Goal: Task Accomplishment & Management: Use online tool/utility

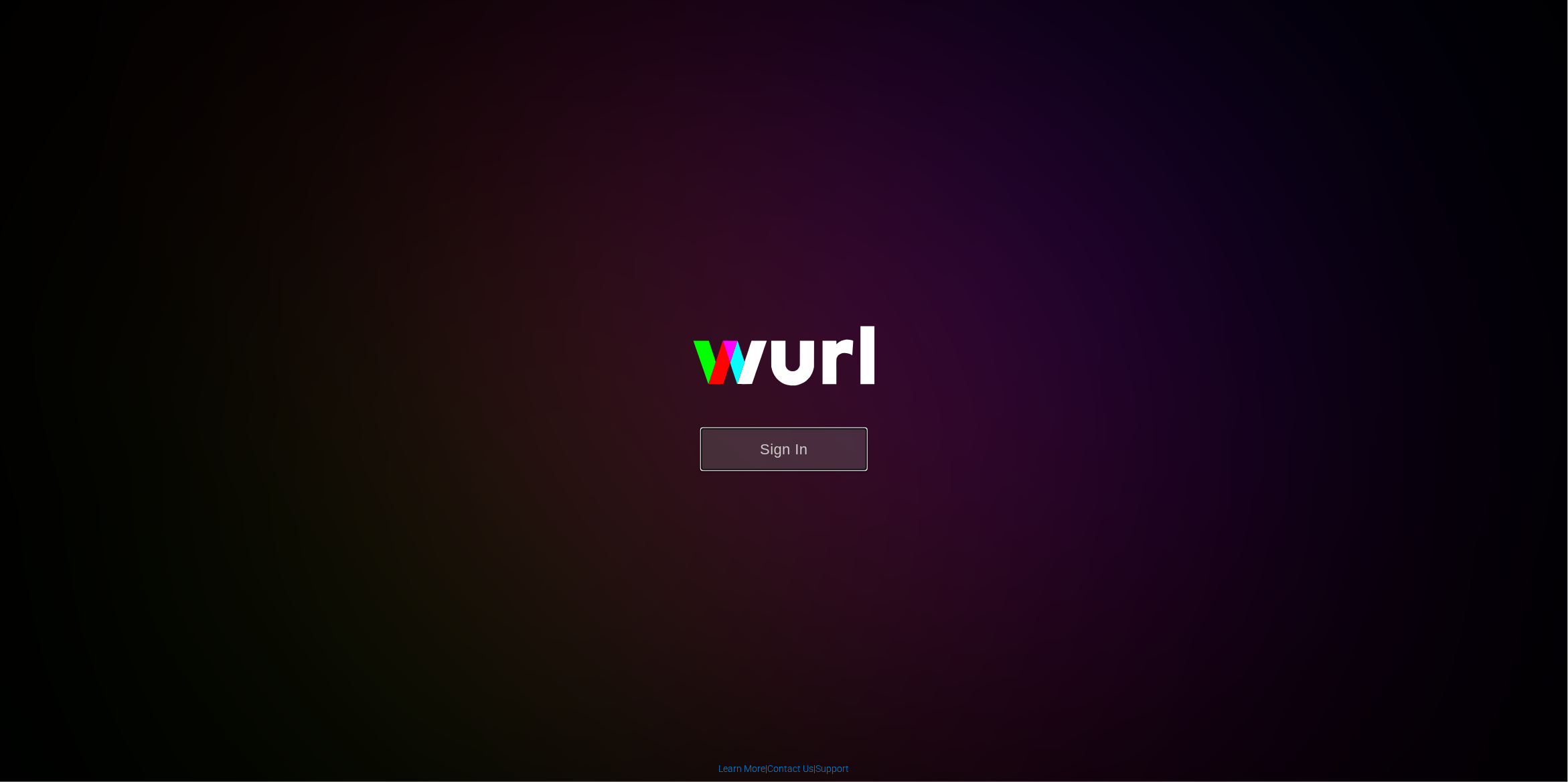
click at [796, 446] on button "Sign In" at bounding box center [784, 449] width 167 height 44
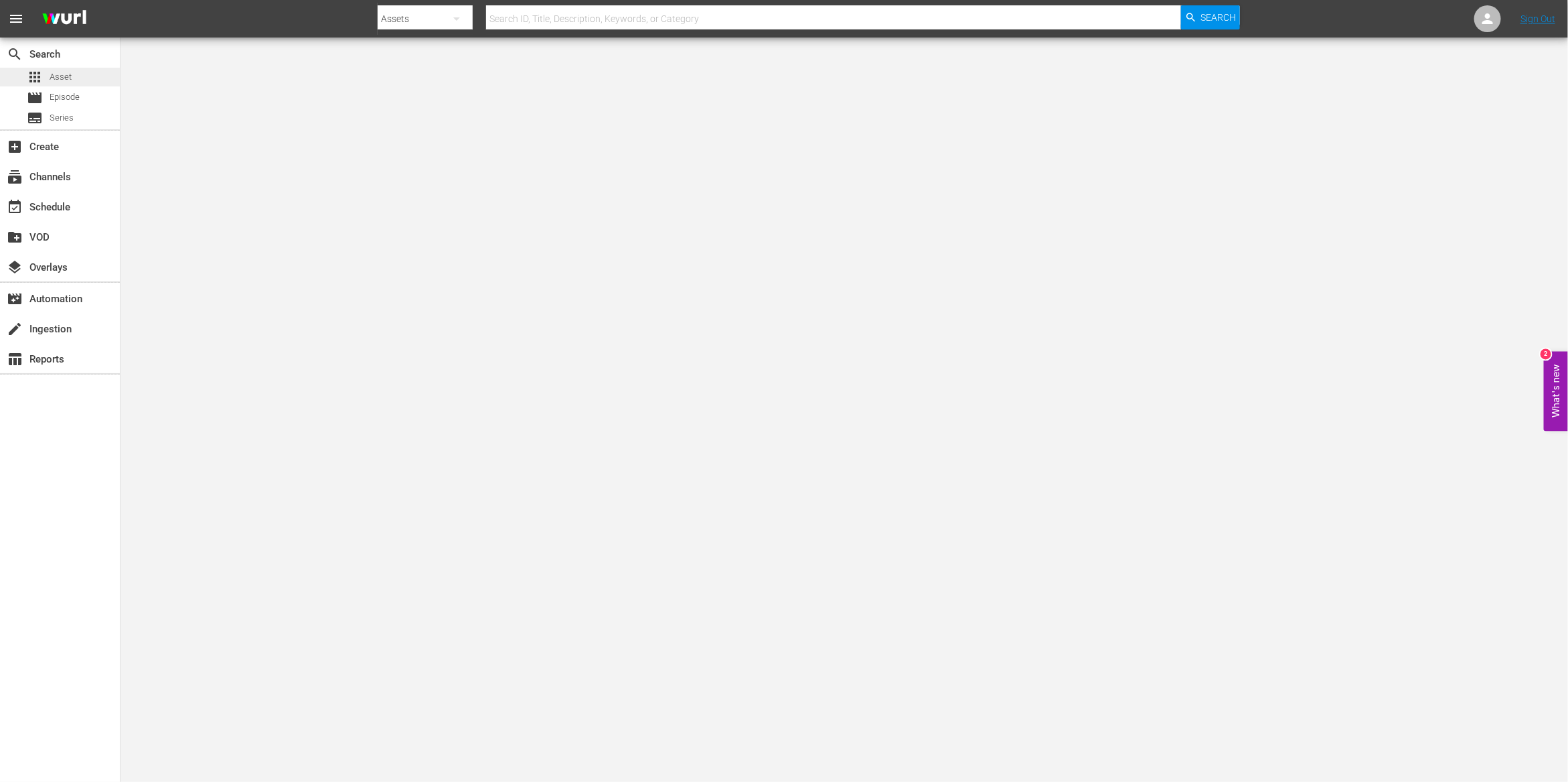
click at [70, 72] on span "Asset" at bounding box center [60, 77] width 22 height 13
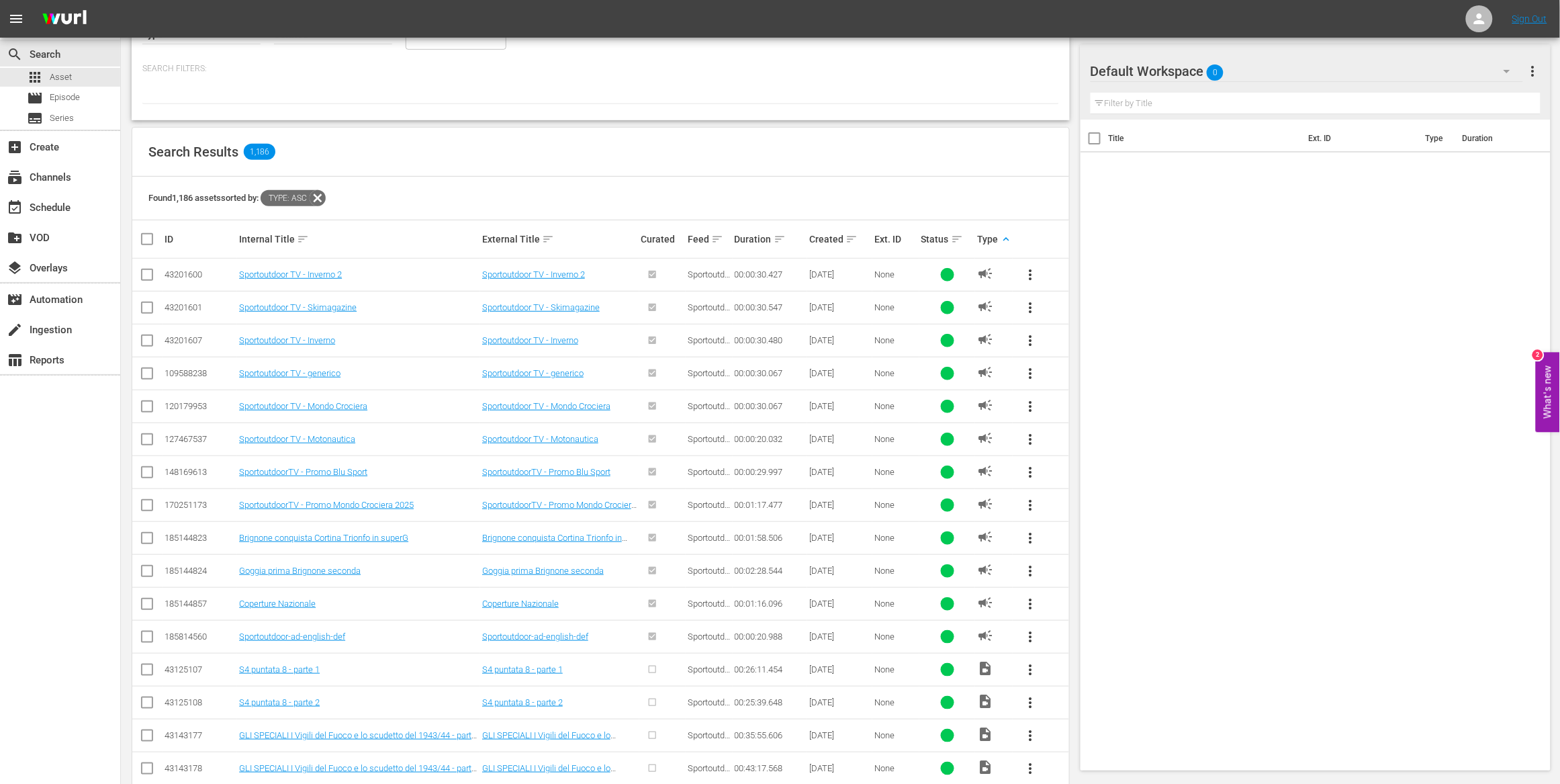
scroll to position [162, 0]
click at [1033, 472] on span "more_vert" at bounding box center [1031, 471] width 16 height 16
click at [1062, 510] on div "Workspace" at bounding box center [1122, 509] width 129 height 32
click at [1028, 536] on span "more_vert" at bounding box center [1031, 537] width 16 height 16
click at [1076, 573] on div "Workspace" at bounding box center [1122, 576] width 129 height 32
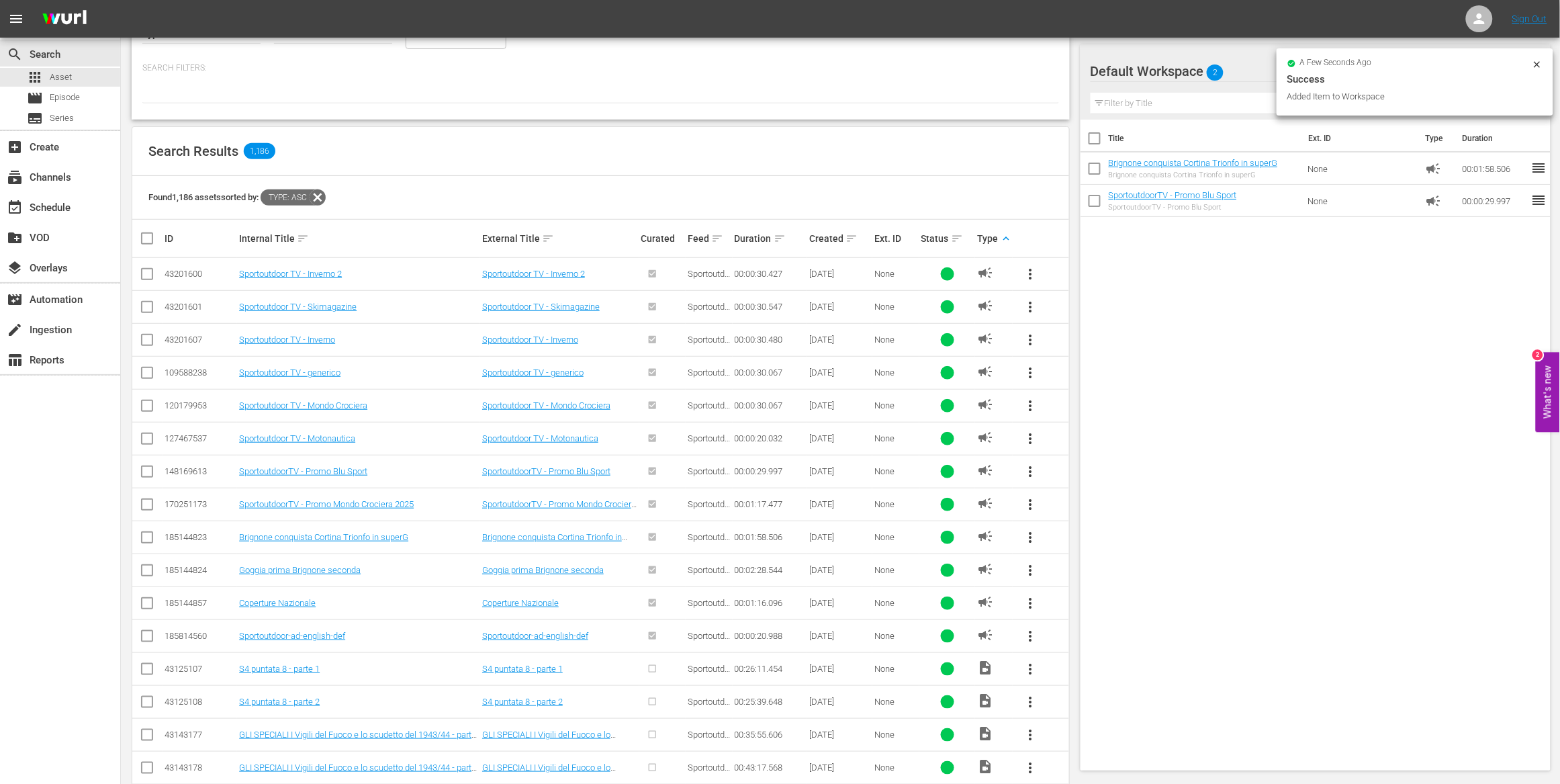
click at [1033, 571] on span "more_vert" at bounding box center [1031, 570] width 16 height 16
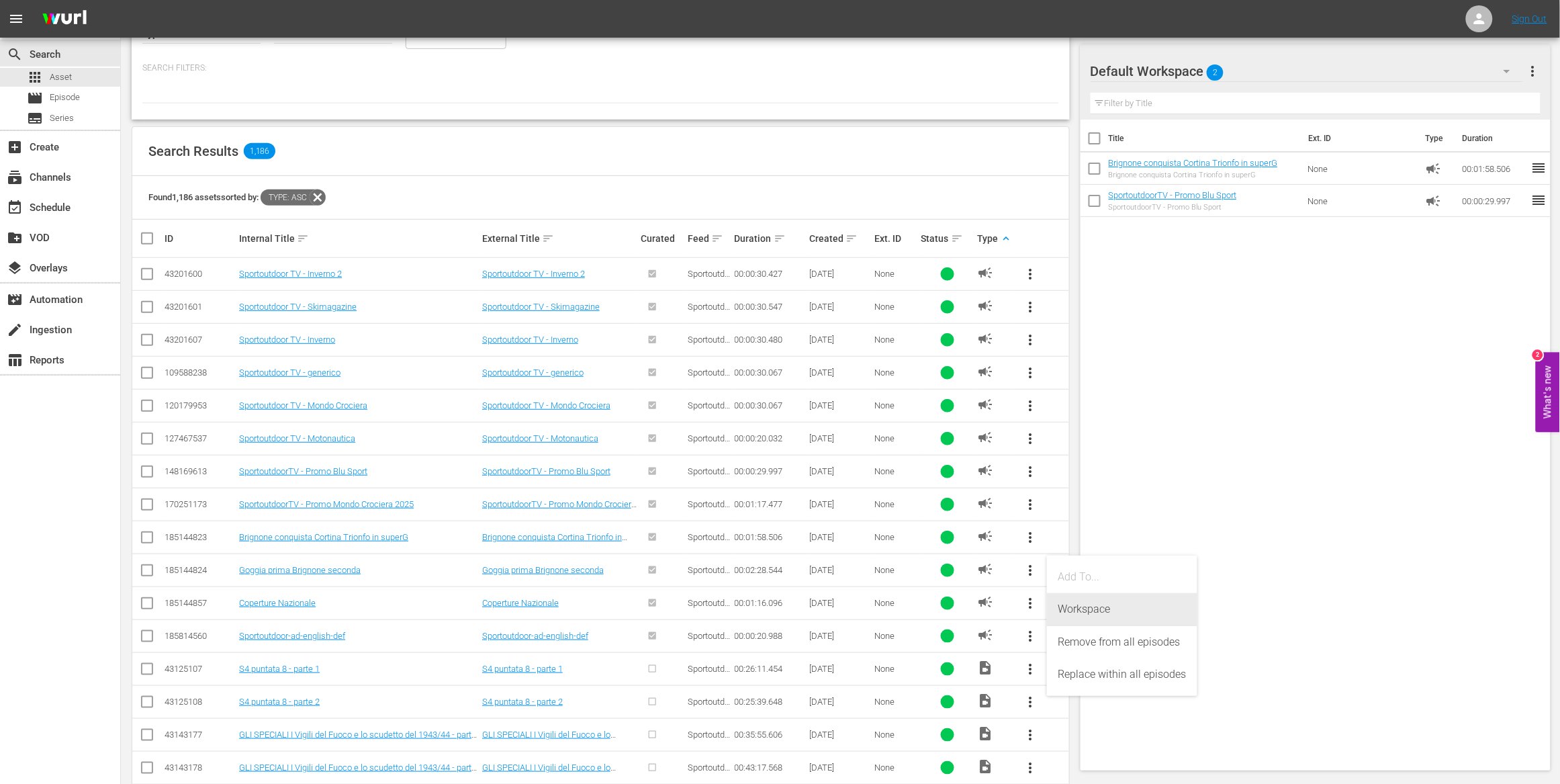
click at [1070, 610] on div "Workspace" at bounding box center [1122, 609] width 129 height 32
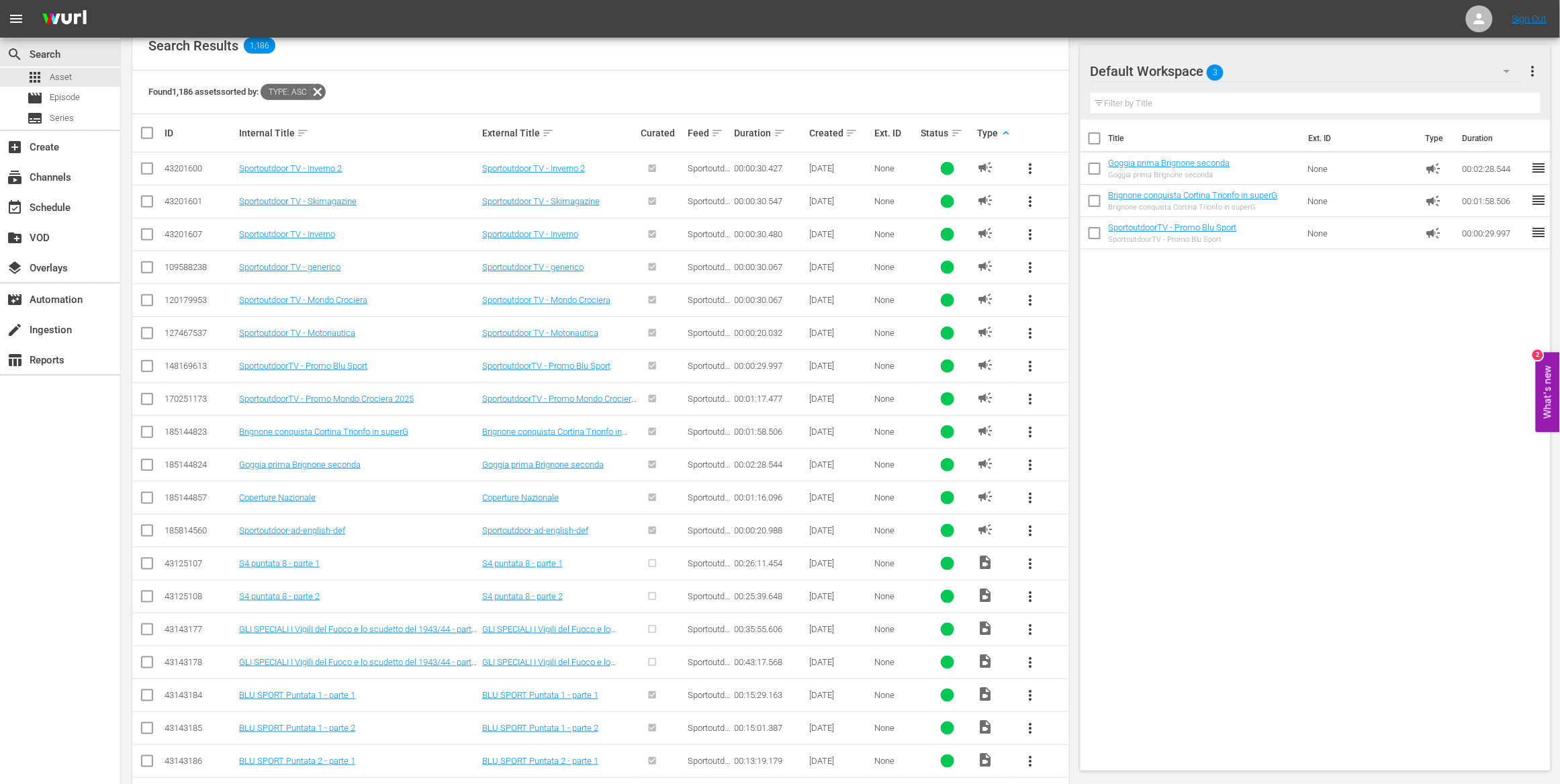
scroll to position [273, 0]
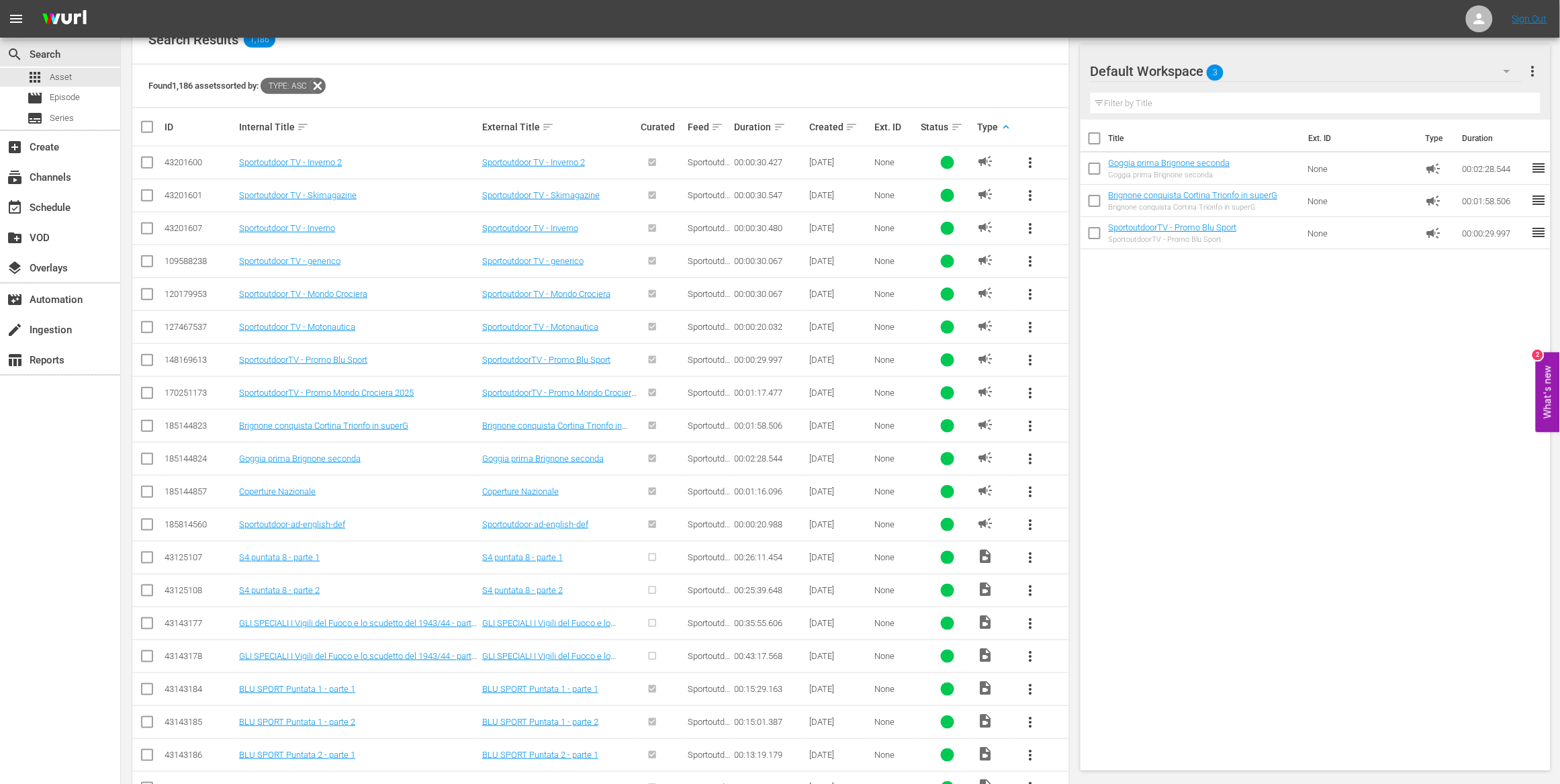
click at [1033, 529] on span "more_vert" at bounding box center [1031, 524] width 16 height 16
click at [1065, 564] on div "Workspace" at bounding box center [1122, 563] width 129 height 32
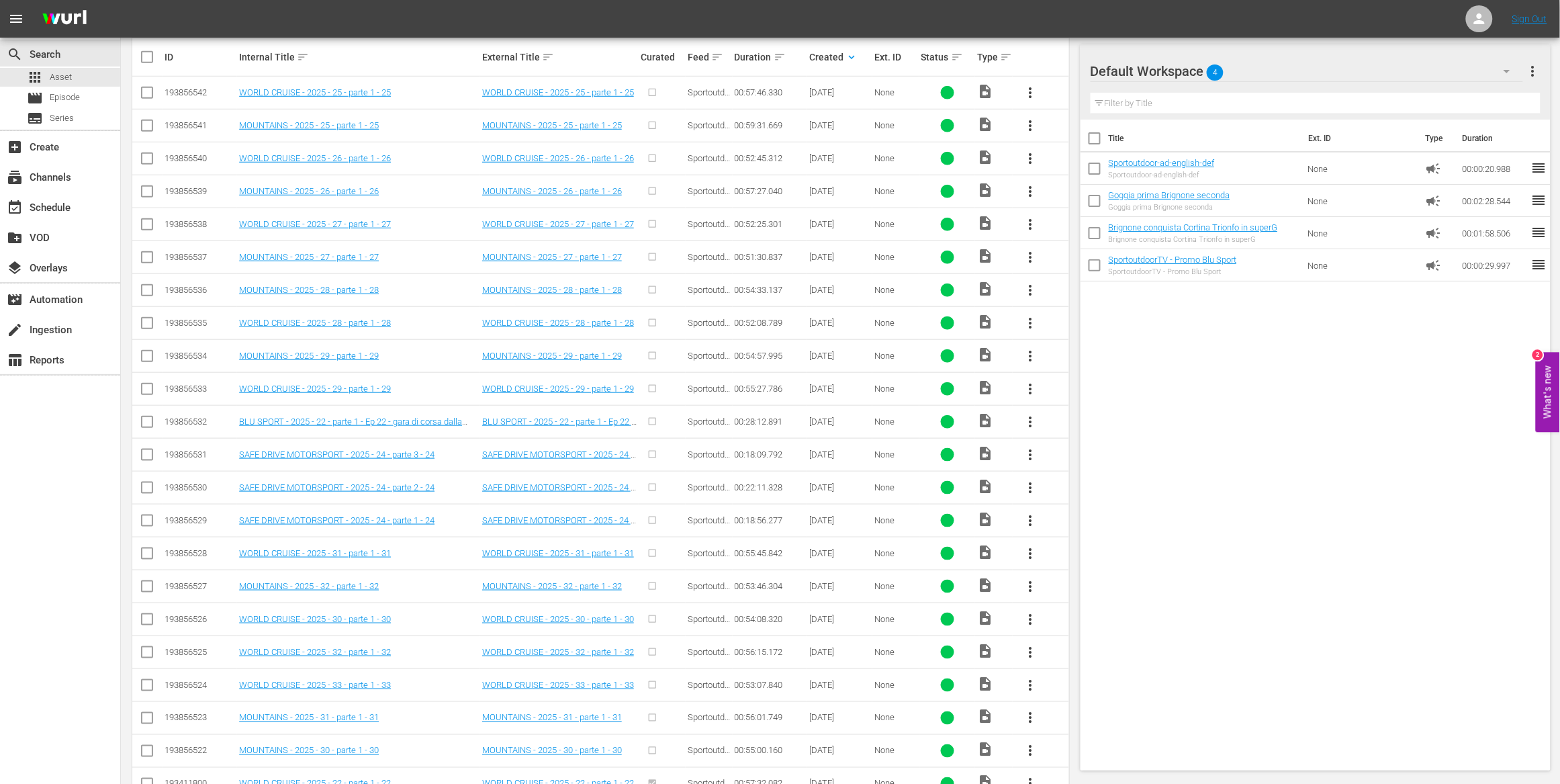
scroll to position [503, 0]
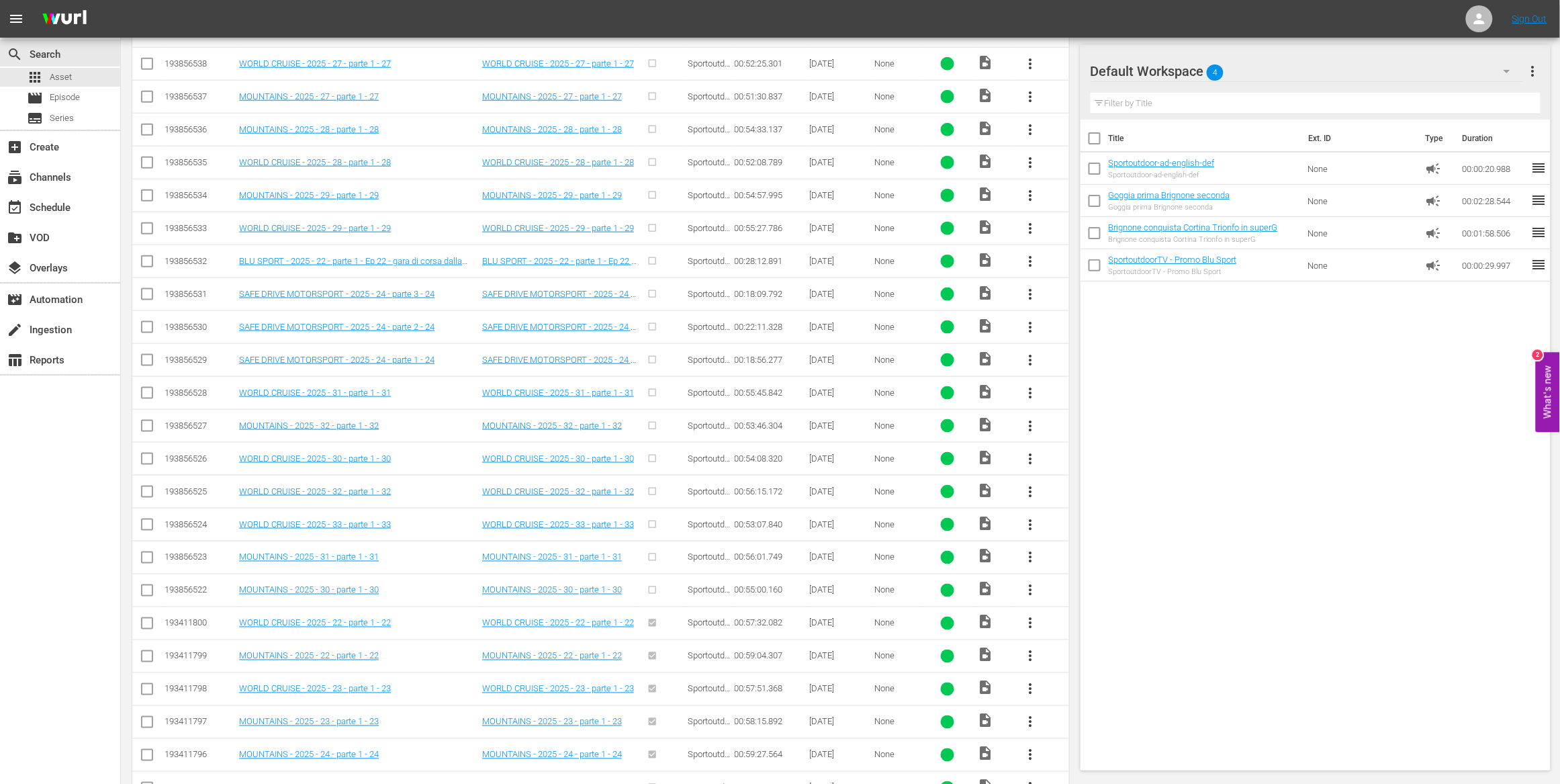
click at [1033, 332] on span "more_vert" at bounding box center [1031, 326] width 16 height 16
click at [1093, 365] on div "Workspace" at bounding box center [1104, 366] width 91 height 32
click at [1032, 296] on span "more_vert" at bounding box center [1031, 293] width 16 height 16
click at [1069, 336] on div "Workspace" at bounding box center [1104, 333] width 91 height 32
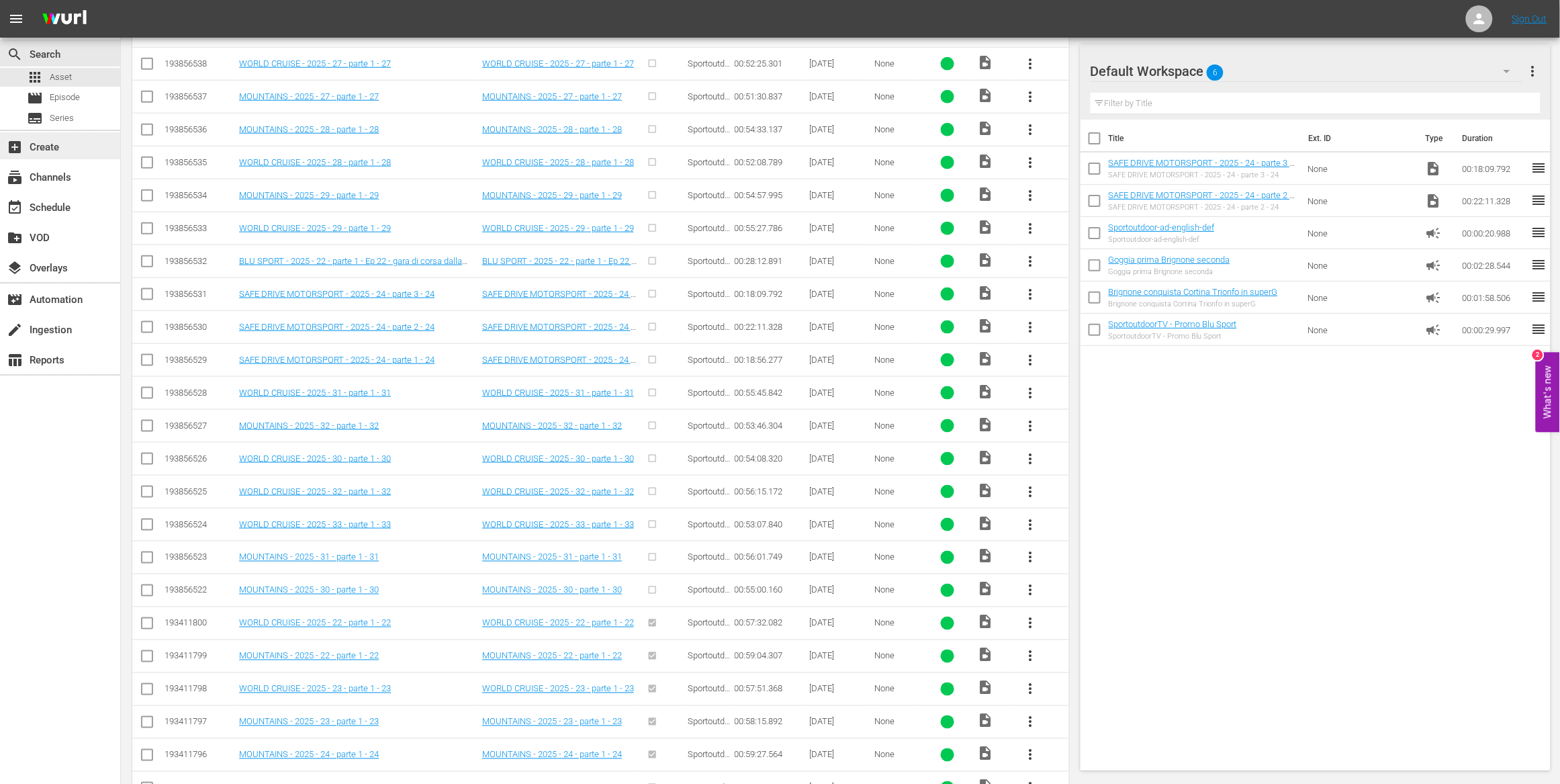
click at [62, 149] on div "add_box Create" at bounding box center [37, 145] width 76 height 12
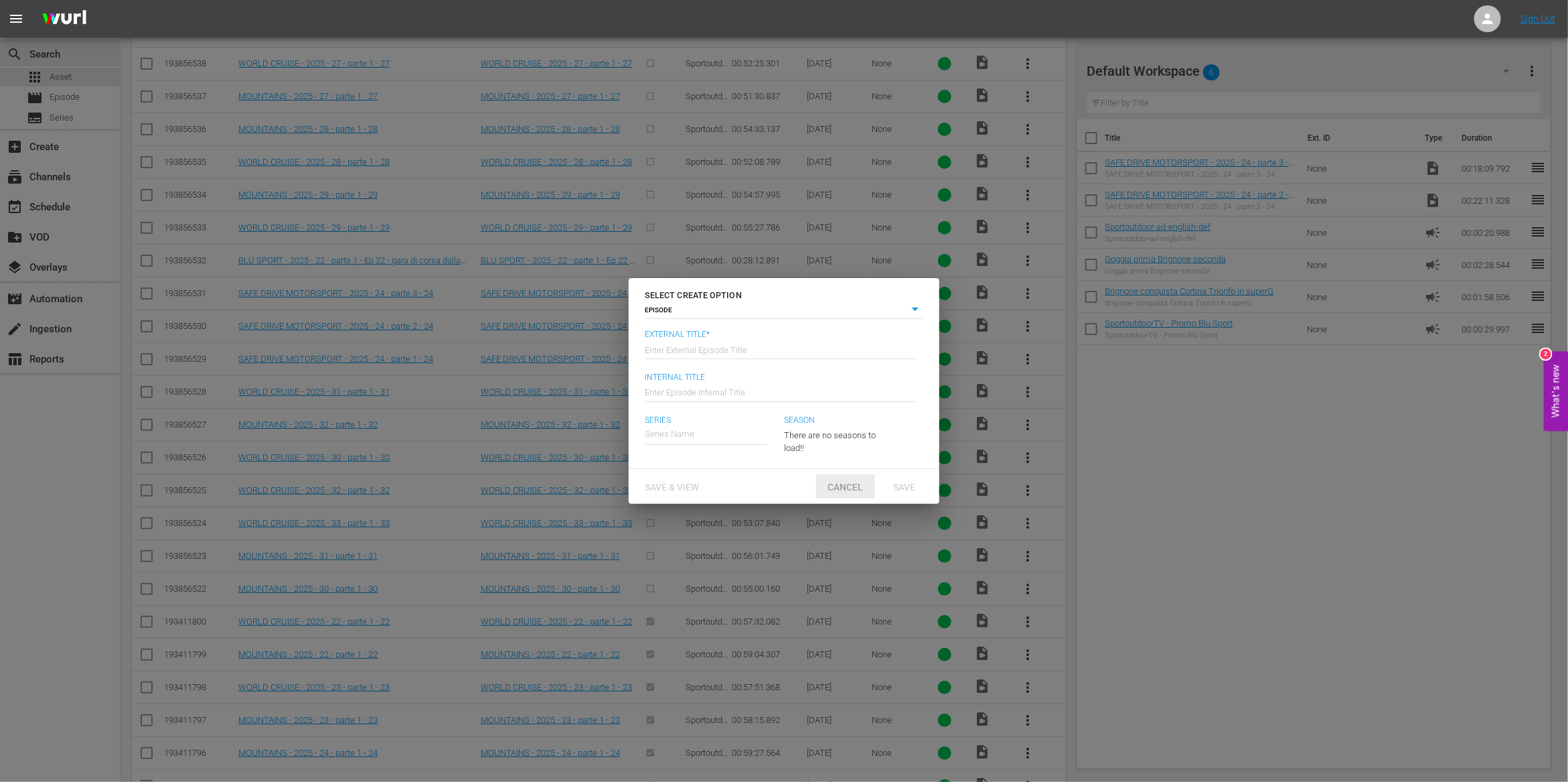
click at [844, 488] on span "Cancel" at bounding box center [845, 486] width 57 height 11
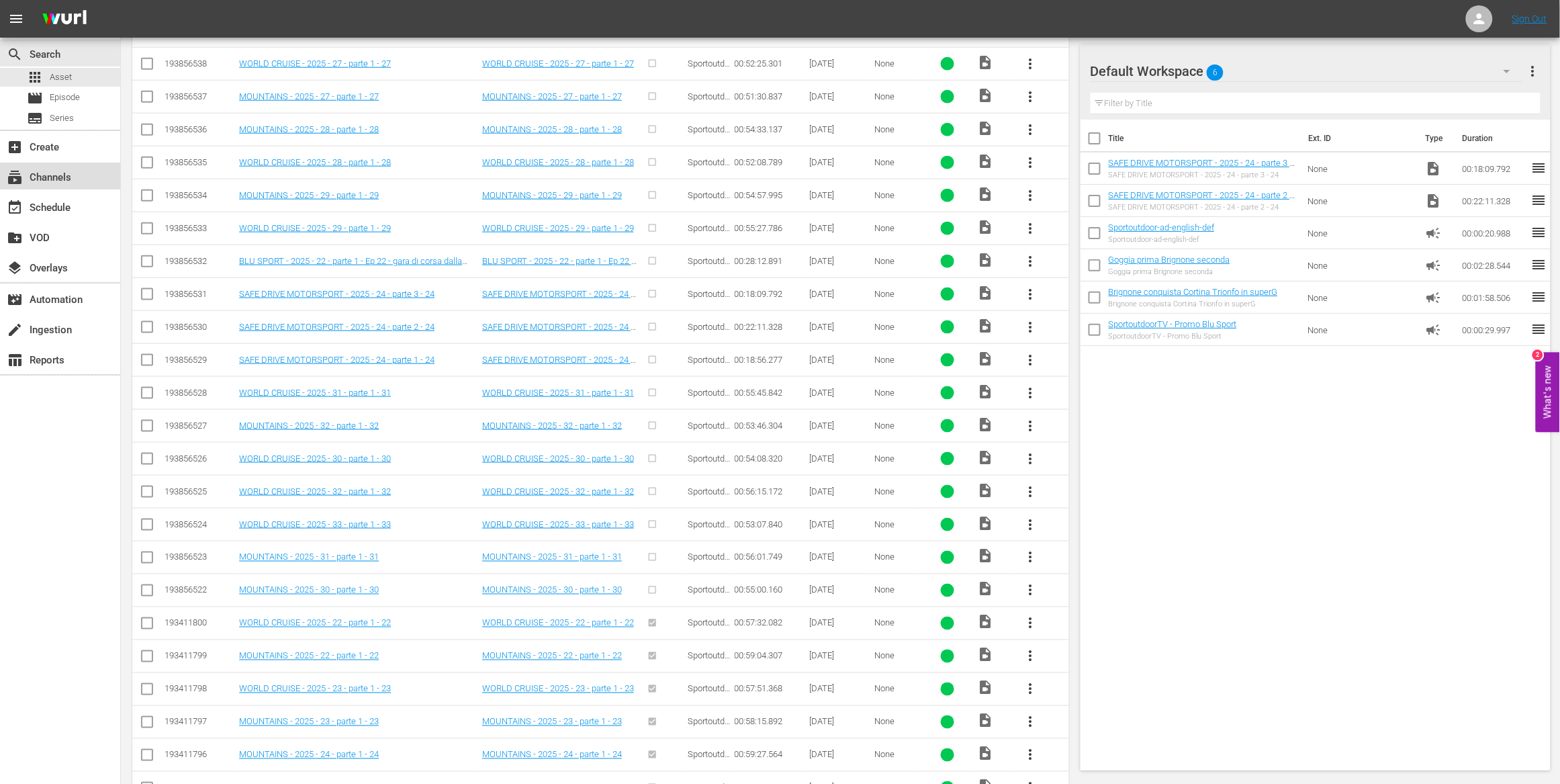
click at [70, 171] on div "subscriptions Channels" at bounding box center [37, 175] width 76 height 12
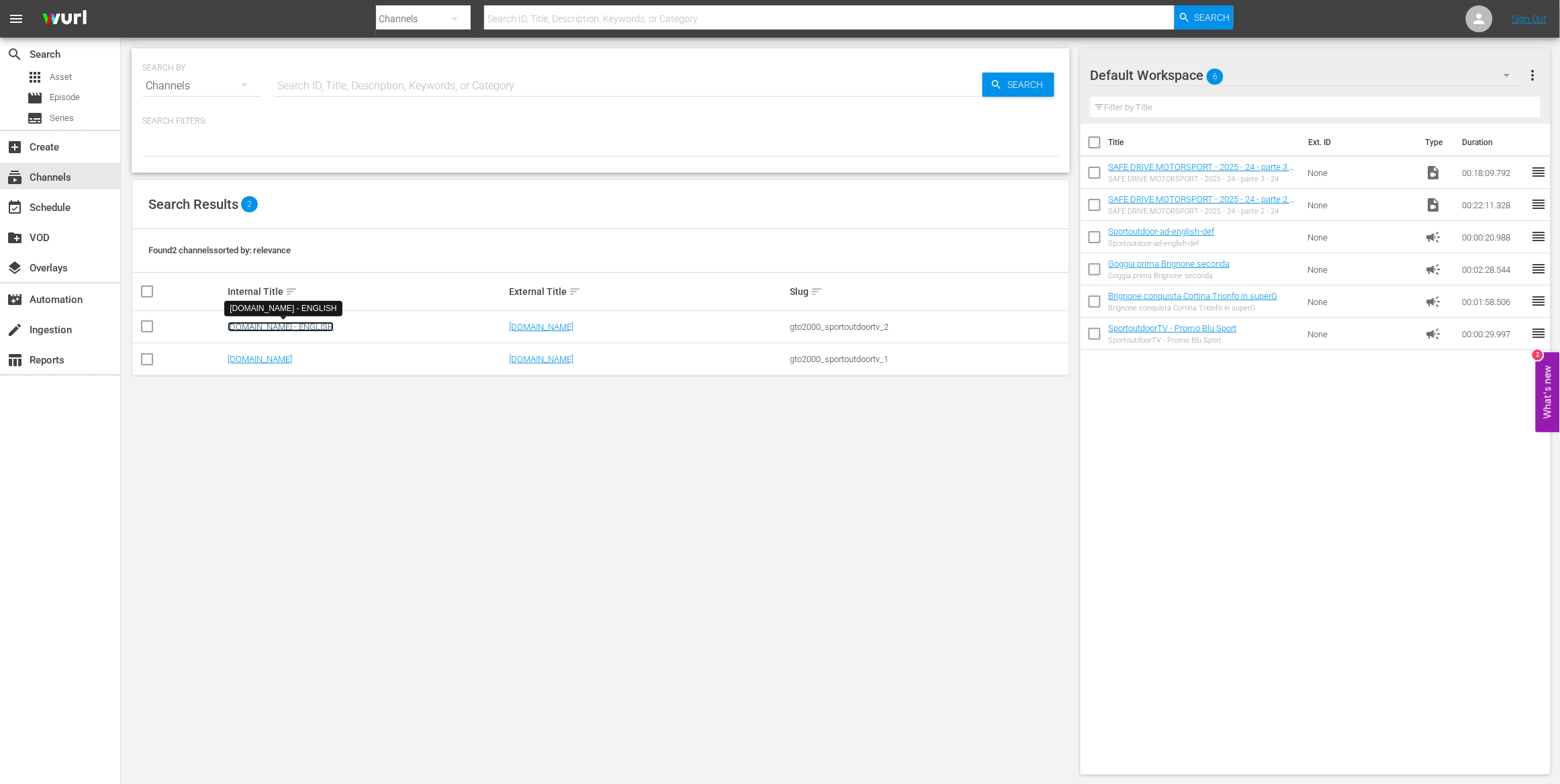
click at [290, 325] on link "[DOMAIN_NAME] - ENGLISH" at bounding box center [281, 326] width 106 height 10
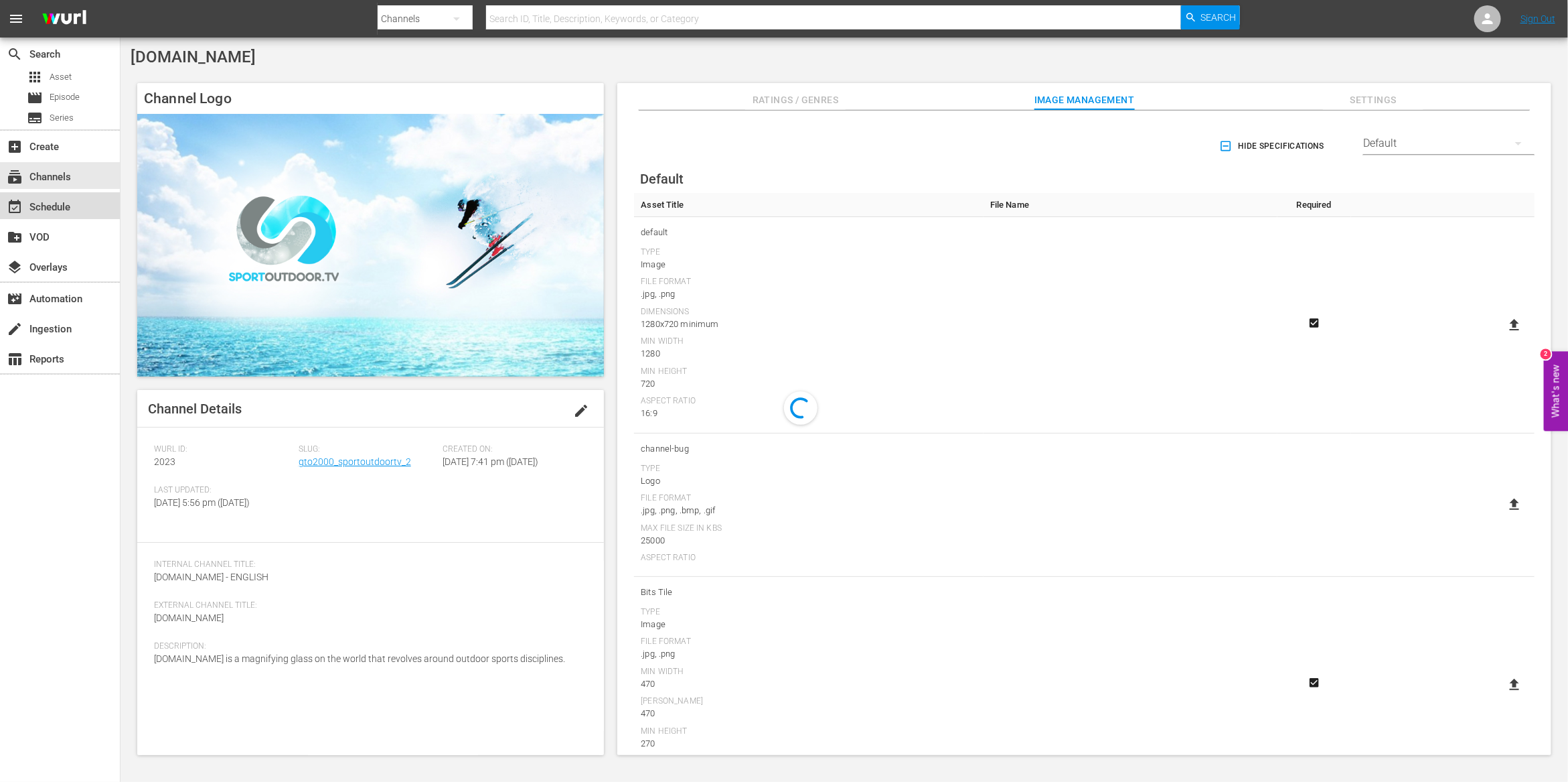
click at [62, 210] on div "event_available Schedule" at bounding box center [37, 205] width 75 height 12
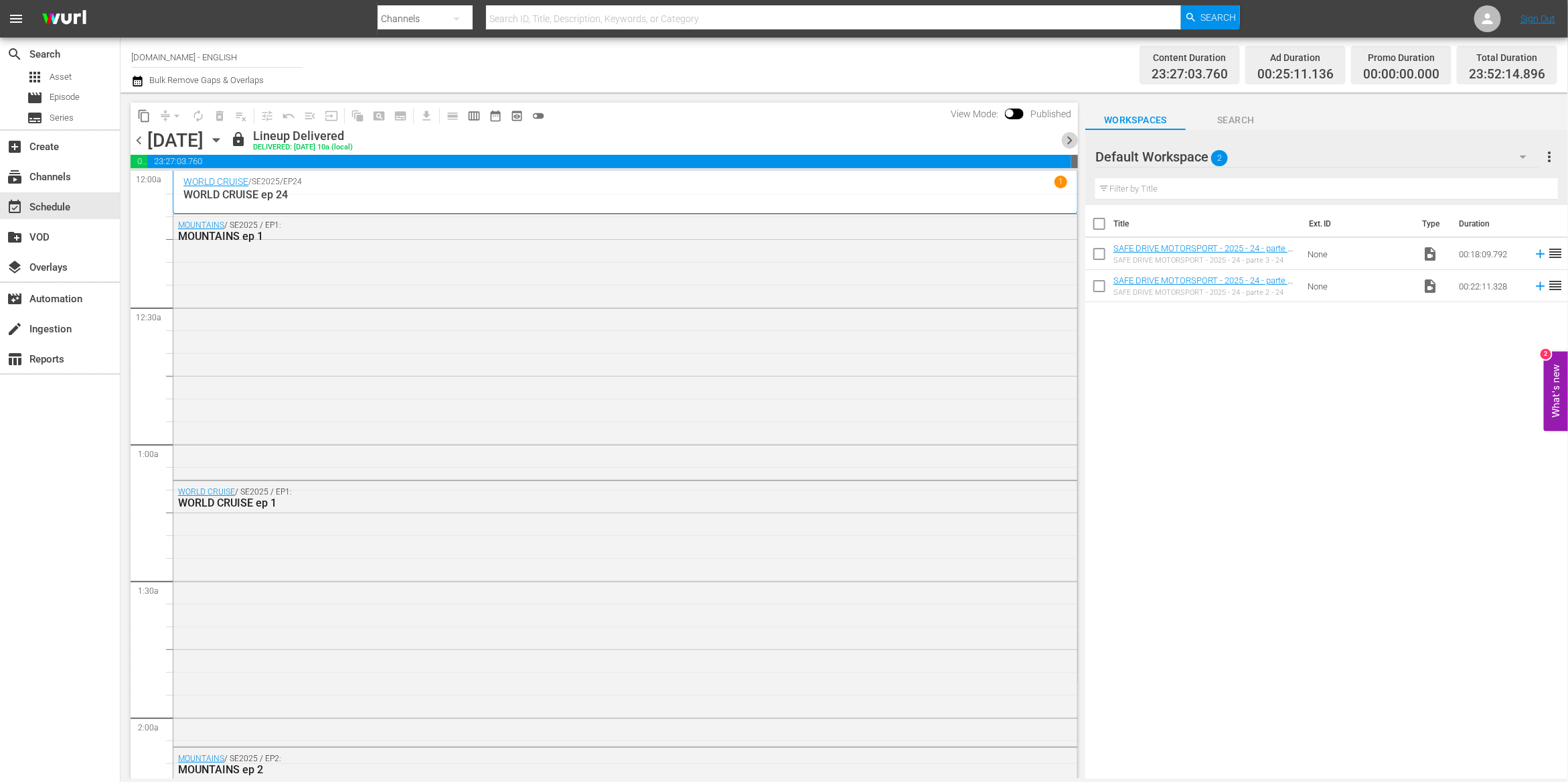
click at [1069, 144] on span "chevron_right" at bounding box center [1070, 140] width 17 height 17
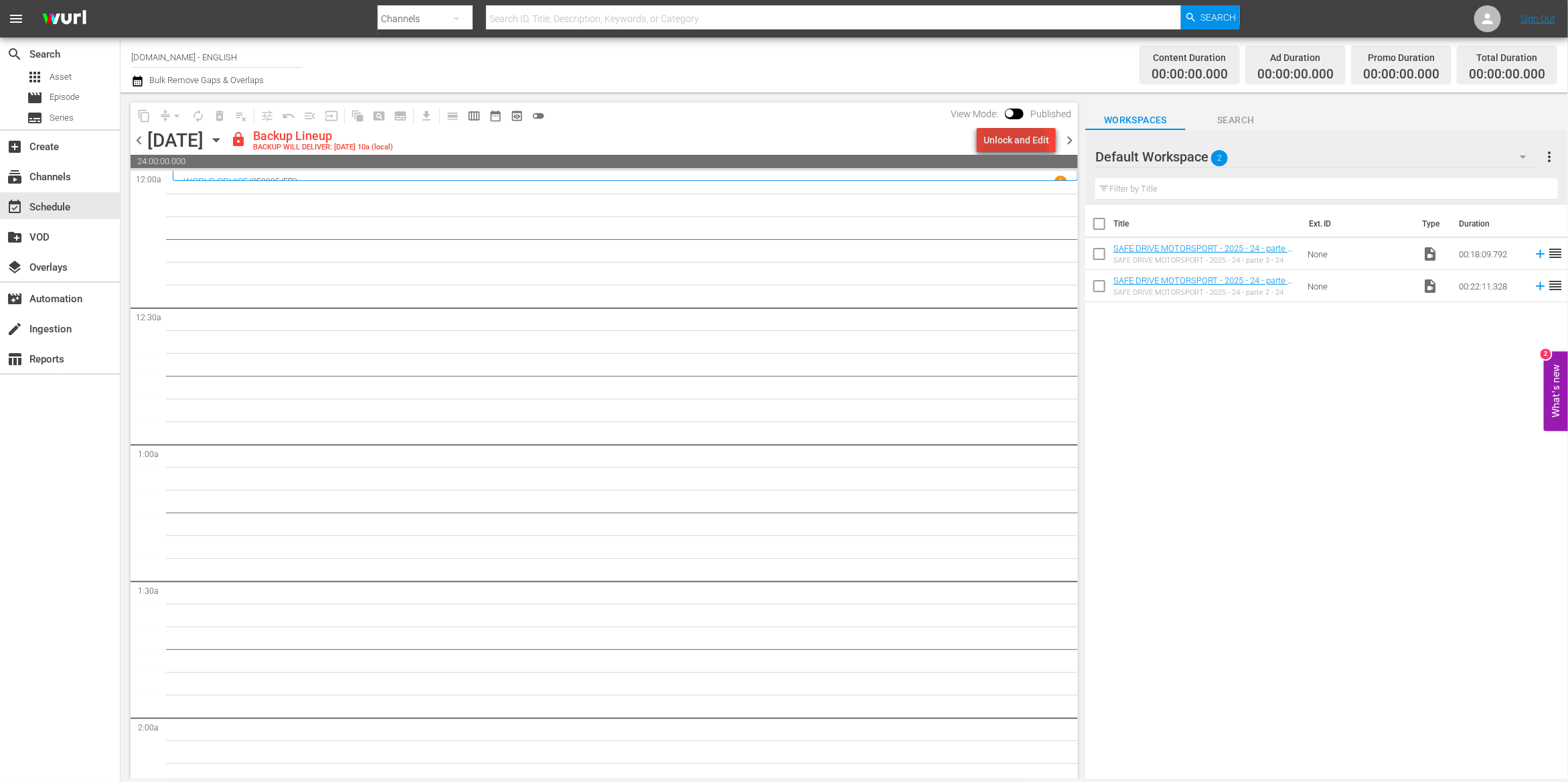
click at [1010, 147] on div "Unlock and Edit" at bounding box center [1016, 139] width 65 height 24
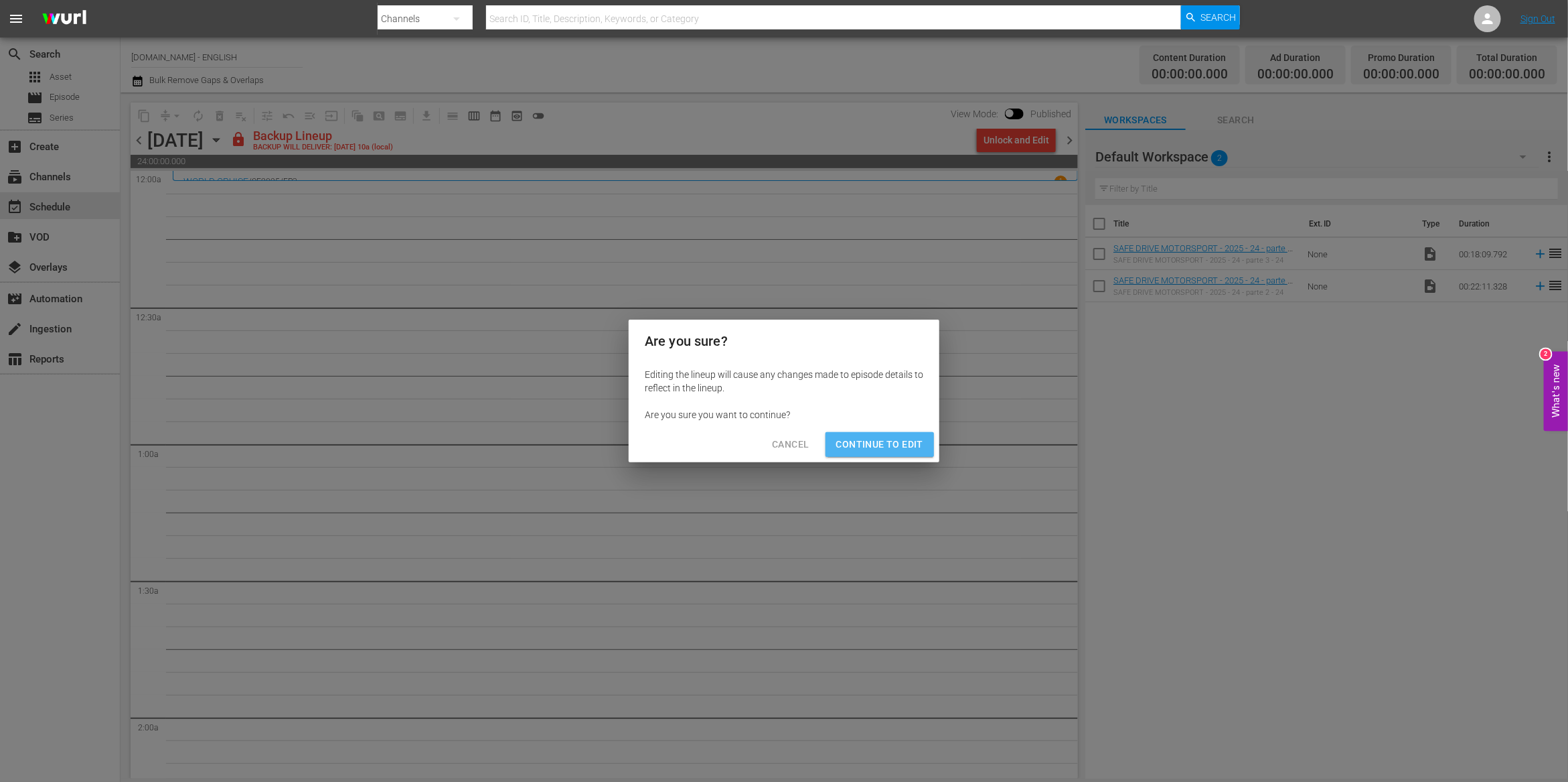
click at [891, 444] on span "Continue to Edit" at bounding box center [879, 444] width 87 height 17
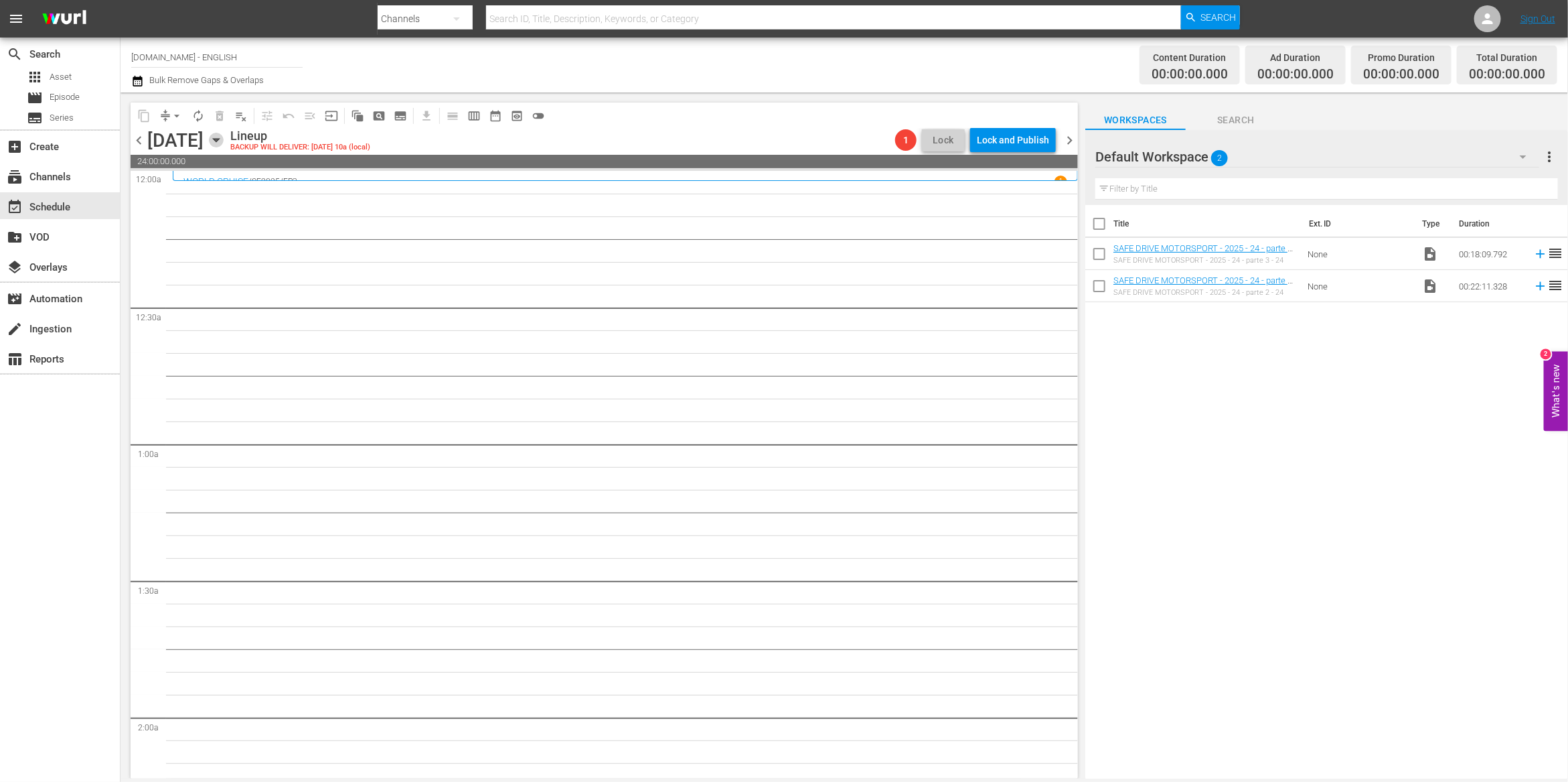
click at [224, 142] on icon "button" at bounding box center [216, 140] width 15 height 15
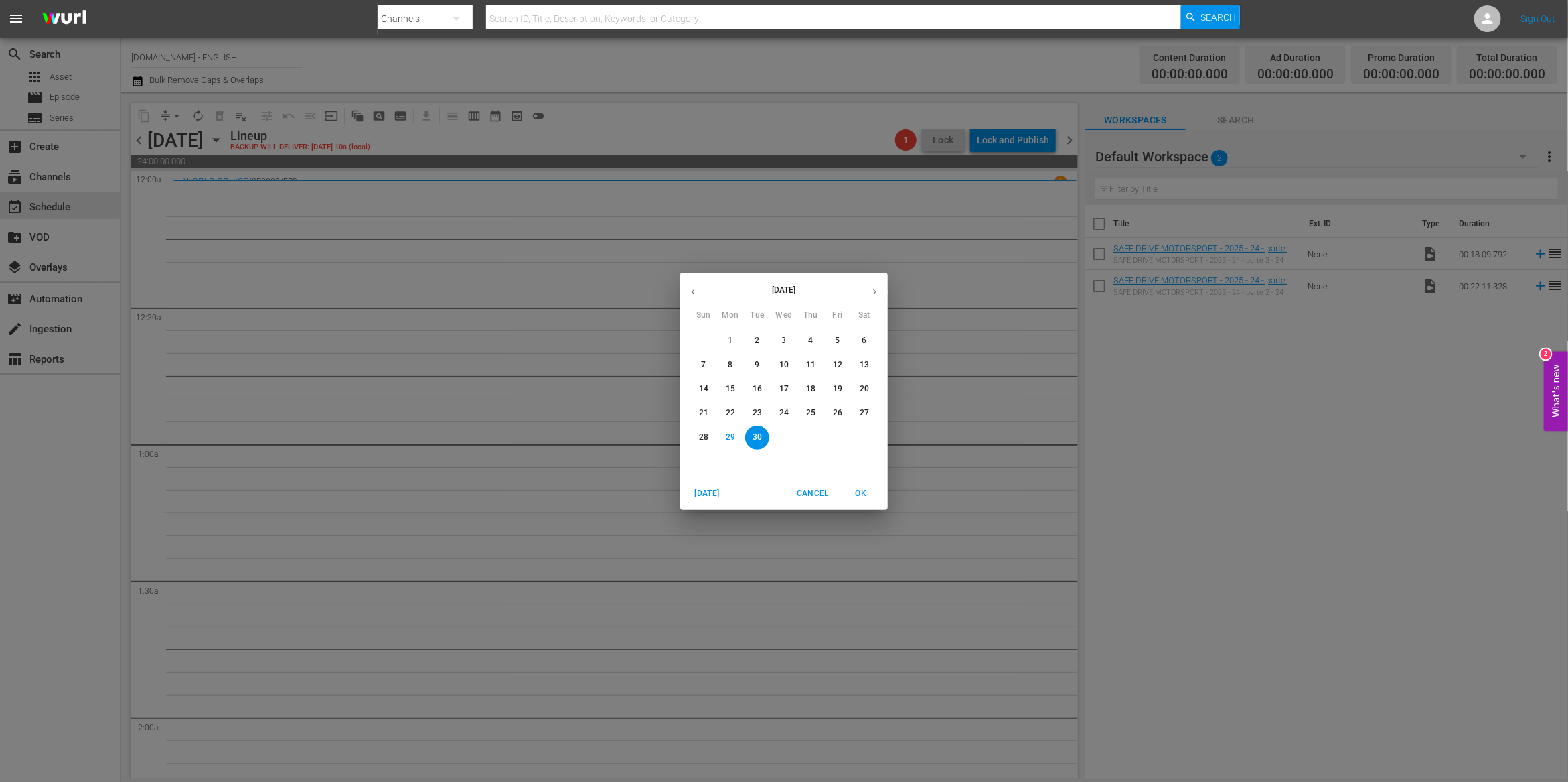
click at [817, 495] on span "Cancel" at bounding box center [812, 493] width 32 height 14
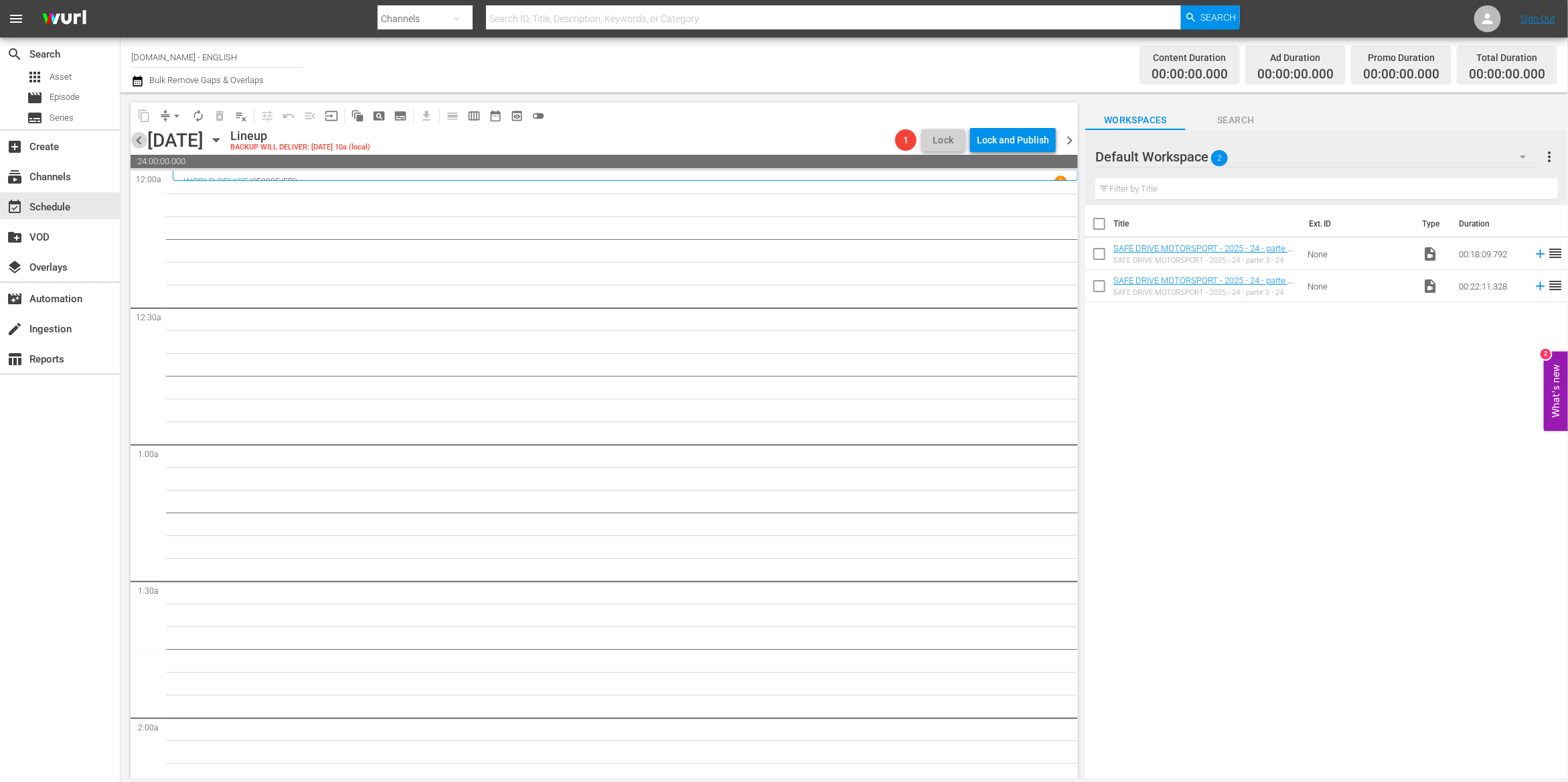
click at [138, 142] on span "chevron_left" at bounding box center [139, 140] width 17 height 17
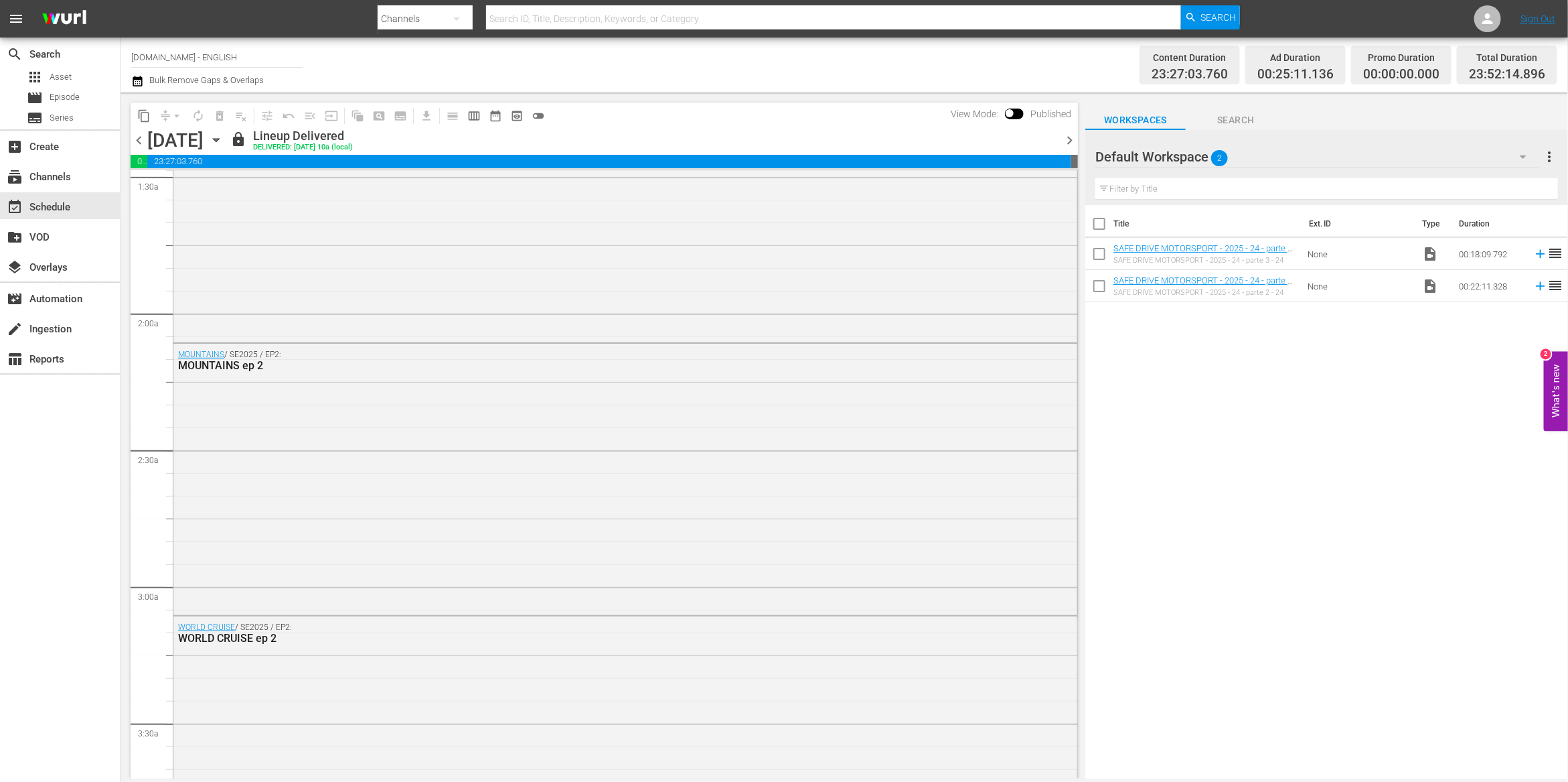
scroll to position [632, 0]
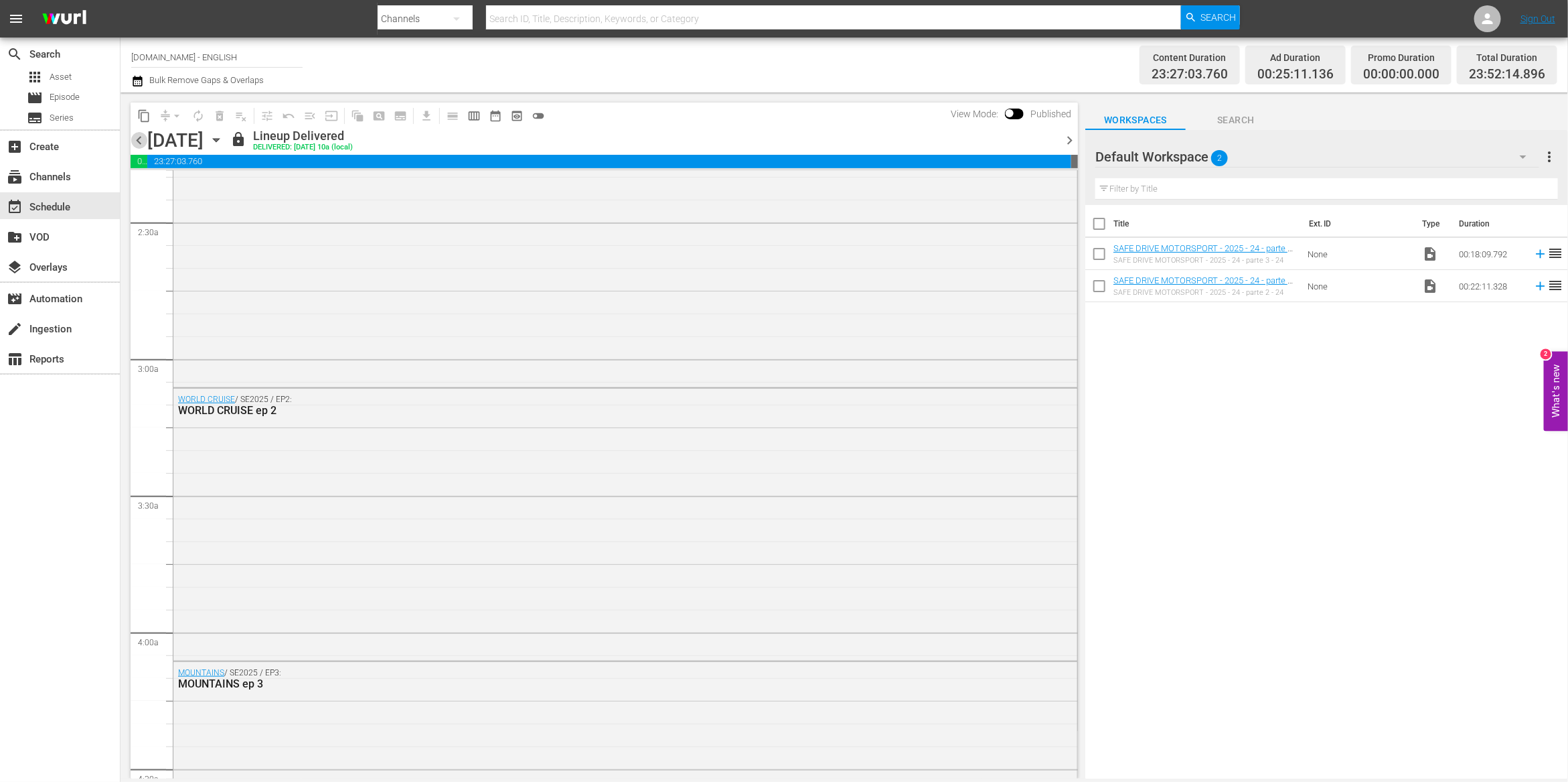
click at [141, 139] on span "chevron_left" at bounding box center [139, 140] width 17 height 17
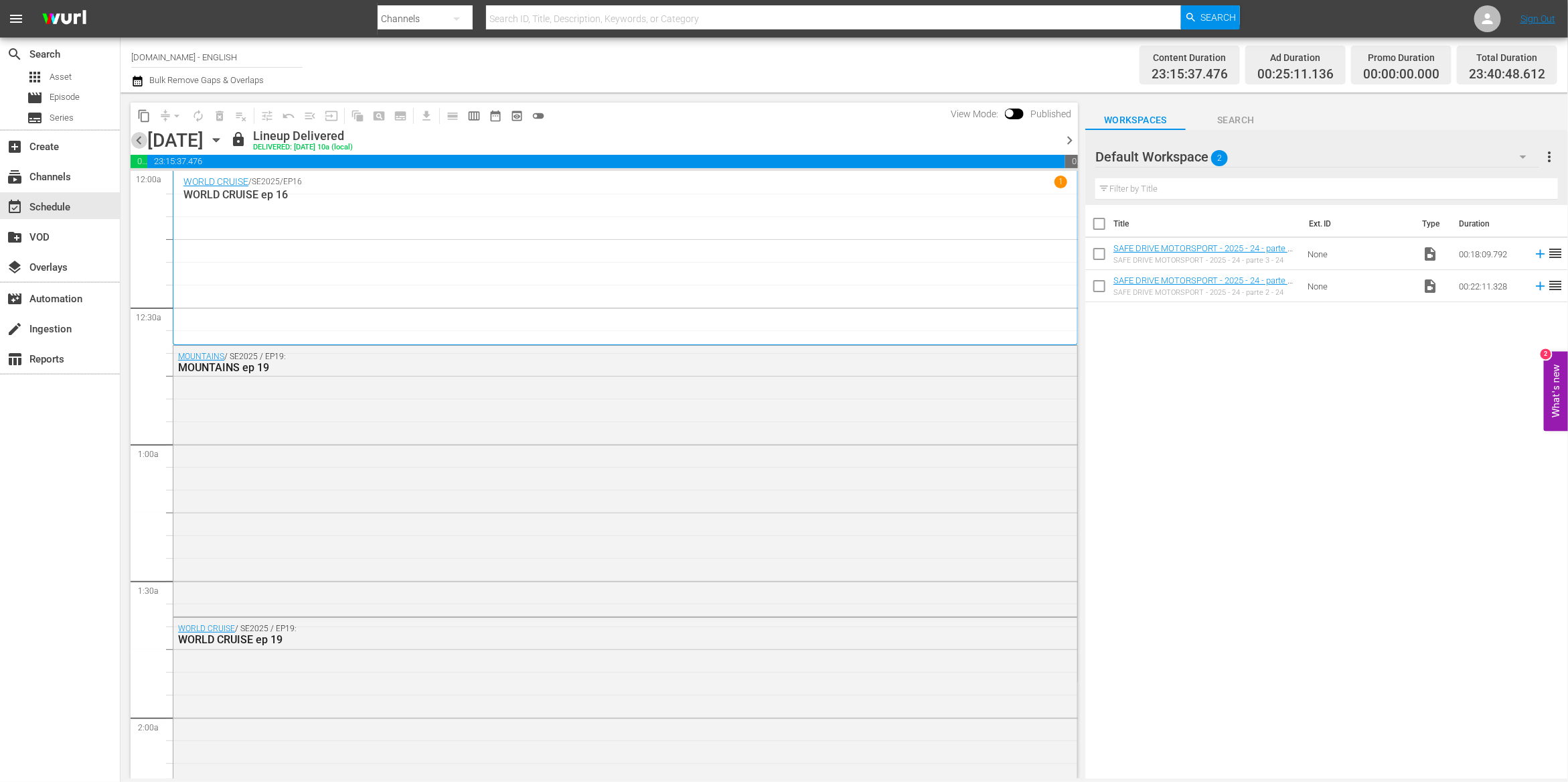
click at [134, 144] on span "chevron_left" at bounding box center [139, 140] width 17 height 17
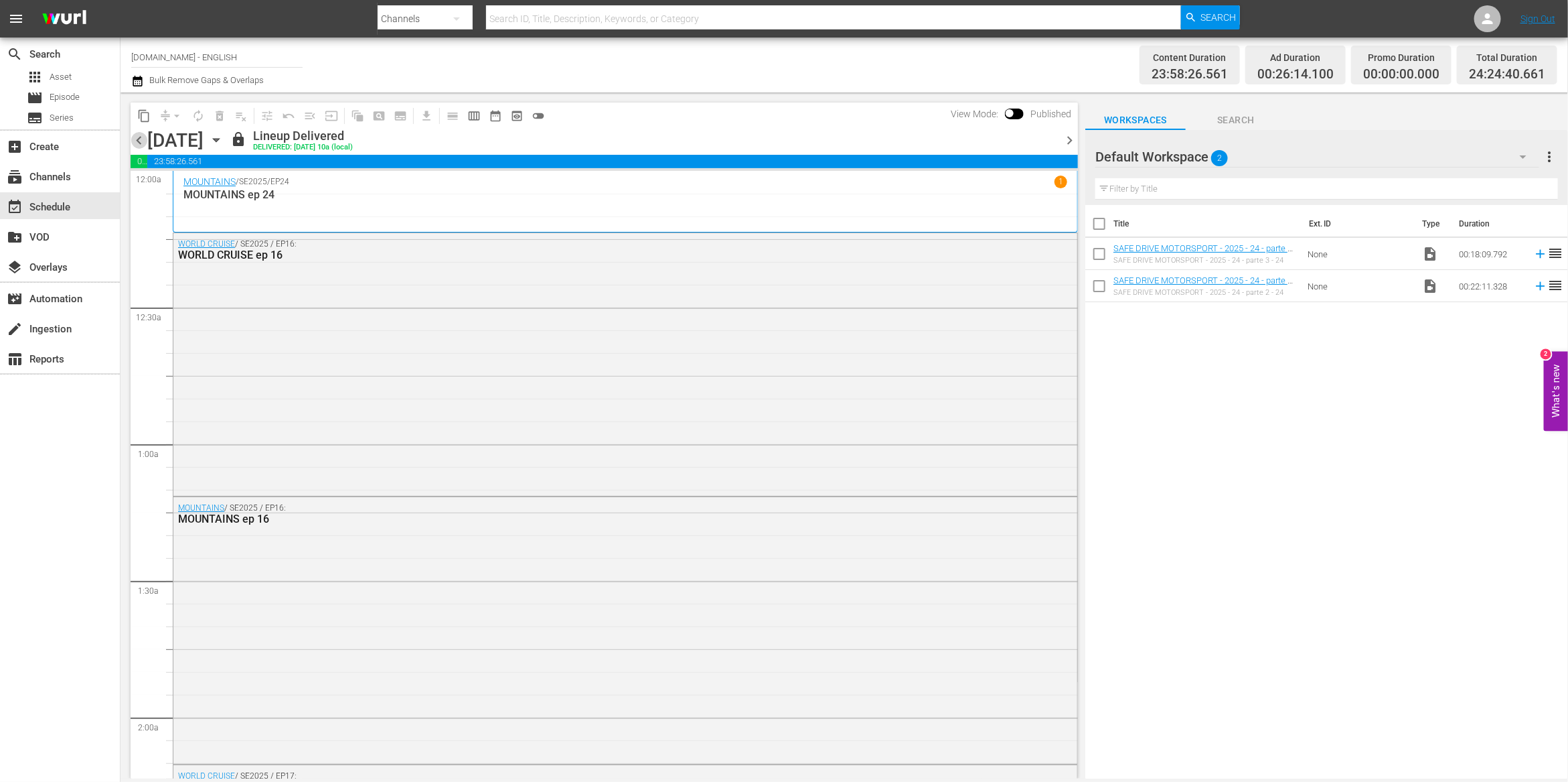
click at [134, 144] on span "chevron_left" at bounding box center [139, 140] width 17 height 17
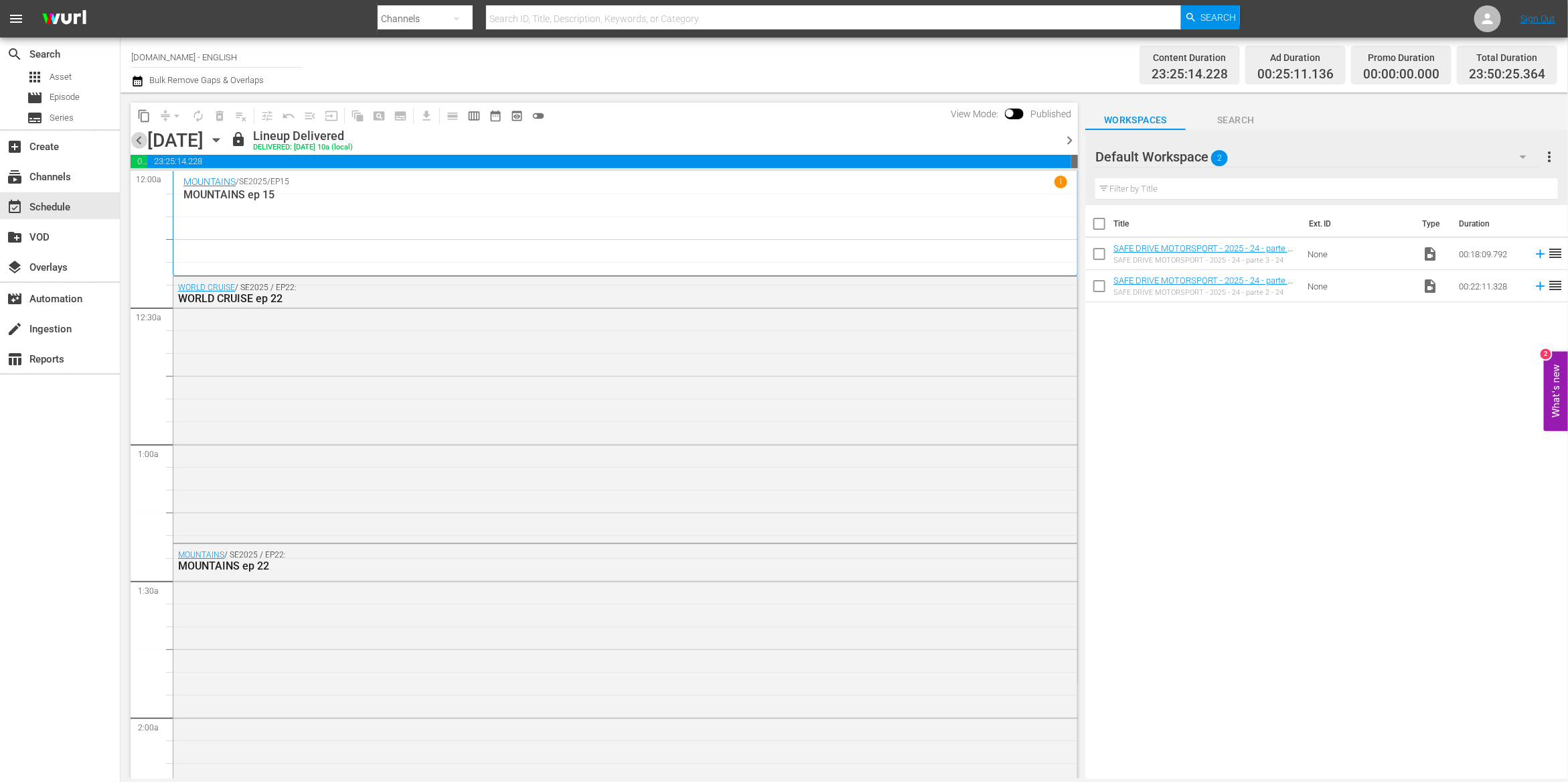
click at [134, 144] on span "chevron_left" at bounding box center [139, 140] width 17 height 17
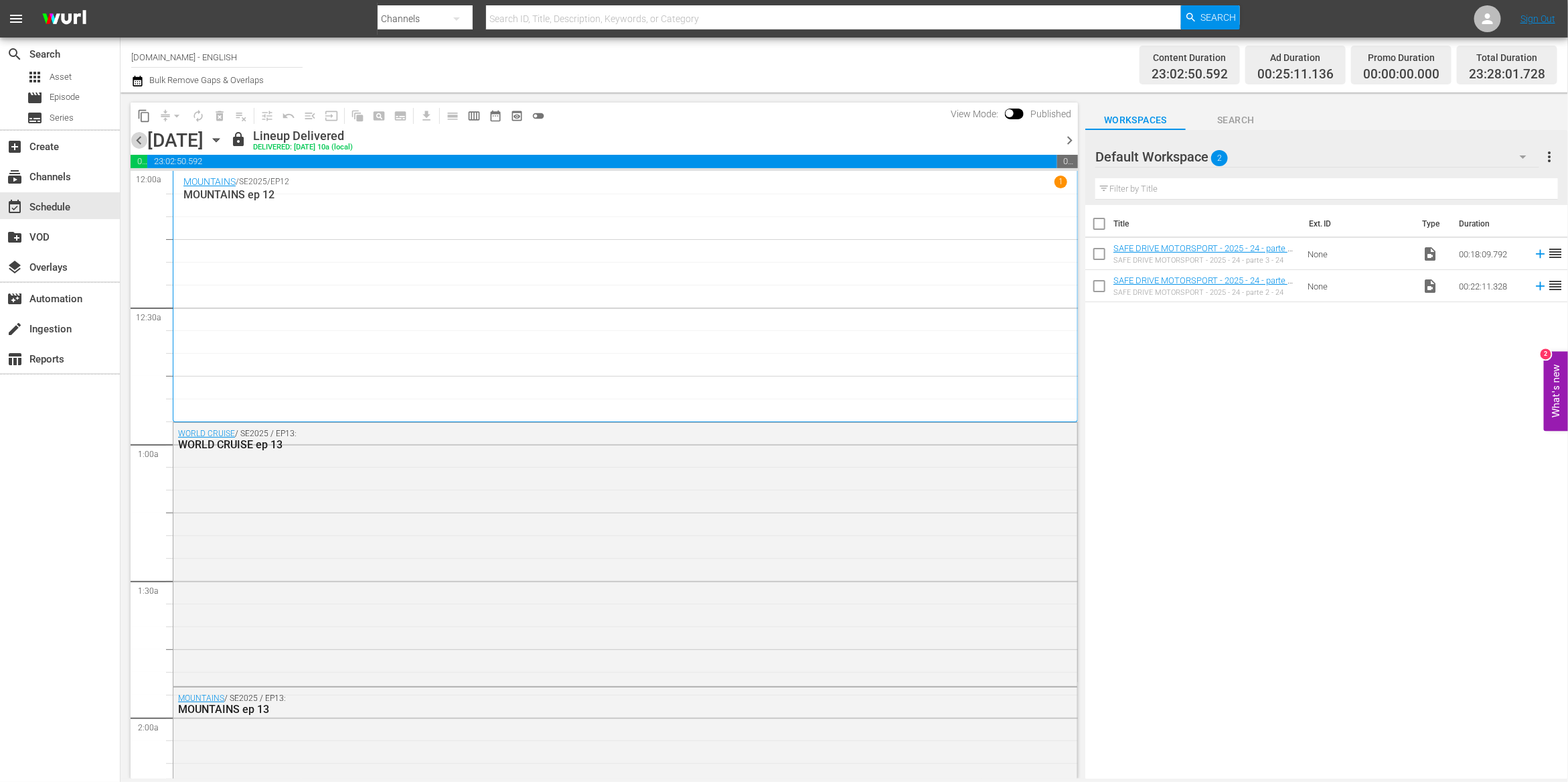
click at [134, 144] on span "chevron_left" at bounding box center [139, 140] width 17 height 17
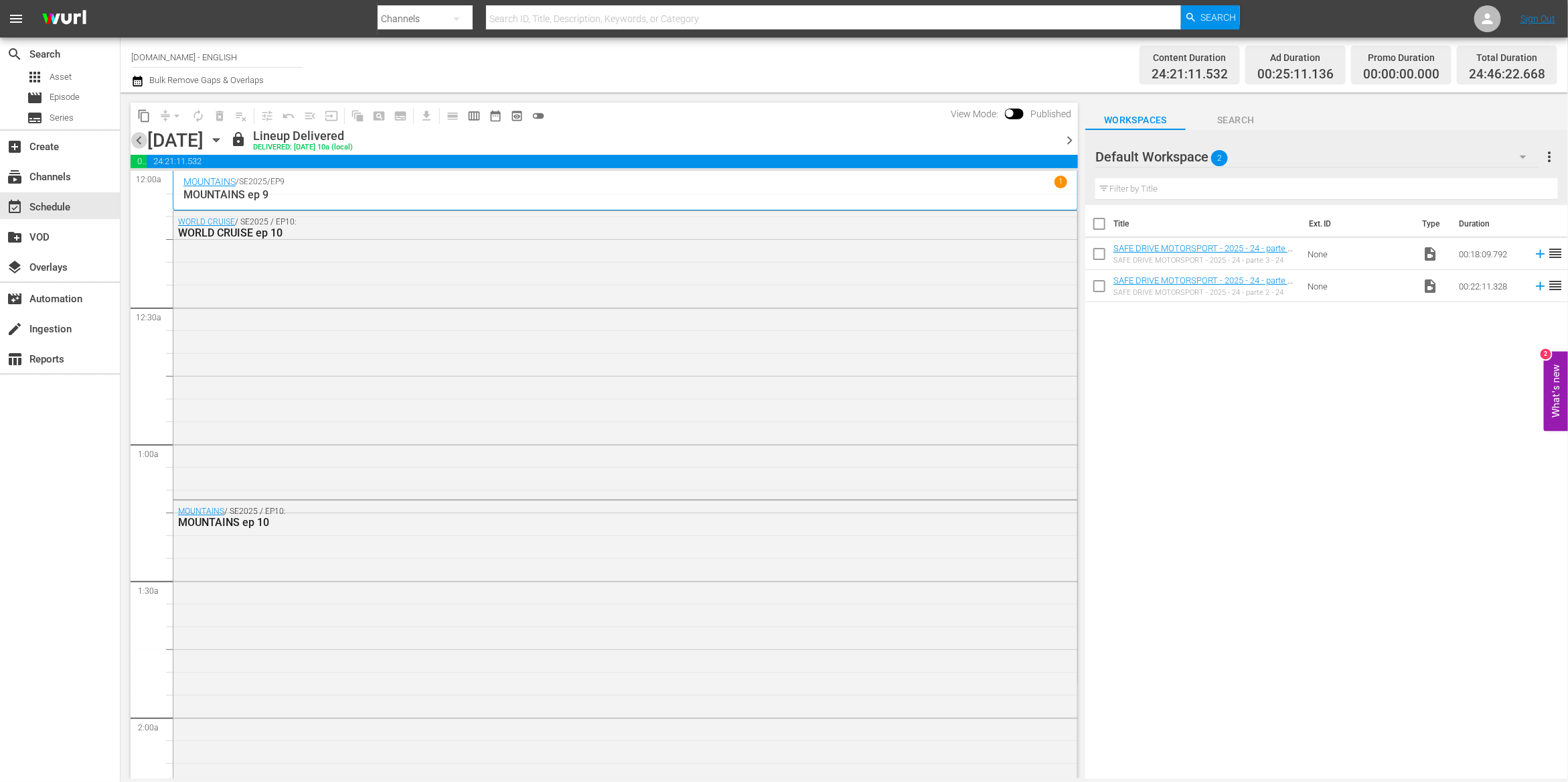
click at [134, 144] on span "chevron_left" at bounding box center [139, 140] width 17 height 17
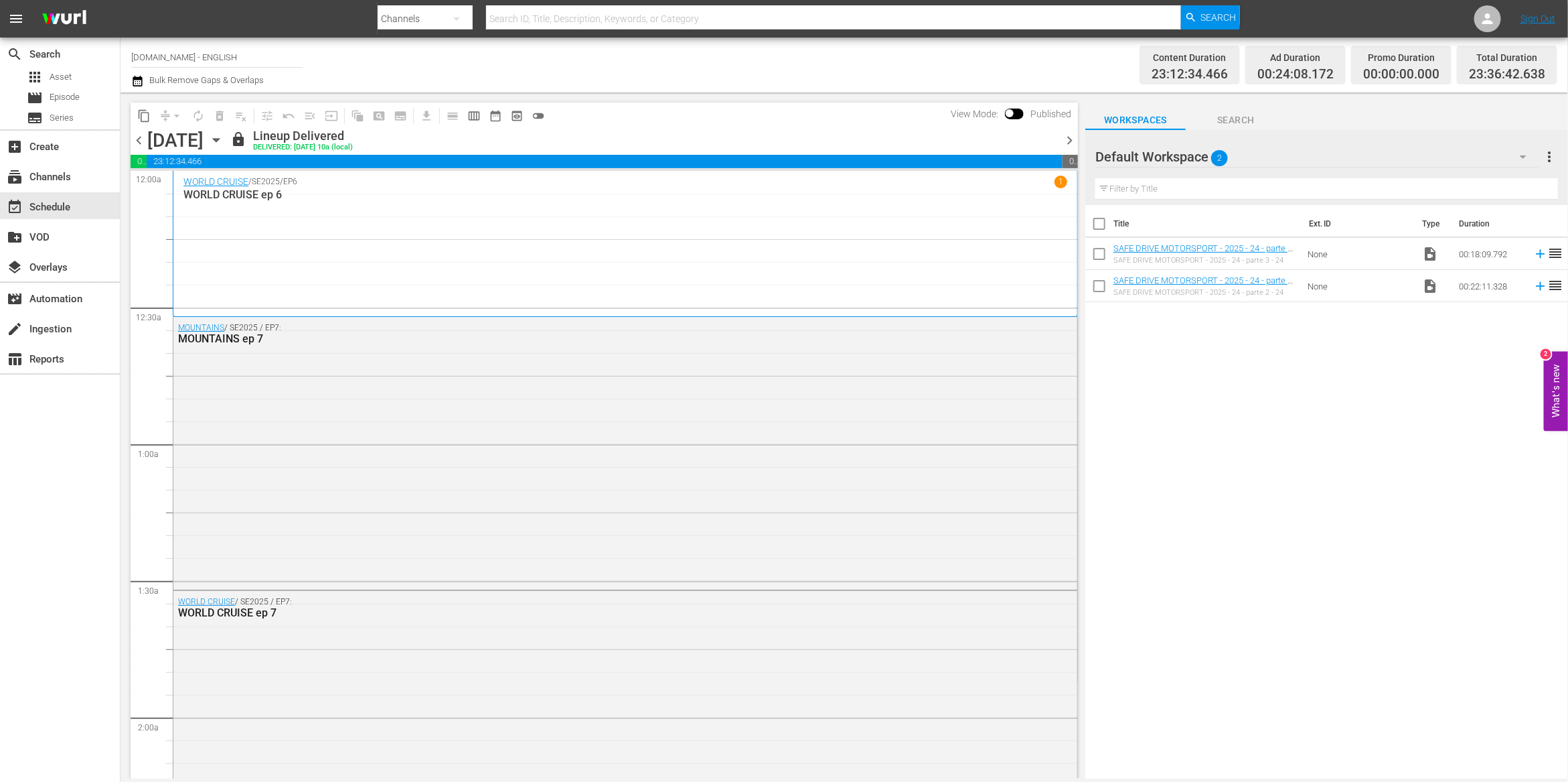
click at [134, 144] on span "chevron_left" at bounding box center [139, 140] width 17 height 17
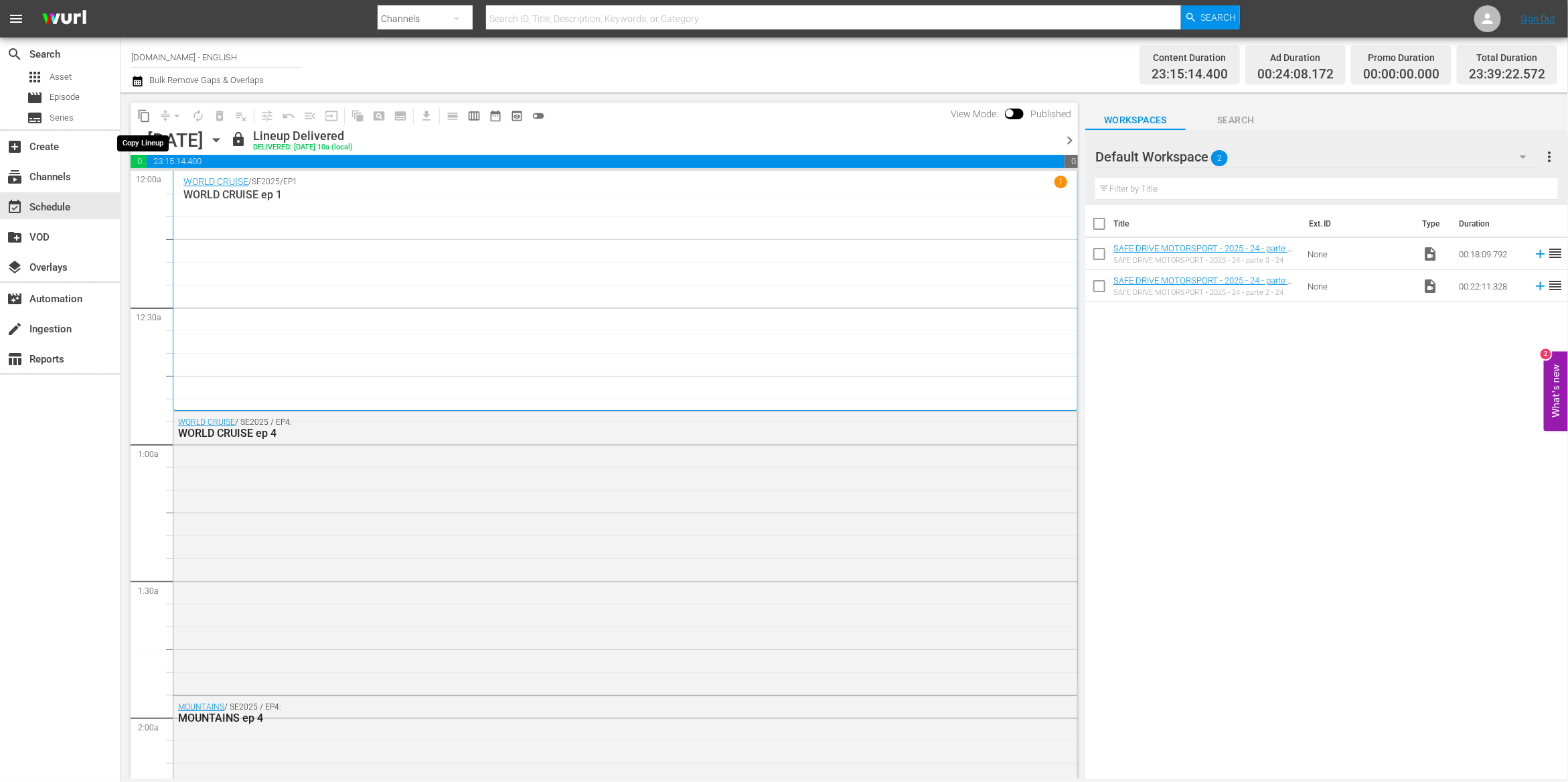
click at [142, 119] on span "content_copy" at bounding box center [144, 116] width 13 height 13
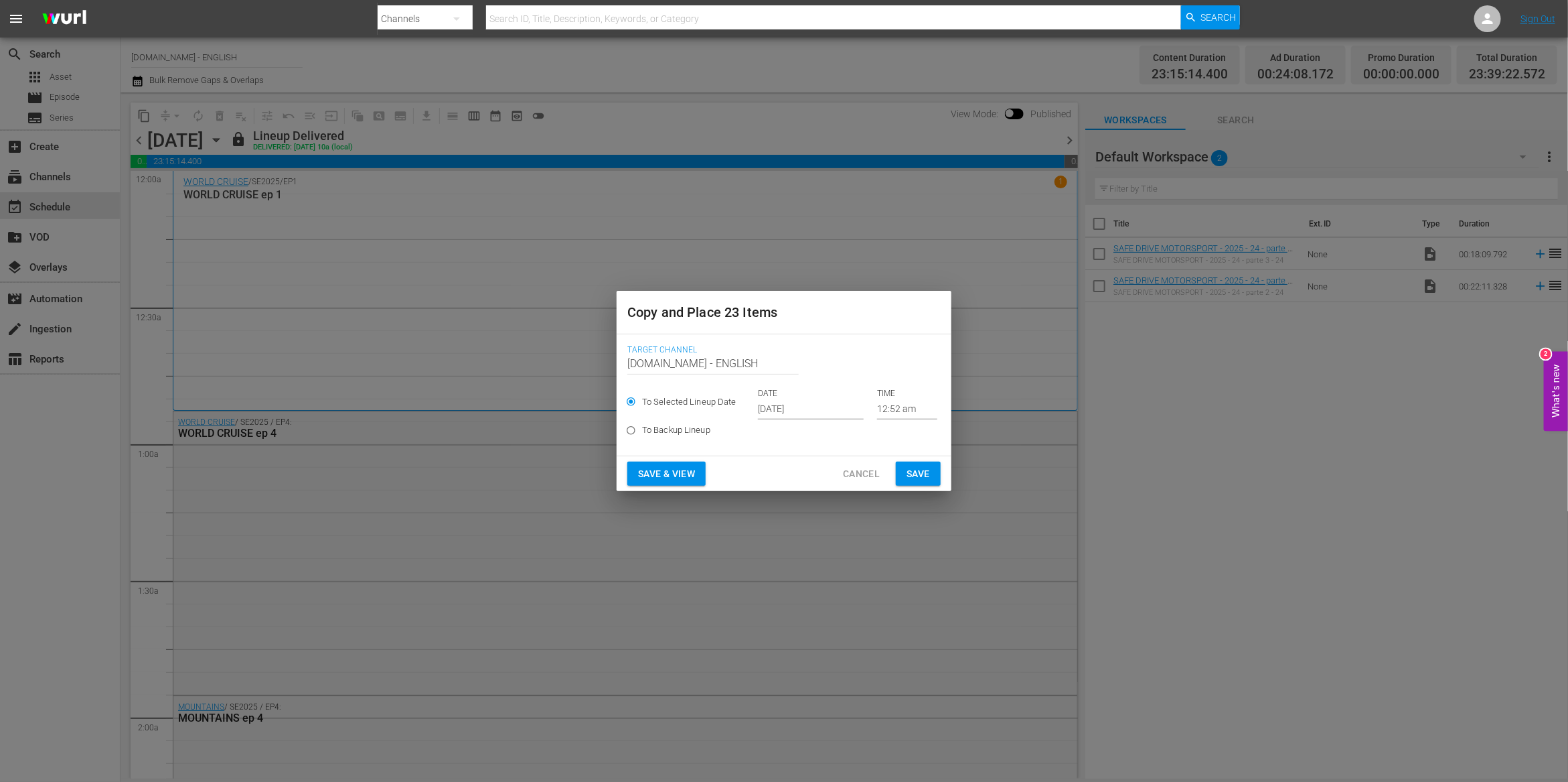
click at [801, 415] on input "[DATE]" at bounding box center [810, 409] width 106 height 20
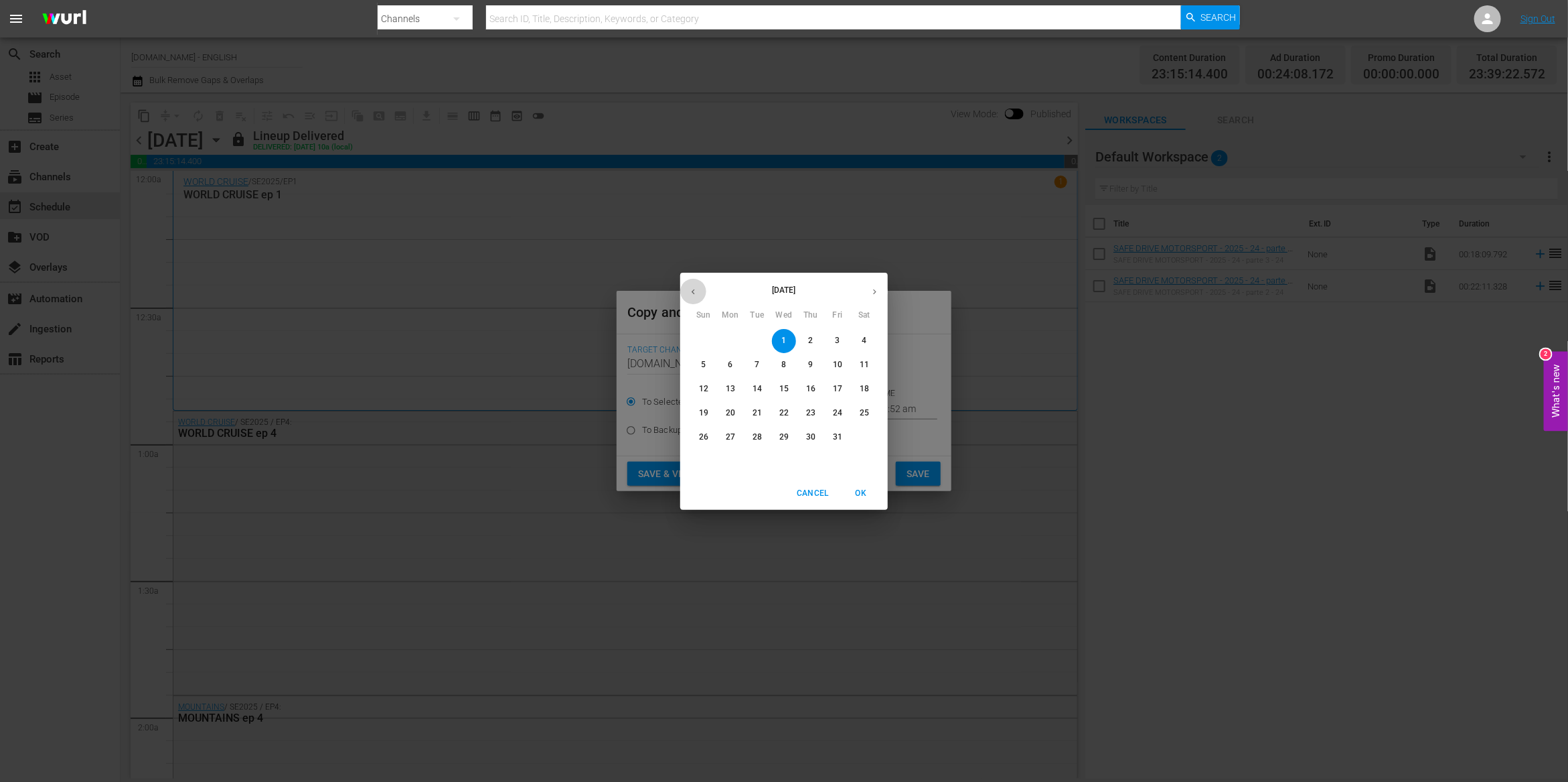
click at [694, 294] on icon "button" at bounding box center [693, 292] width 10 height 10
click at [758, 439] on p "30" at bounding box center [757, 437] width 9 height 12
type input "[DATE]"
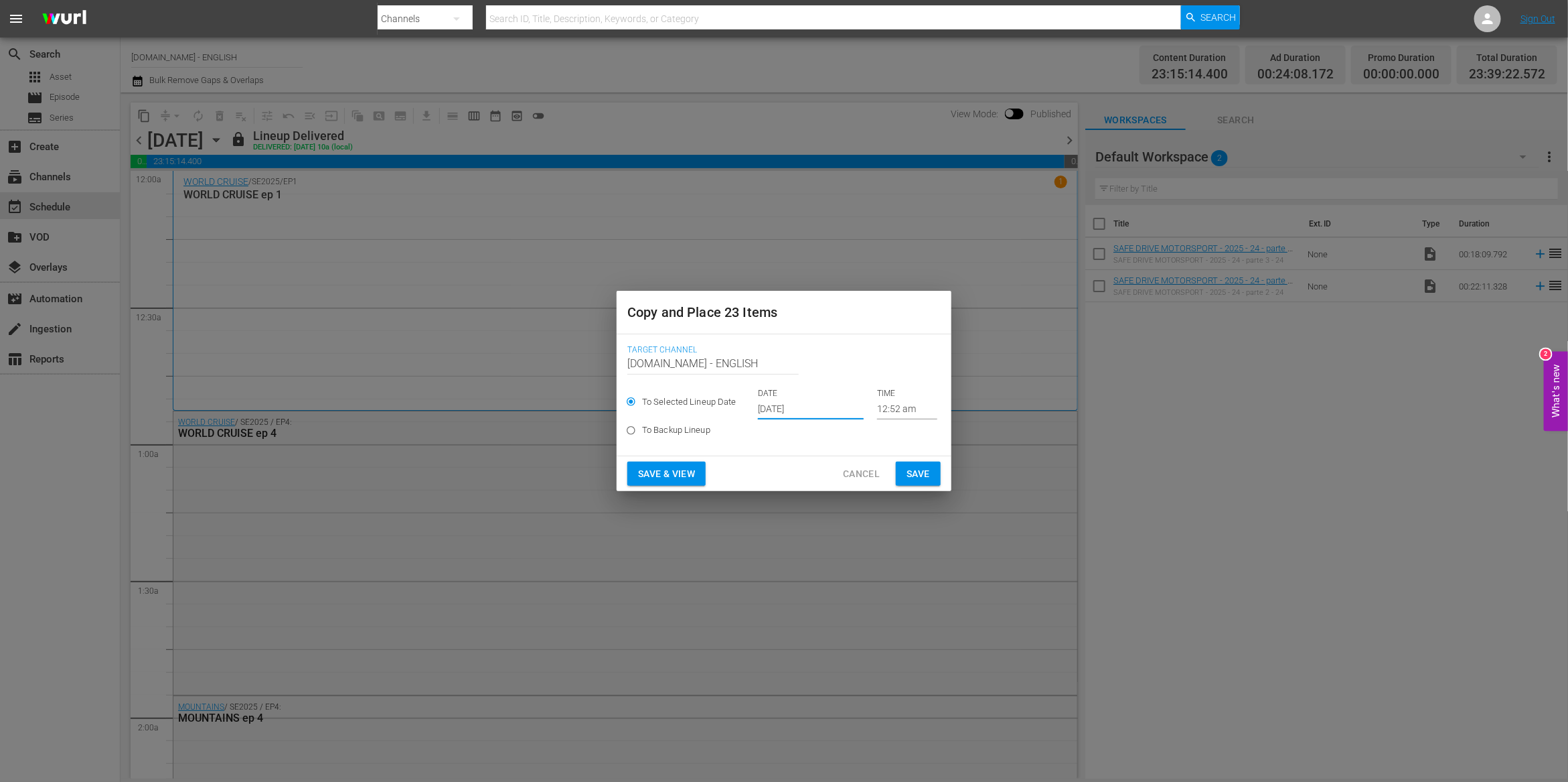
click at [684, 475] on span "Save & View" at bounding box center [666, 474] width 57 height 17
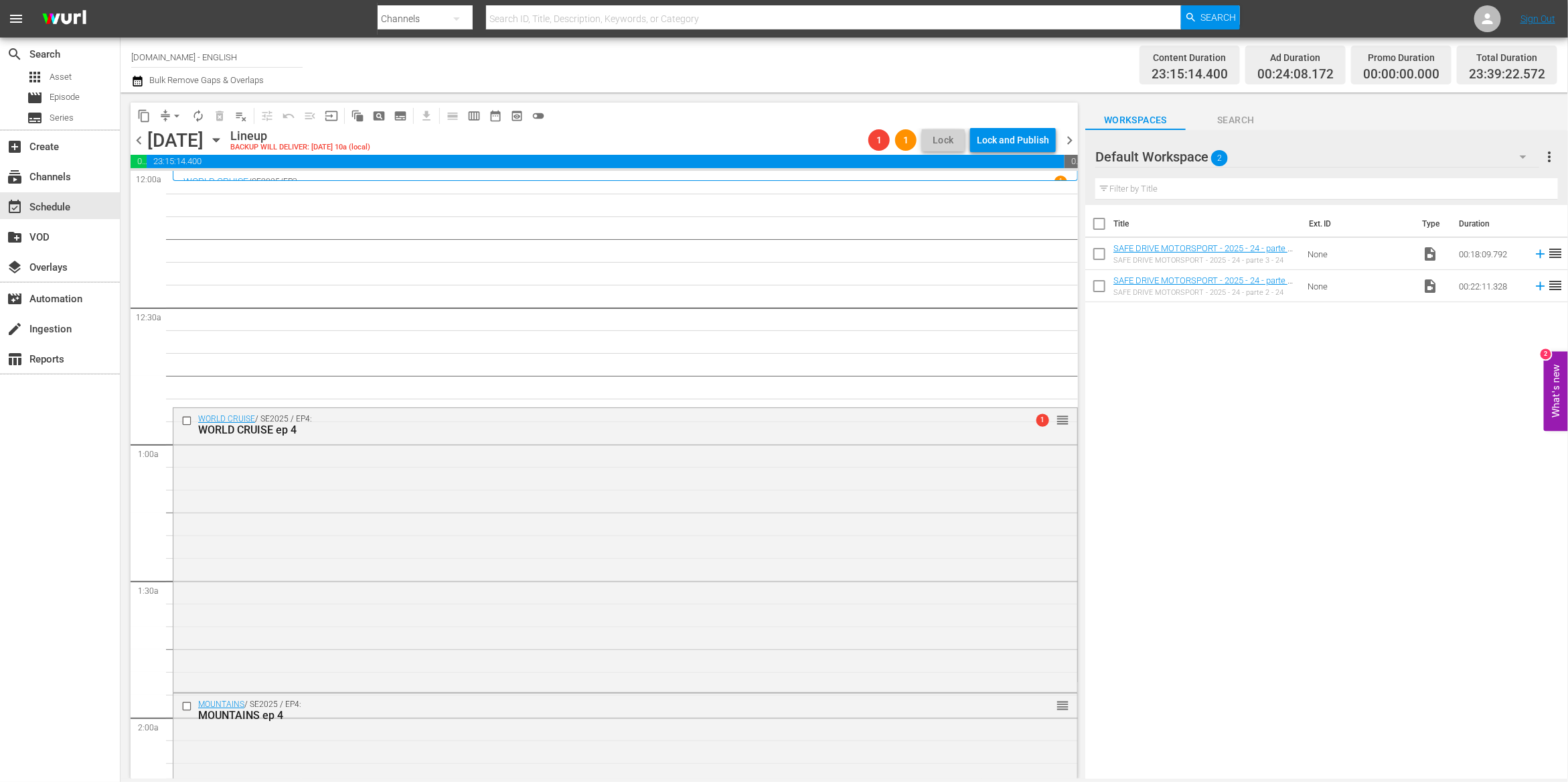
click at [1517, 154] on icon "button" at bounding box center [1522, 157] width 16 height 16
click at [658, 61] on div "INGLESE (0) Default Workspace (2)" at bounding box center [784, 391] width 1568 height 782
click at [167, 121] on button "arrow_drop_down" at bounding box center [177, 116] width 22 height 22
click at [183, 181] on li "Align to End of Previous Day" at bounding box center [177, 186] width 141 height 22
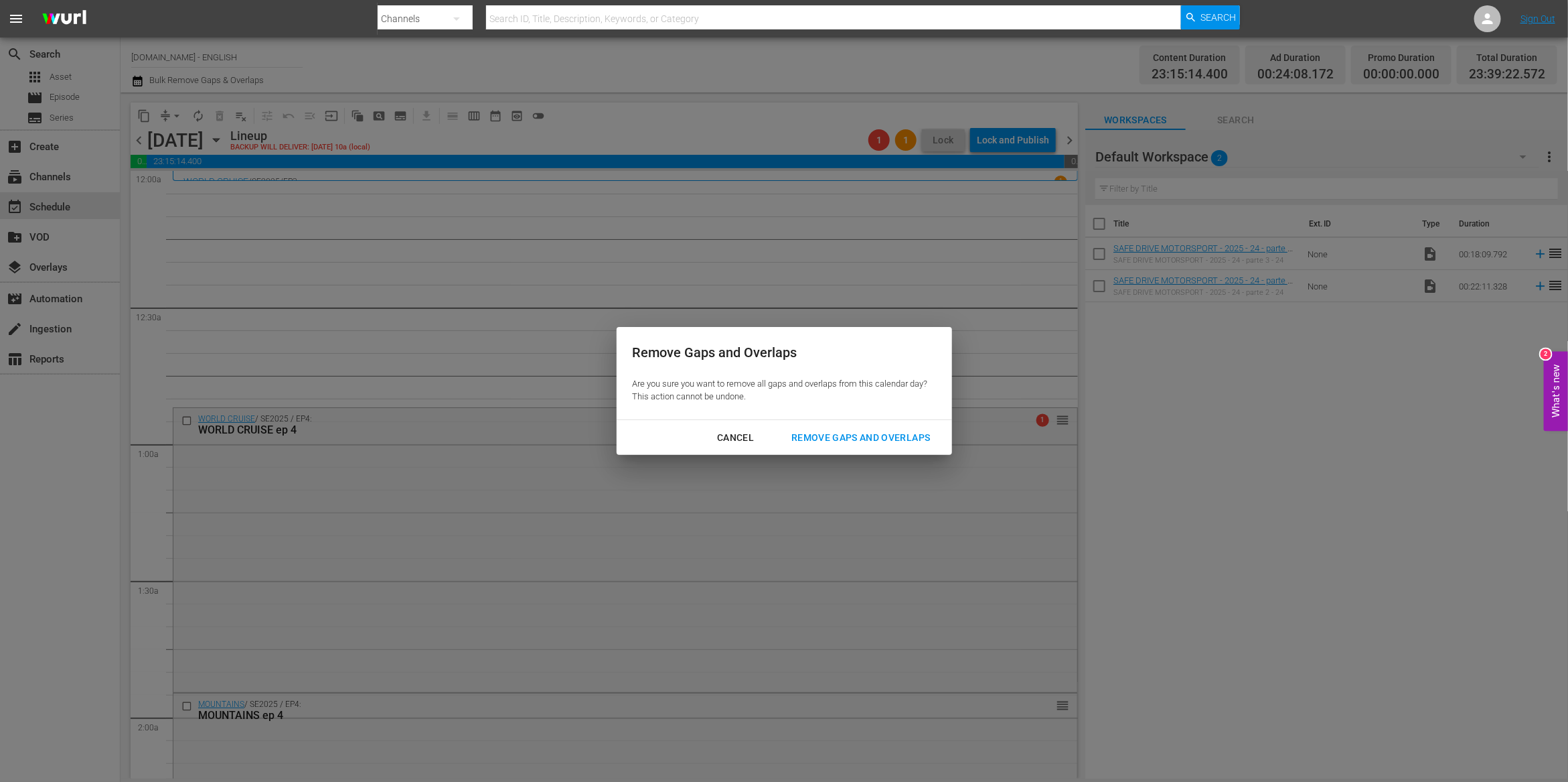
click at [854, 439] on div "Remove Gaps and Overlaps" at bounding box center [860, 437] width 160 height 17
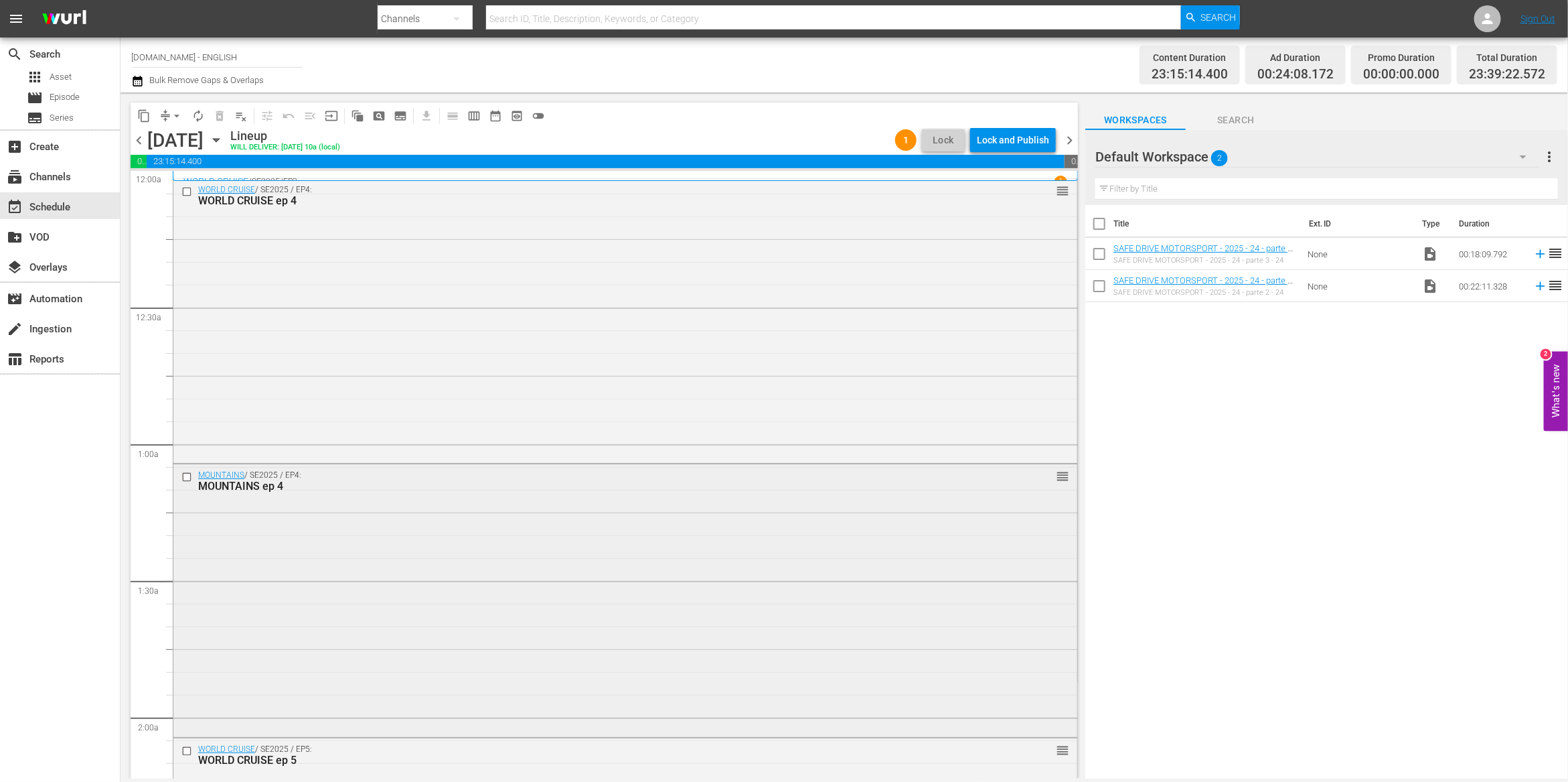
click at [187, 479] on input "checkbox" at bounding box center [188, 477] width 14 height 12
click at [185, 476] on input "checkbox" at bounding box center [188, 477] width 14 height 12
click at [224, 133] on icon "button" at bounding box center [216, 140] width 15 height 15
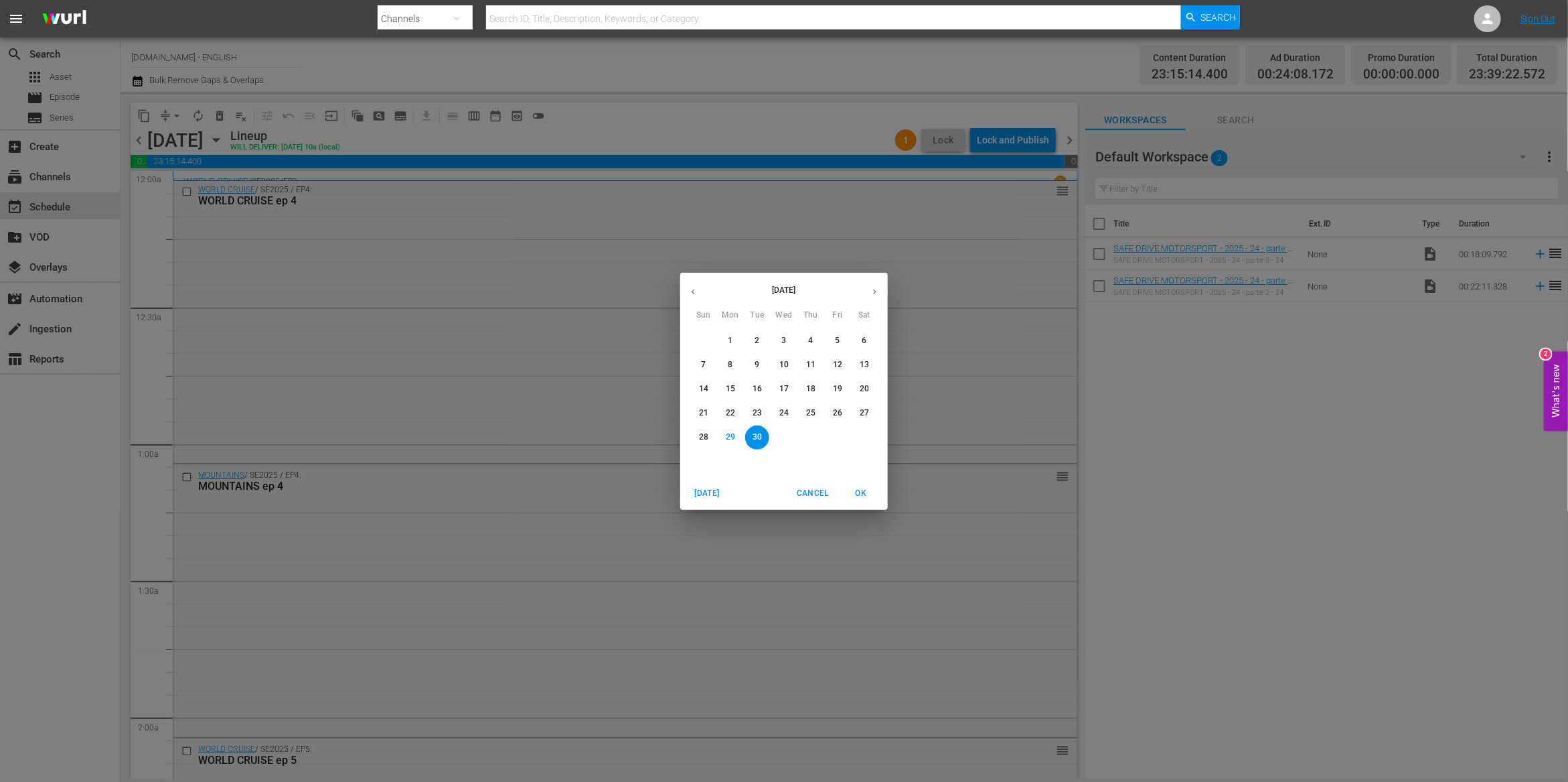
click at [149, 261] on div "[DATE] Sun Mon Tue Wed Thu Fri Sat 31 1 2 3 4 5 6 7 8 9 10 11 12 13 14 15 16 17…" at bounding box center [784, 391] width 1568 height 782
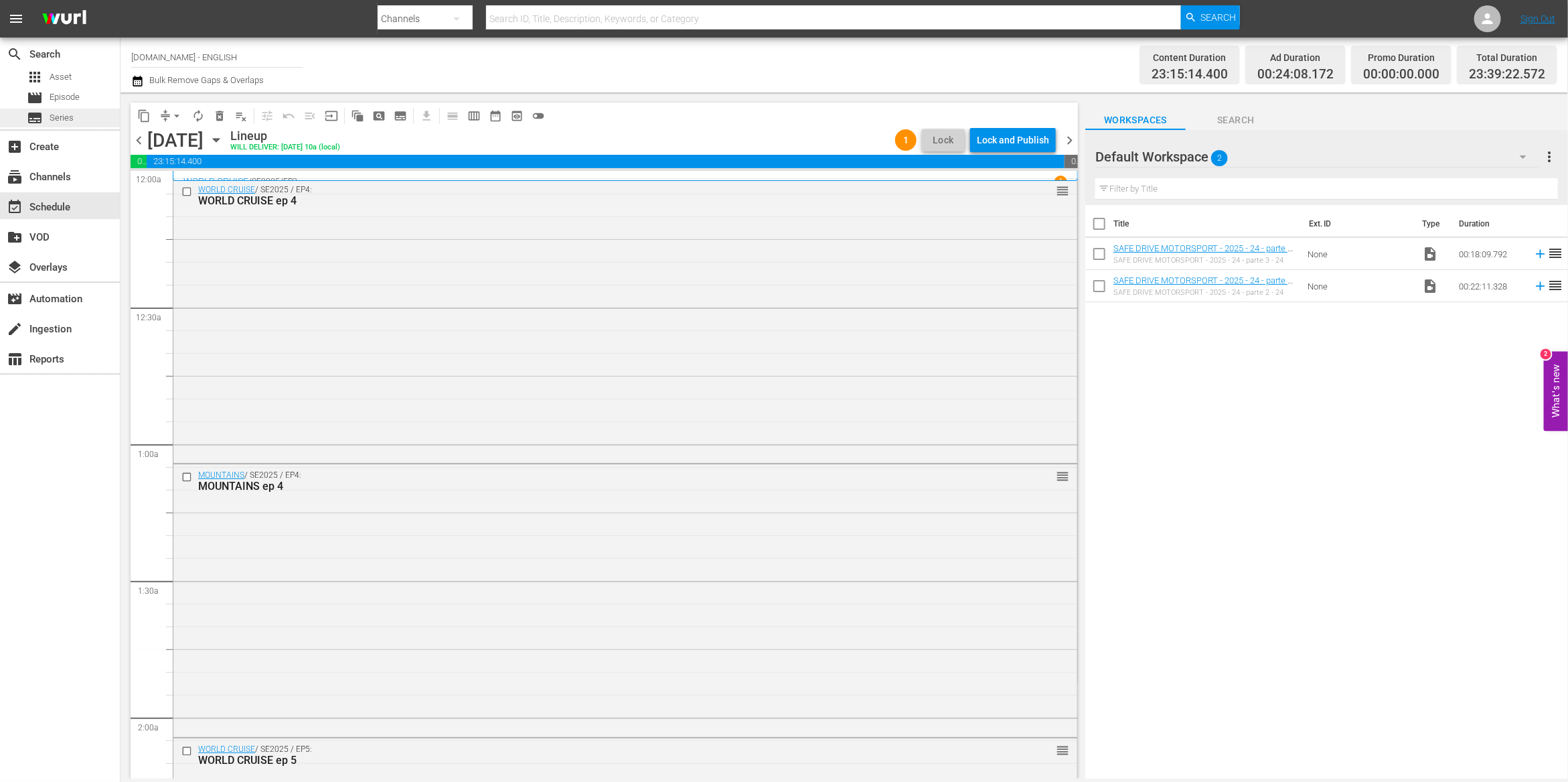
click at [68, 116] on span "Series" at bounding box center [61, 118] width 24 height 13
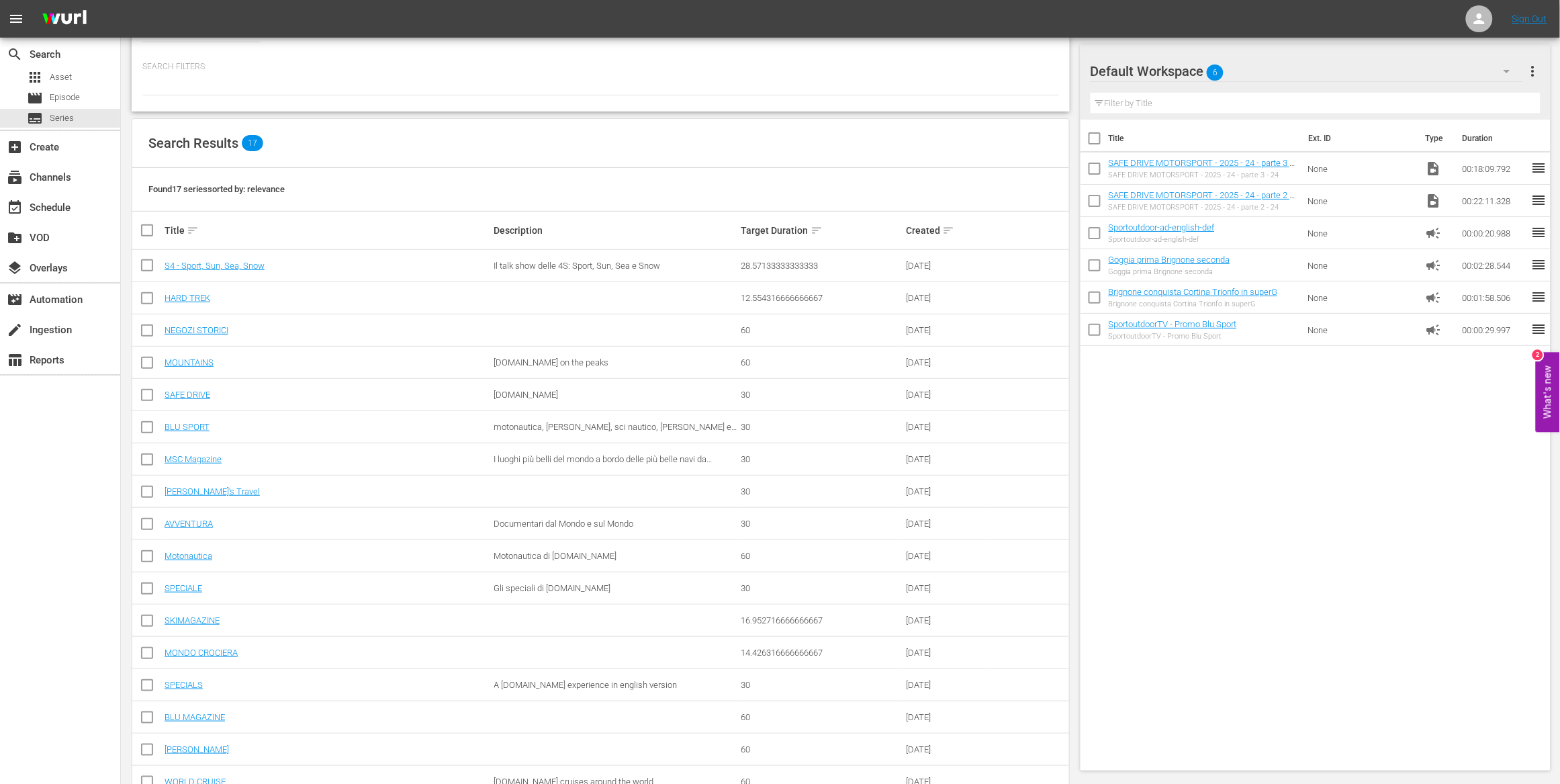
scroll to position [92, 0]
click at [205, 363] on link "MOUNTAINS" at bounding box center [189, 363] width 49 height 10
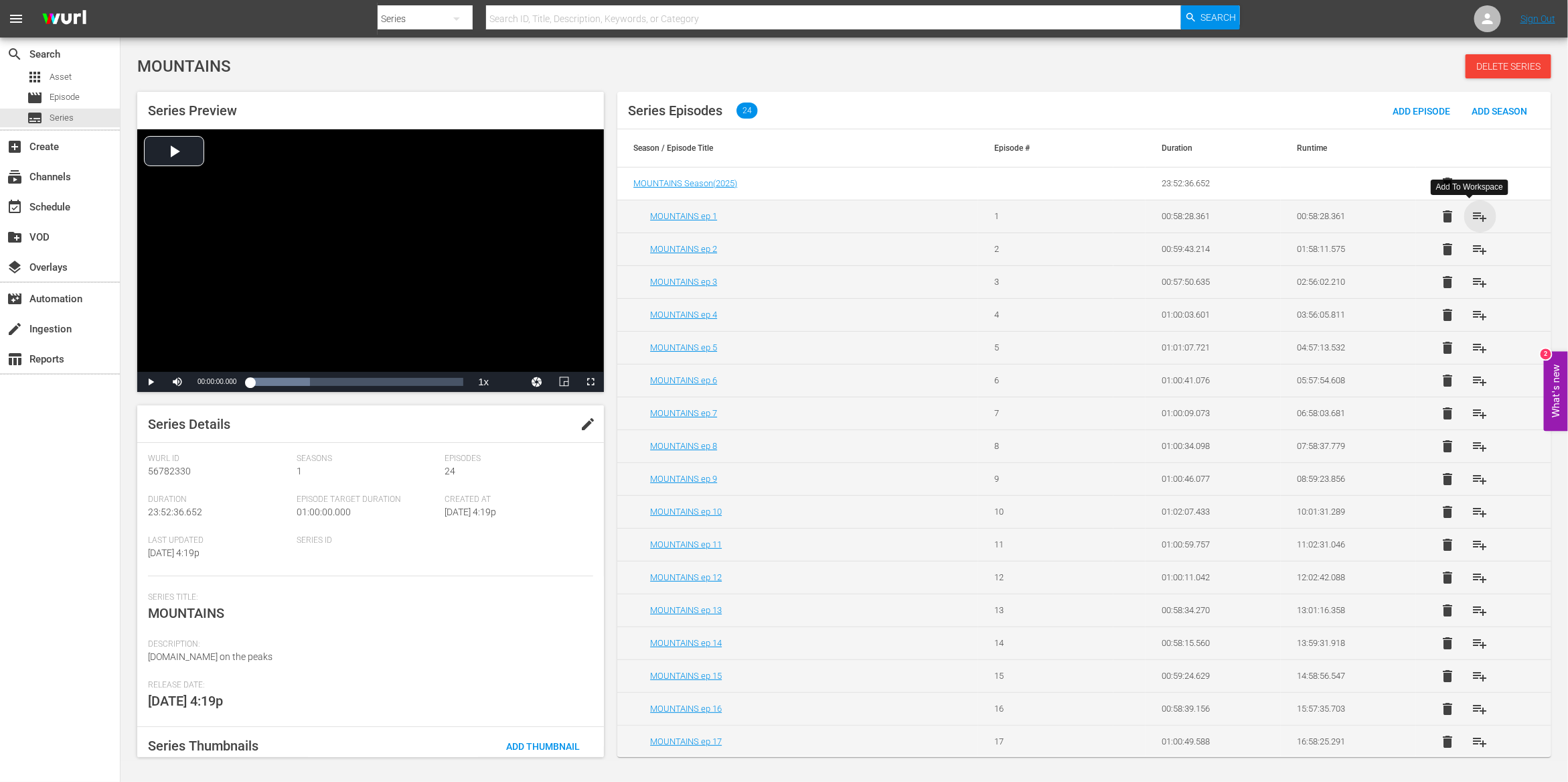
click at [1472, 216] on span "playlist_add" at bounding box center [1479, 215] width 16 height 16
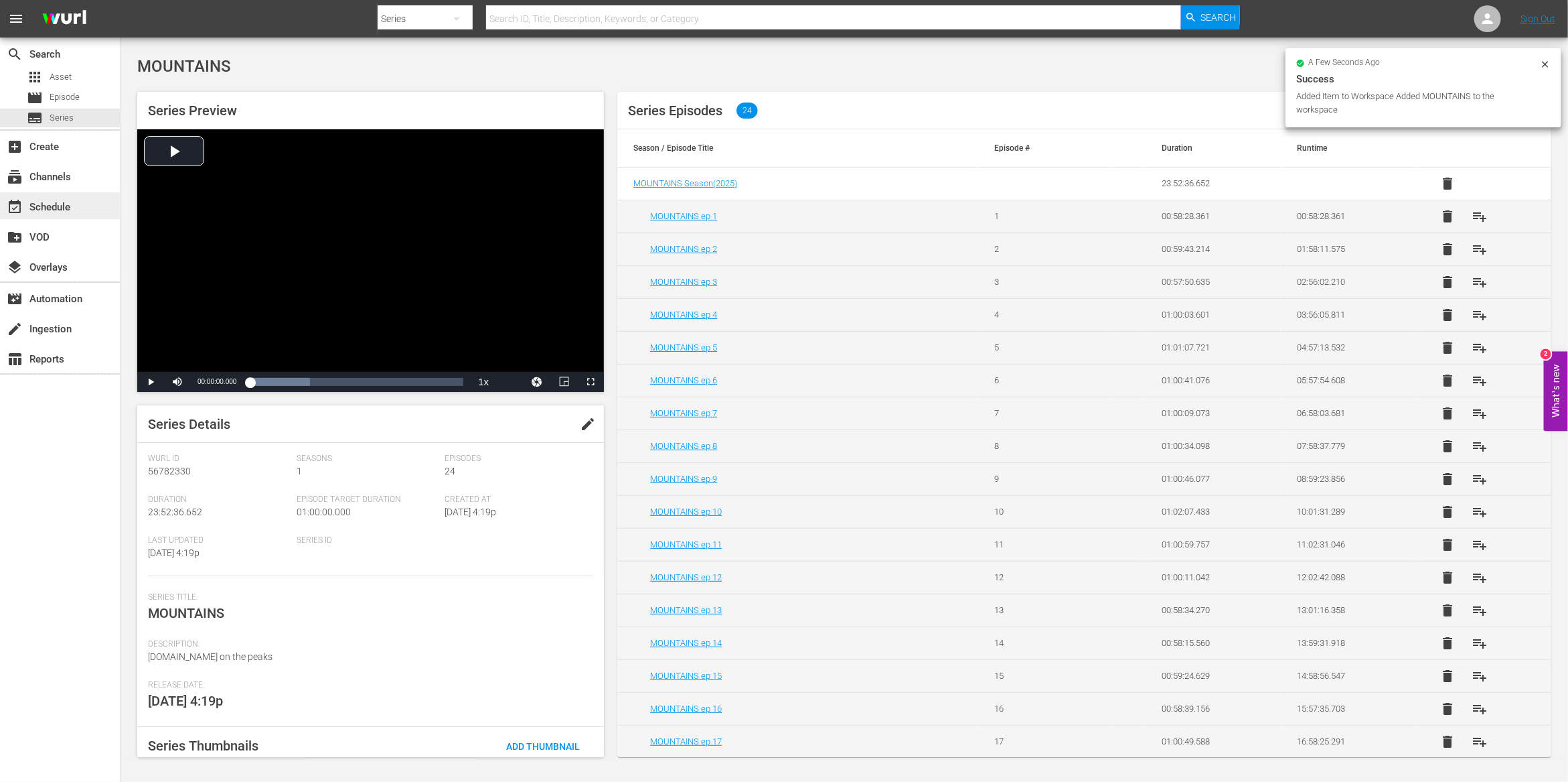
click at [57, 205] on div "event_available Schedule" at bounding box center [37, 205] width 75 height 12
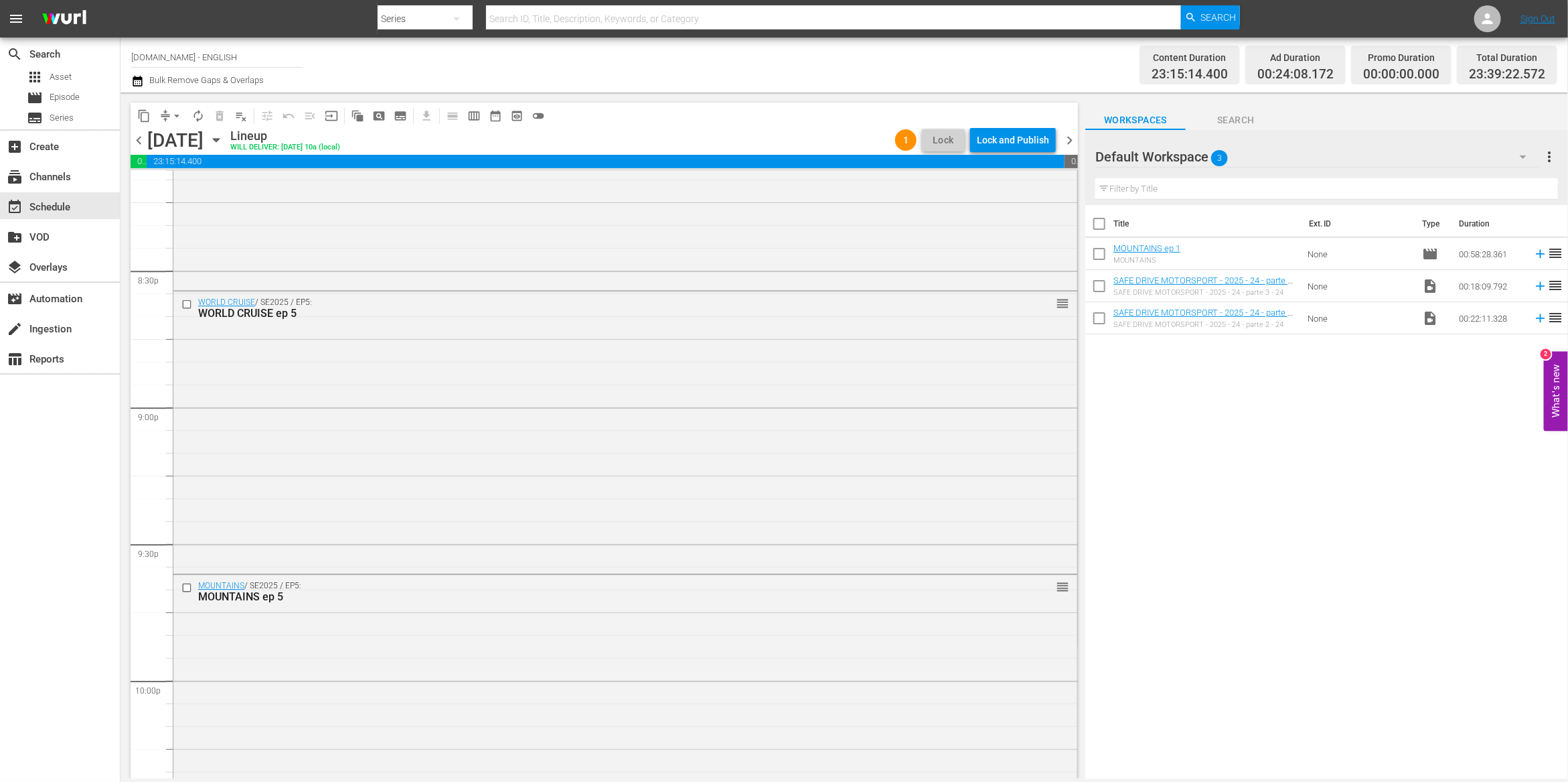
scroll to position [5950, 0]
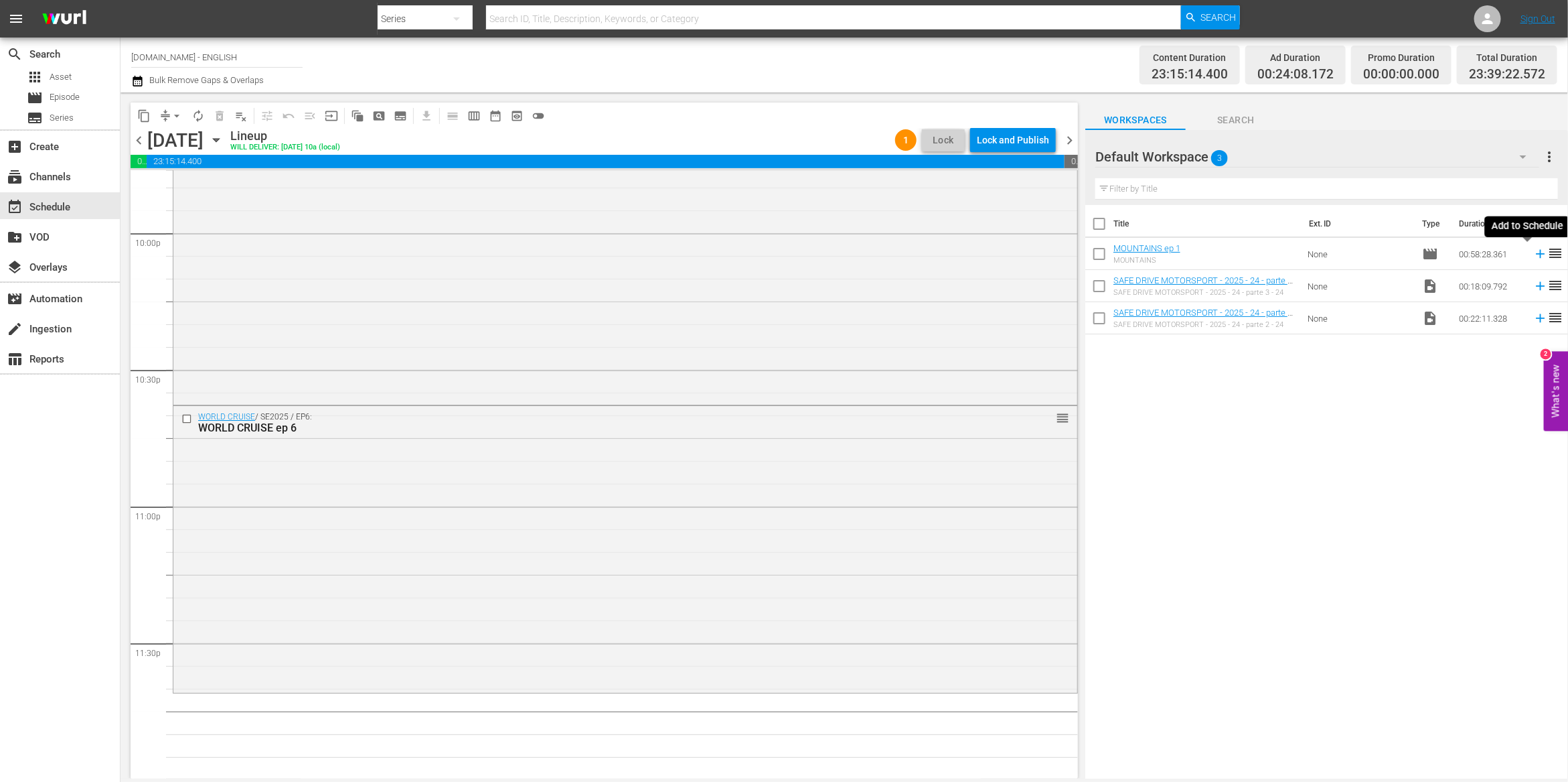
click at [1533, 253] on icon at bounding box center [1541, 254] width 15 height 15
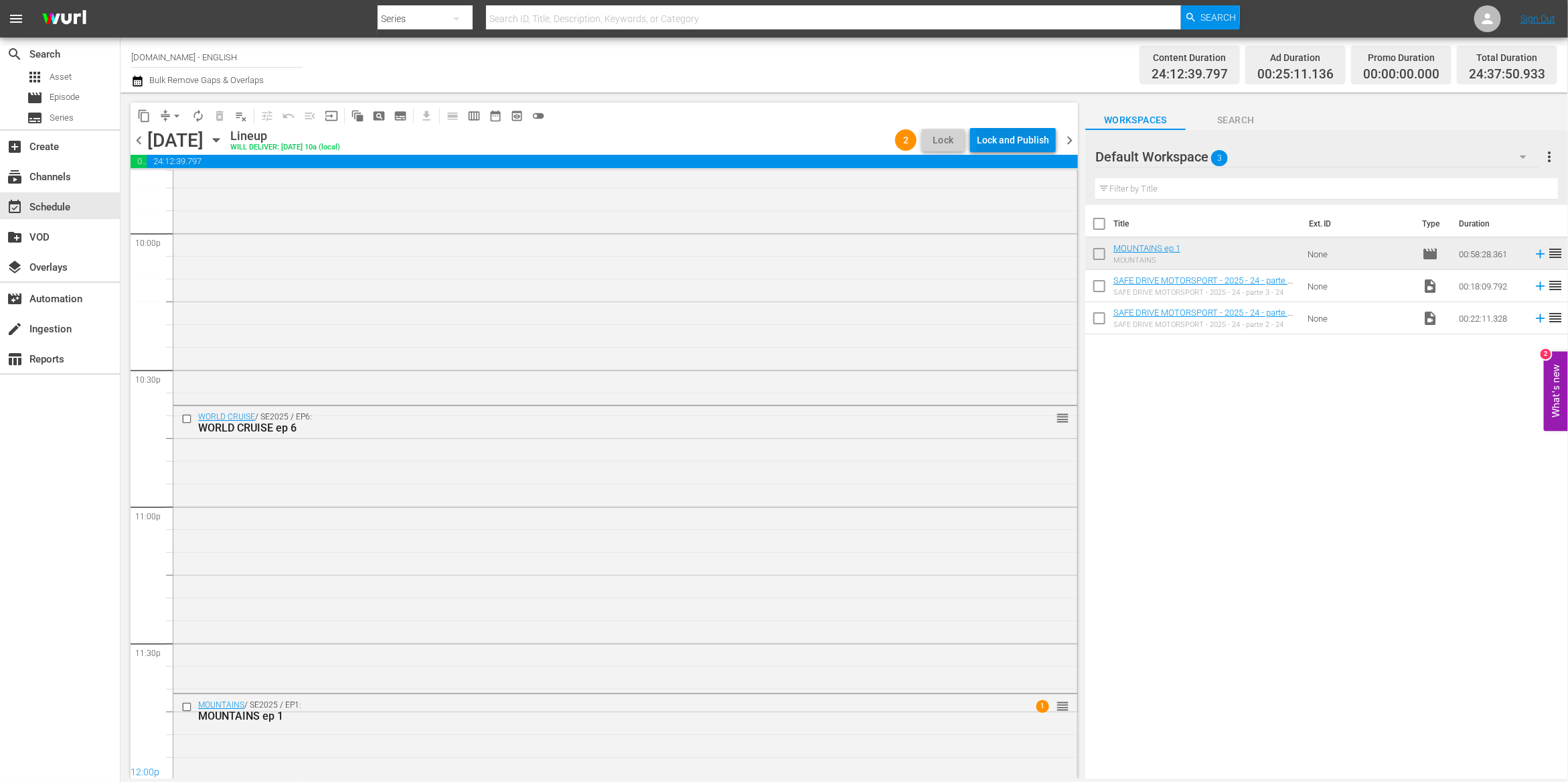
click at [1029, 142] on div "Lock and Publish" at bounding box center [1012, 139] width 72 height 24
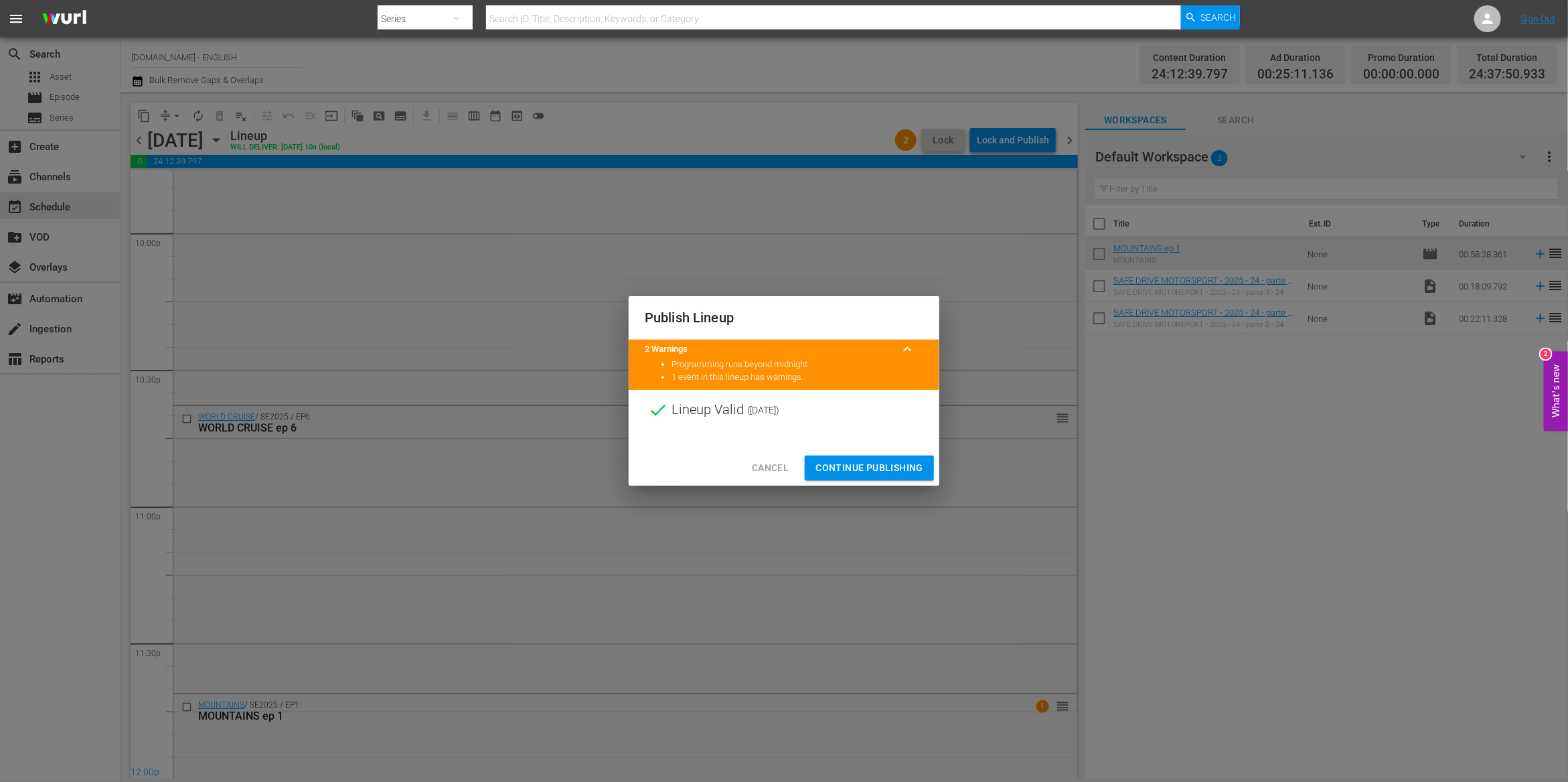
click at [887, 465] on span "Continue Publishing" at bounding box center [869, 468] width 108 height 17
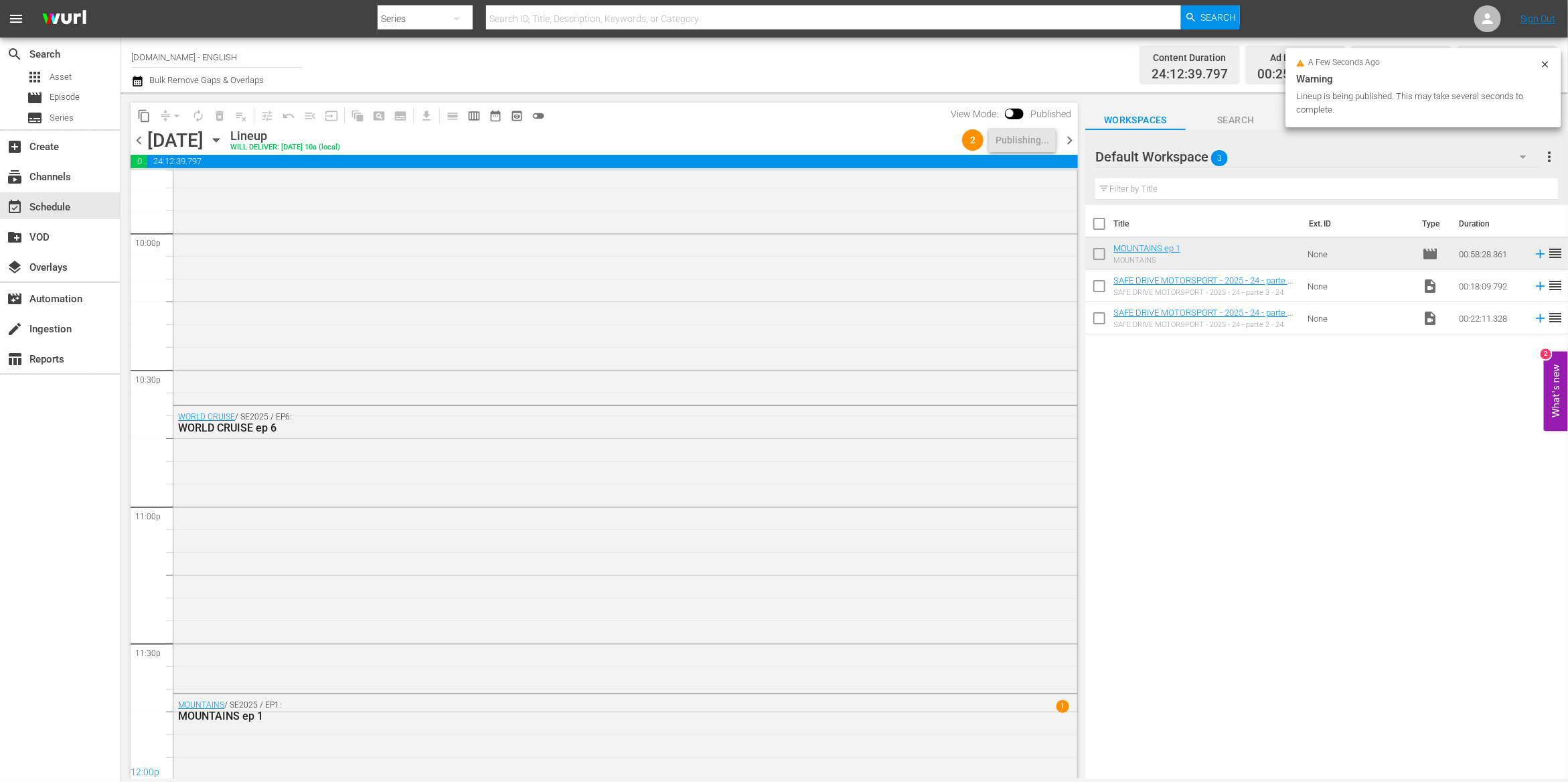
click at [1070, 141] on span "chevron_right" at bounding box center [1070, 140] width 17 height 17
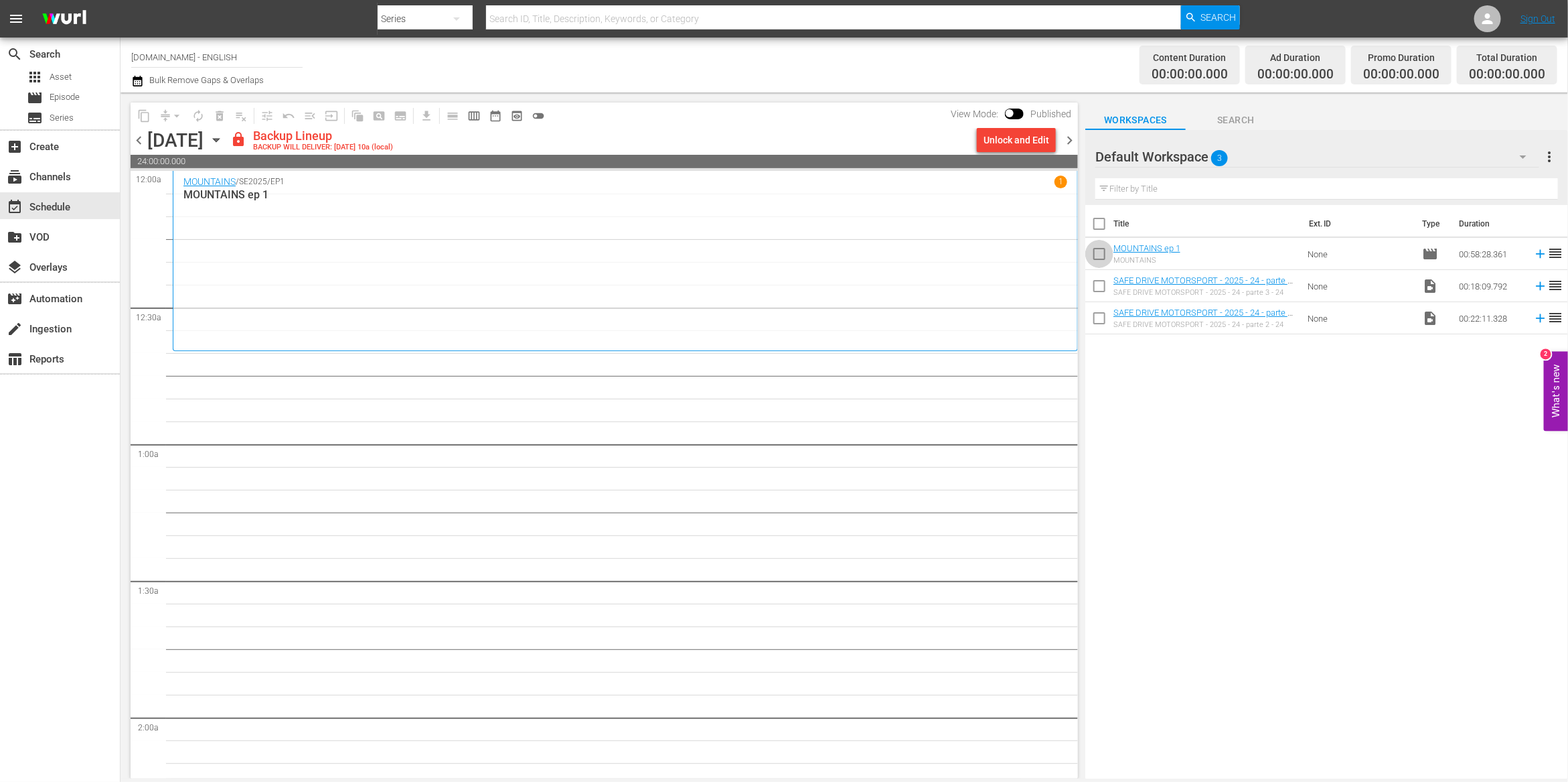
click at [1098, 253] on input "checkbox" at bounding box center [1099, 257] width 28 height 28
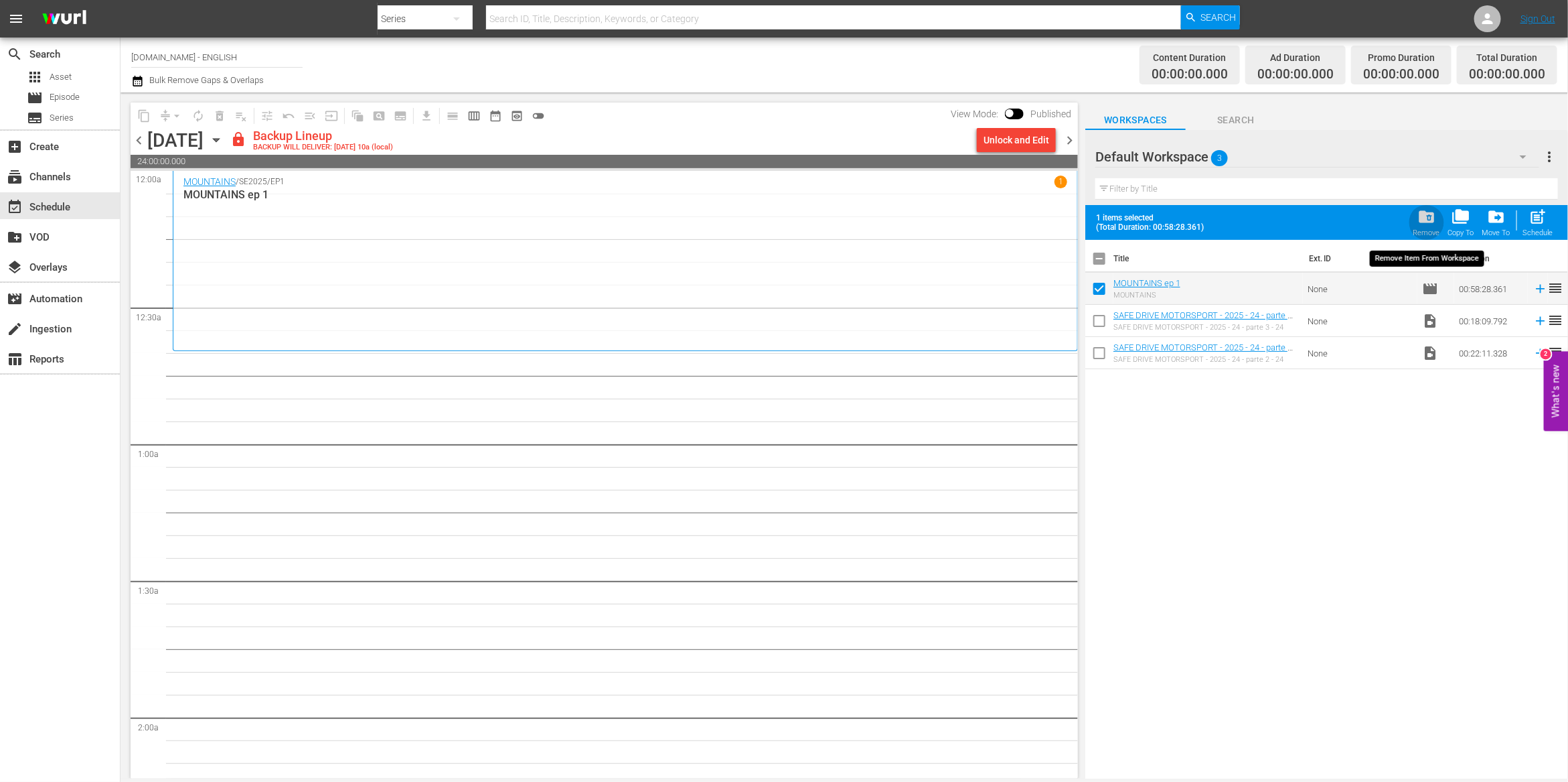
click at [1426, 218] on span "folder_delete" at bounding box center [1426, 217] width 18 height 18
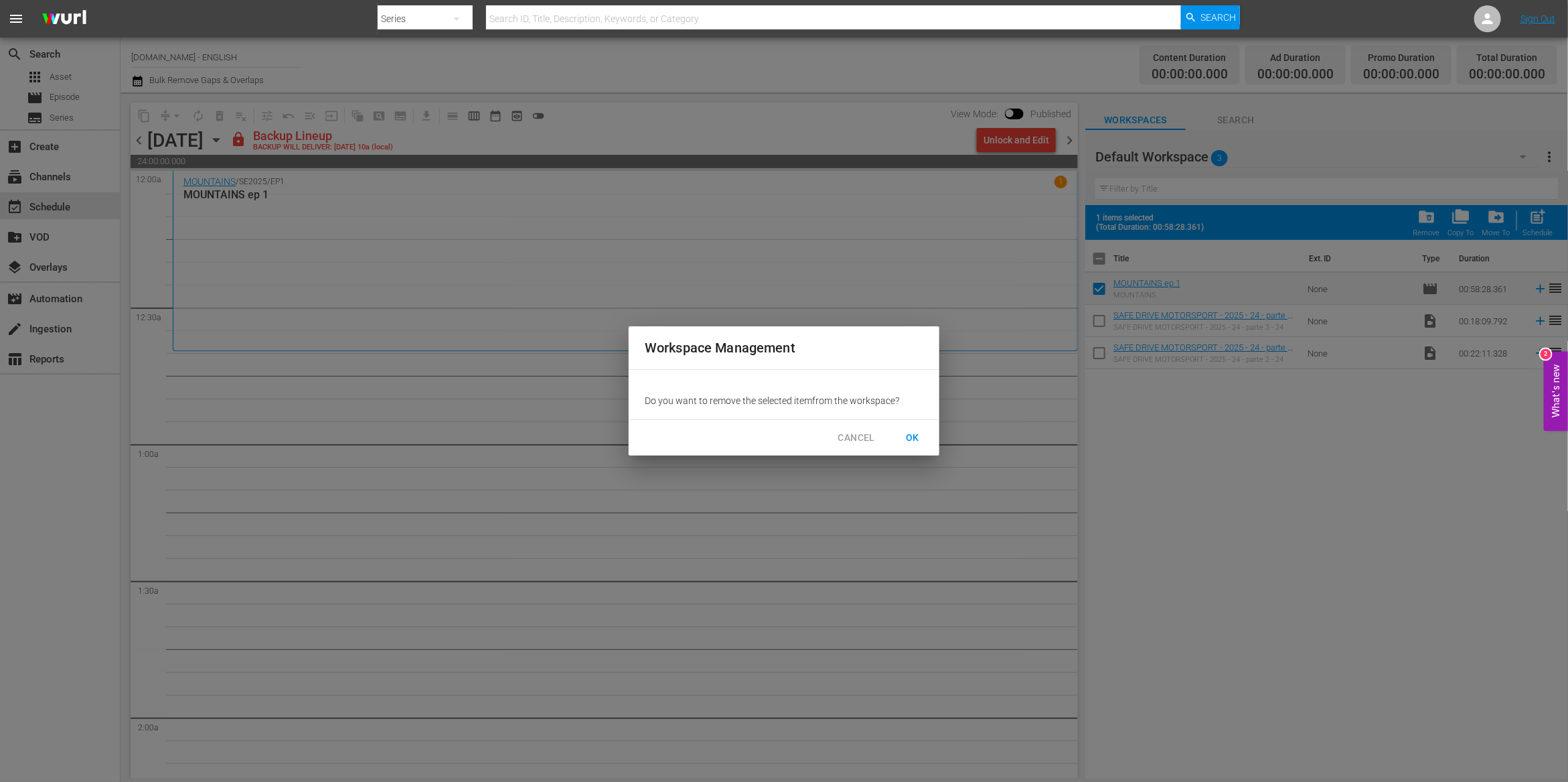
click at [921, 439] on span "OK" at bounding box center [912, 437] width 22 height 17
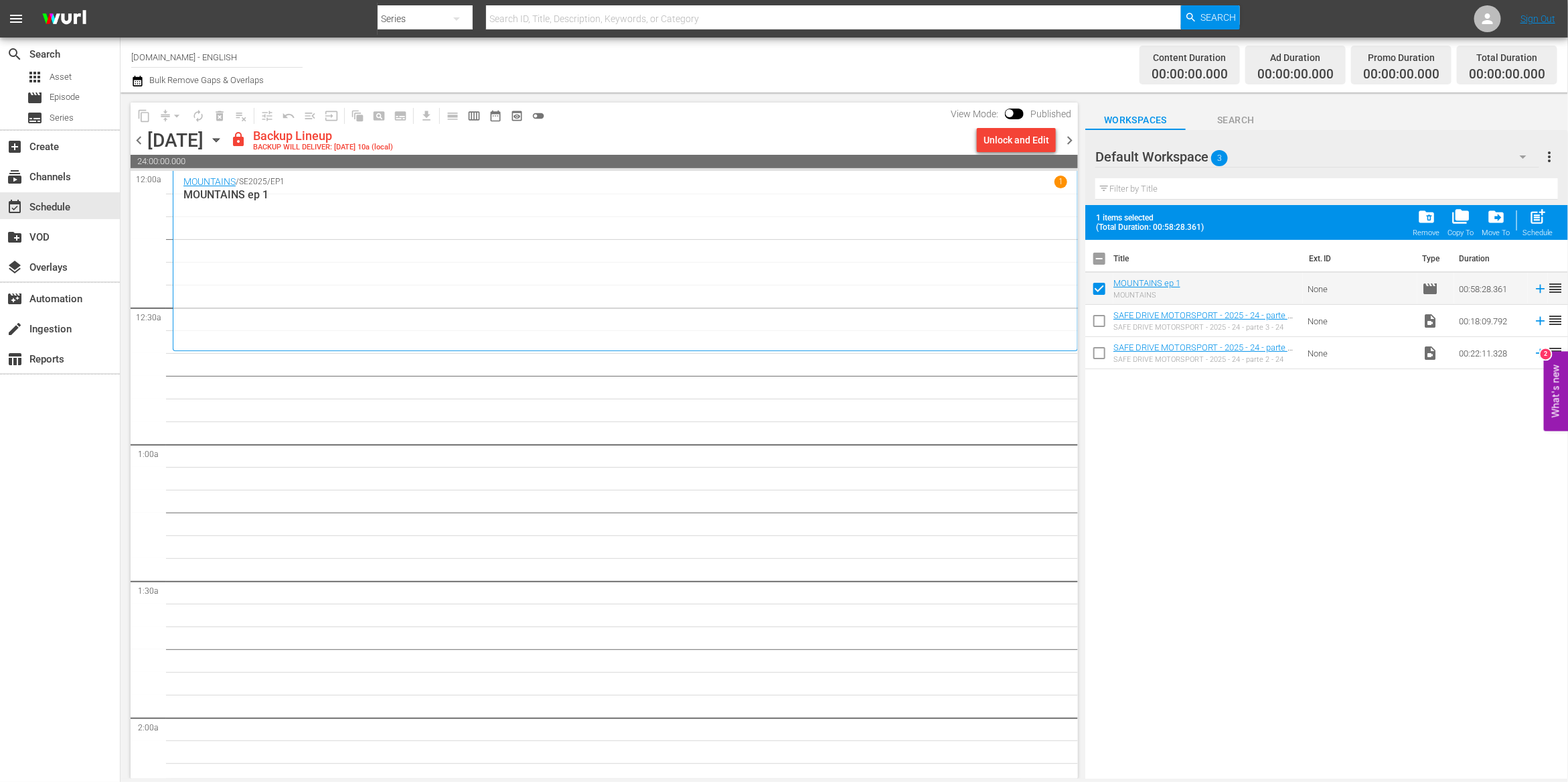
checkbox input "false"
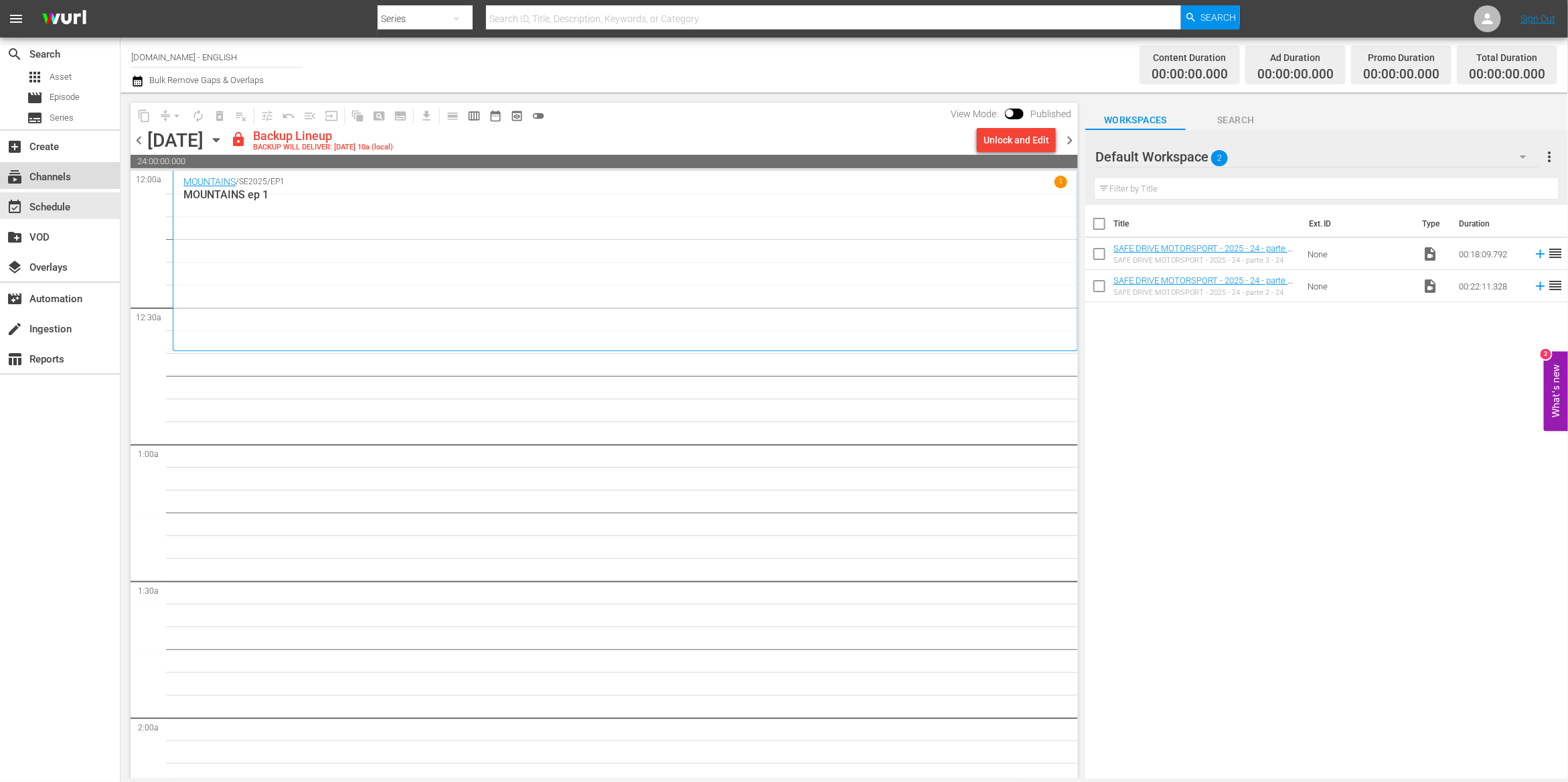
click at [64, 176] on div "subscriptions Channels" at bounding box center [37, 175] width 75 height 12
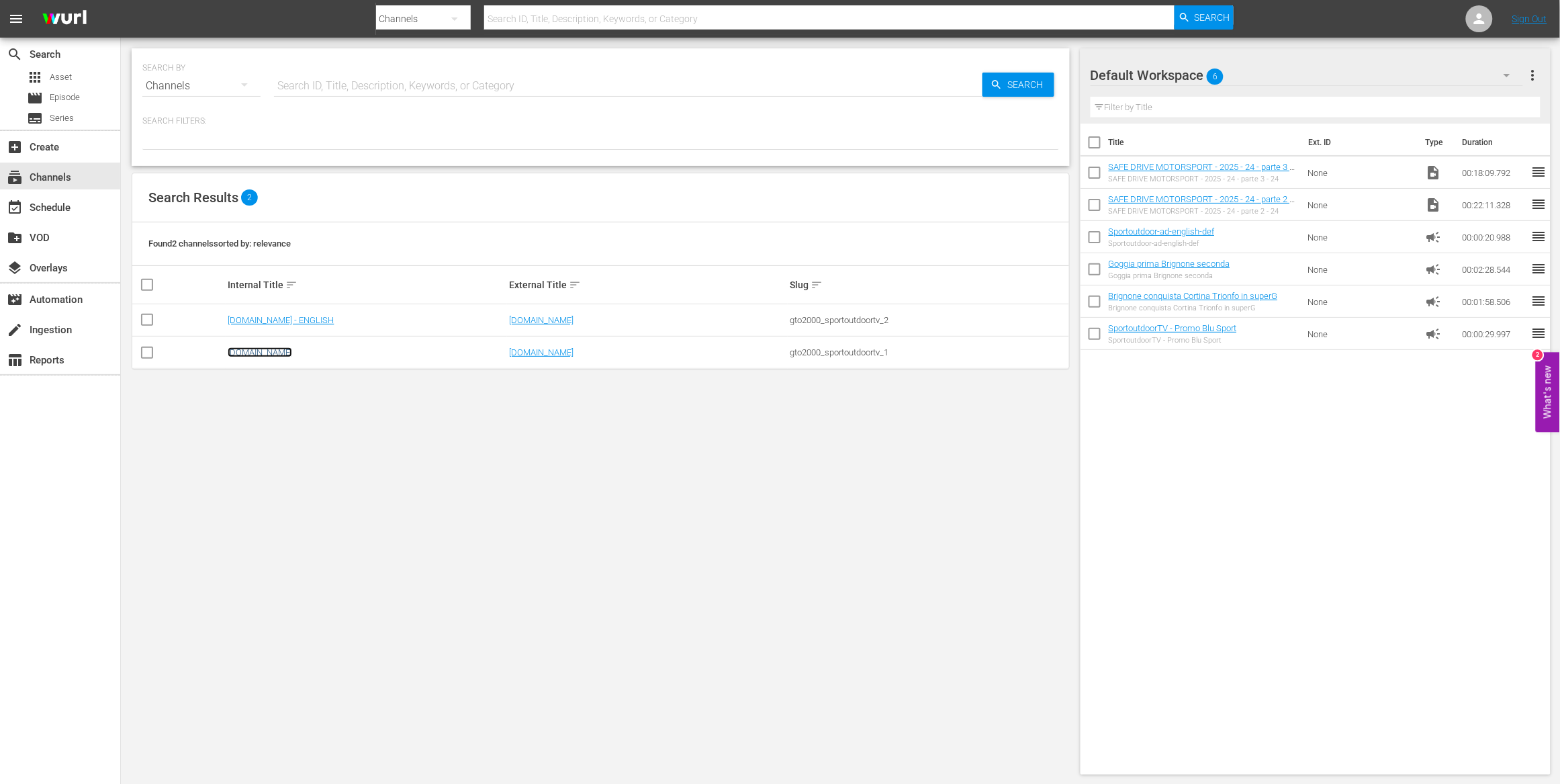
click at [278, 355] on link "[DOMAIN_NAME]" at bounding box center [260, 352] width 65 height 10
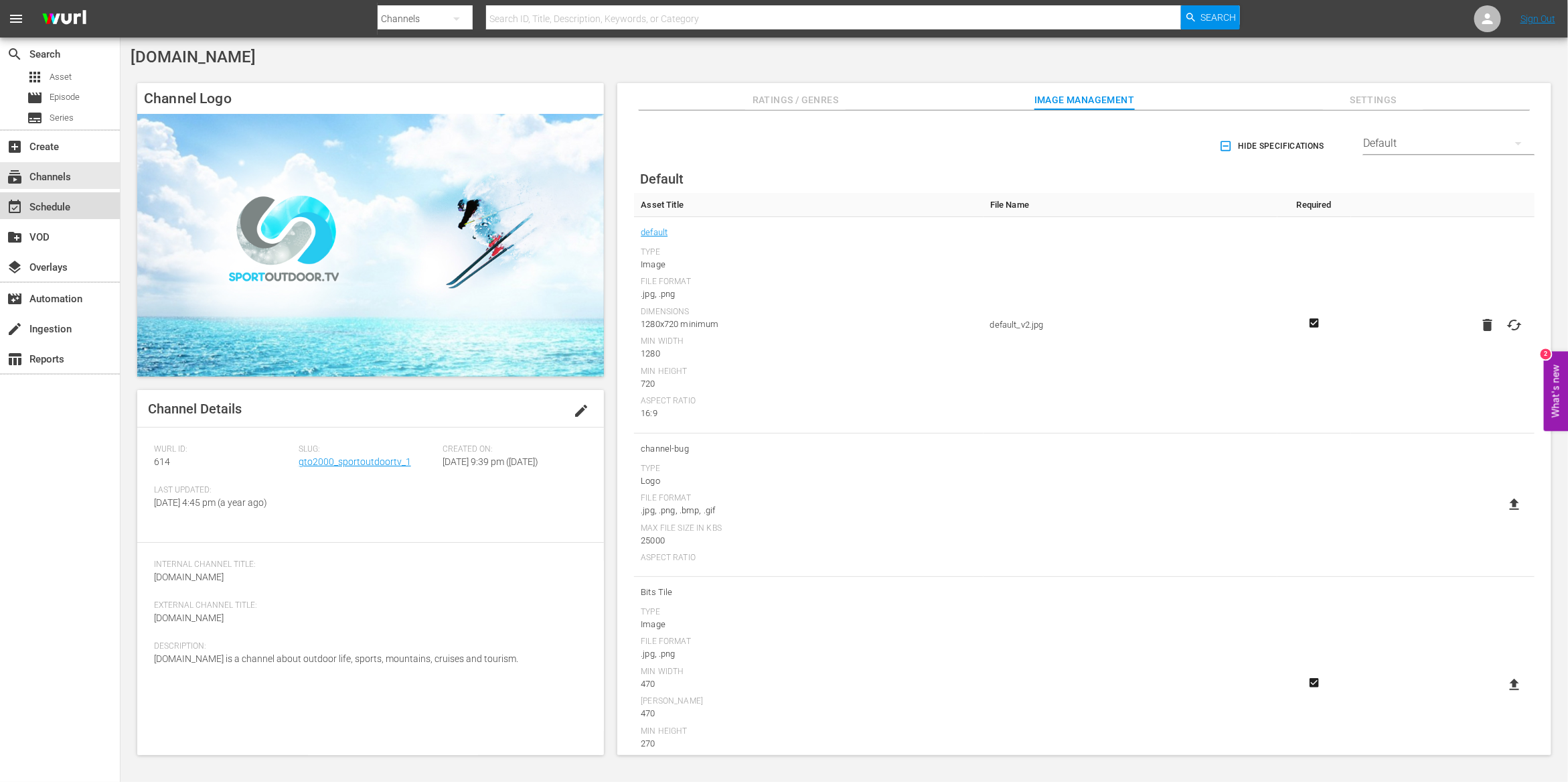
click at [51, 202] on div "event_available Schedule" at bounding box center [37, 205] width 75 height 12
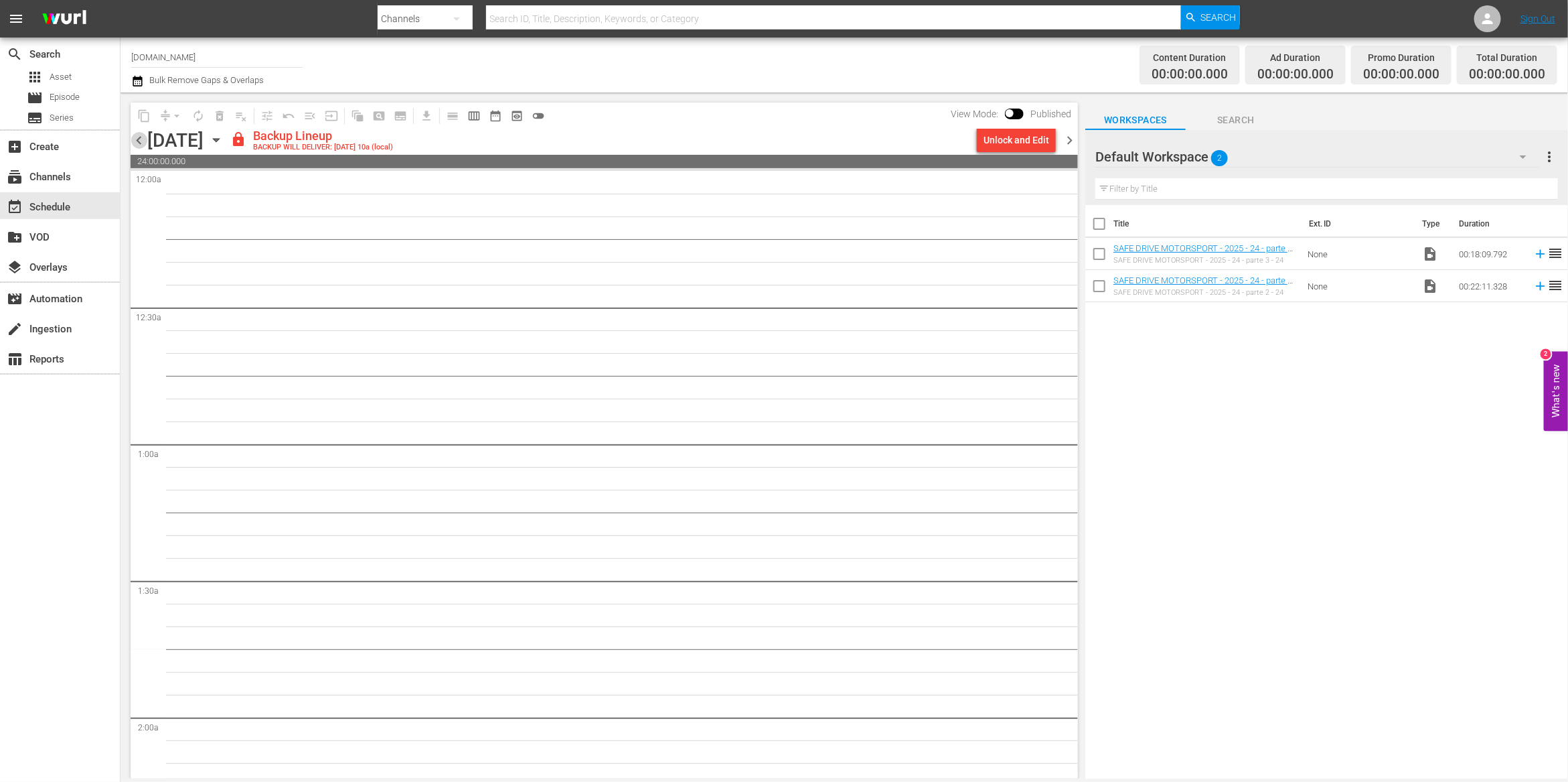
click at [138, 139] on span "chevron_left" at bounding box center [139, 140] width 17 height 17
click at [1020, 140] on div "Unlock and Edit" at bounding box center [1016, 139] width 65 height 24
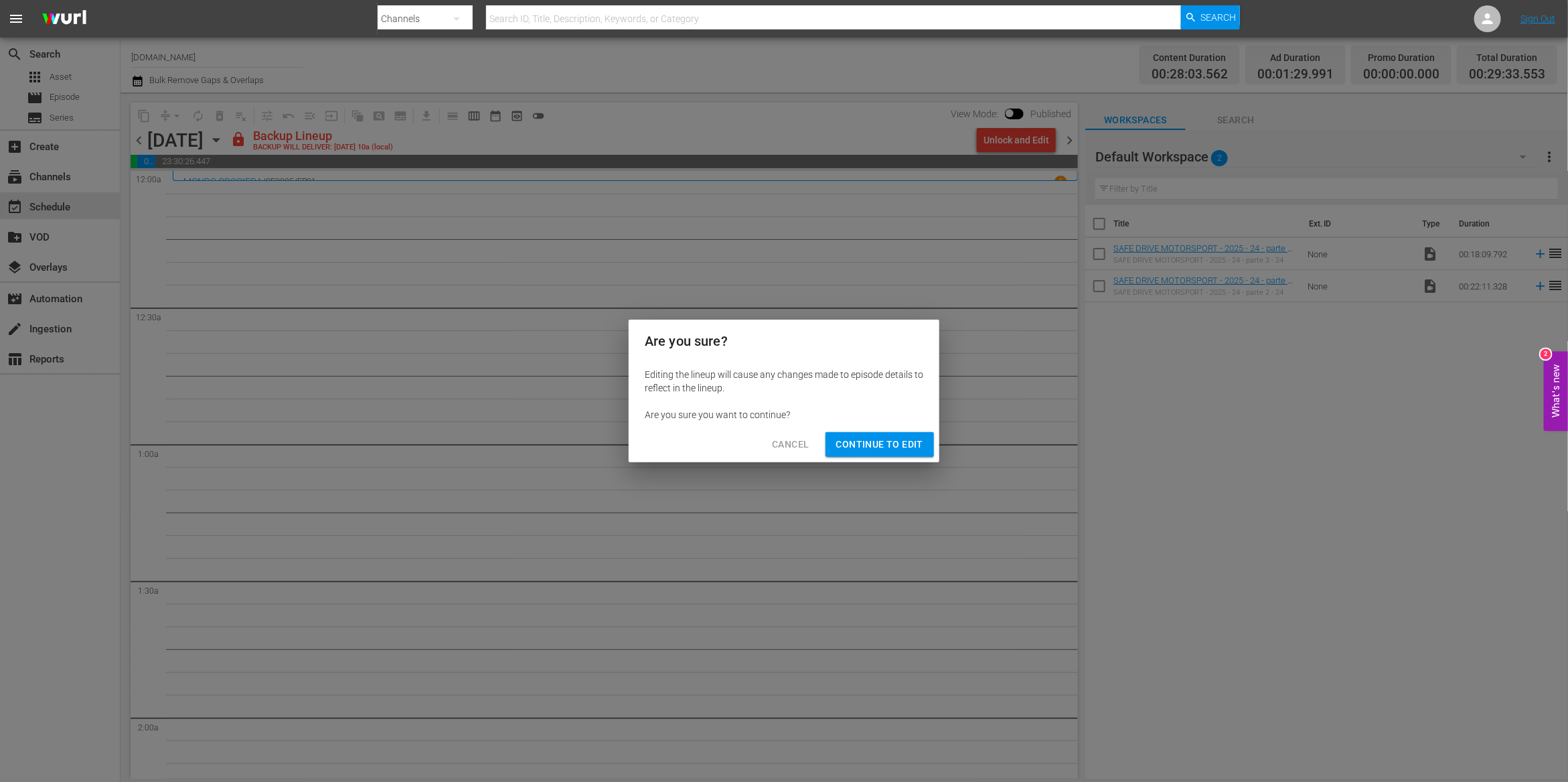
click at [845, 441] on span "Continue to Edit" at bounding box center [879, 444] width 87 height 17
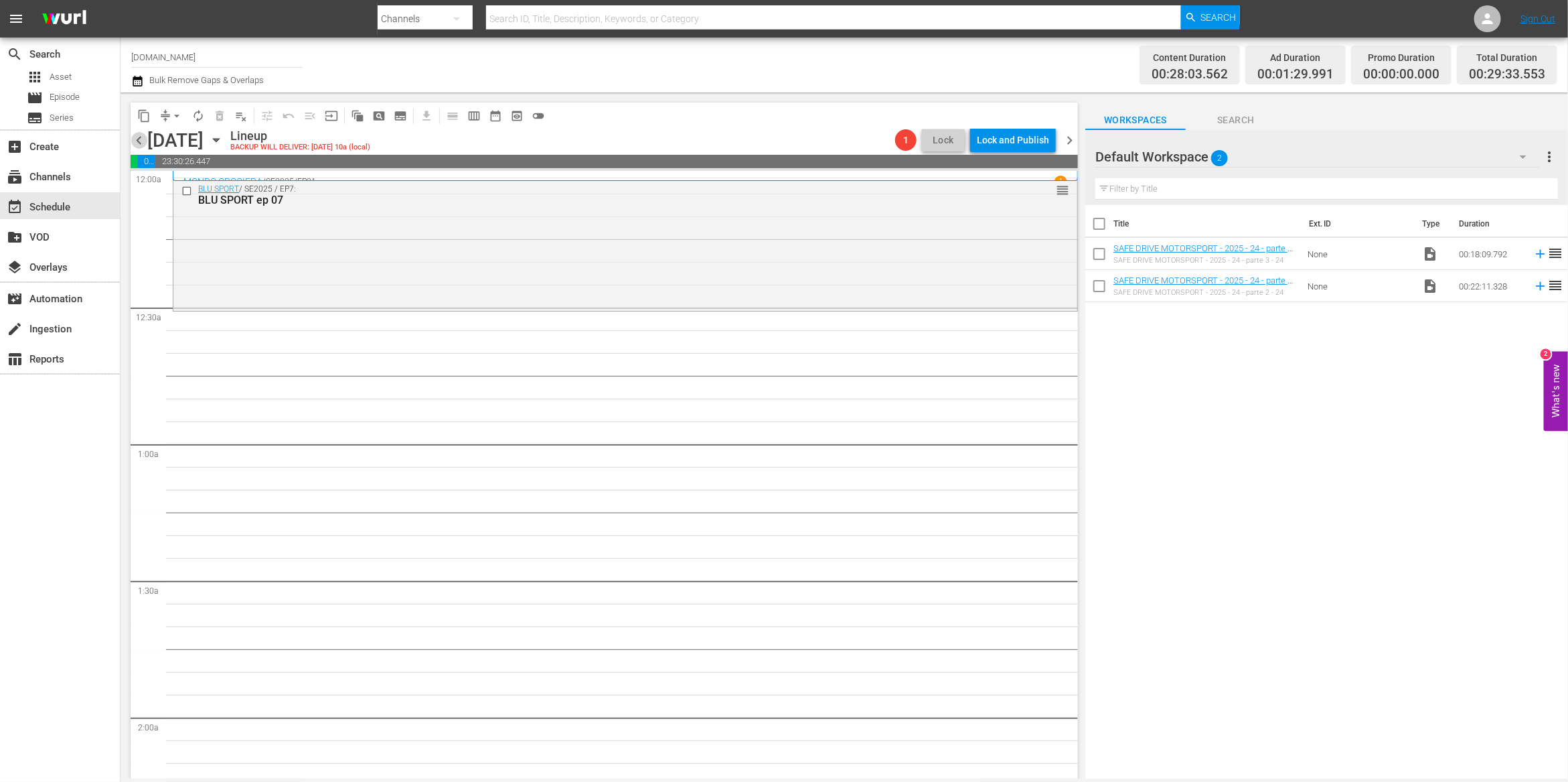
click at [135, 139] on span "chevron_left" at bounding box center [139, 140] width 17 height 17
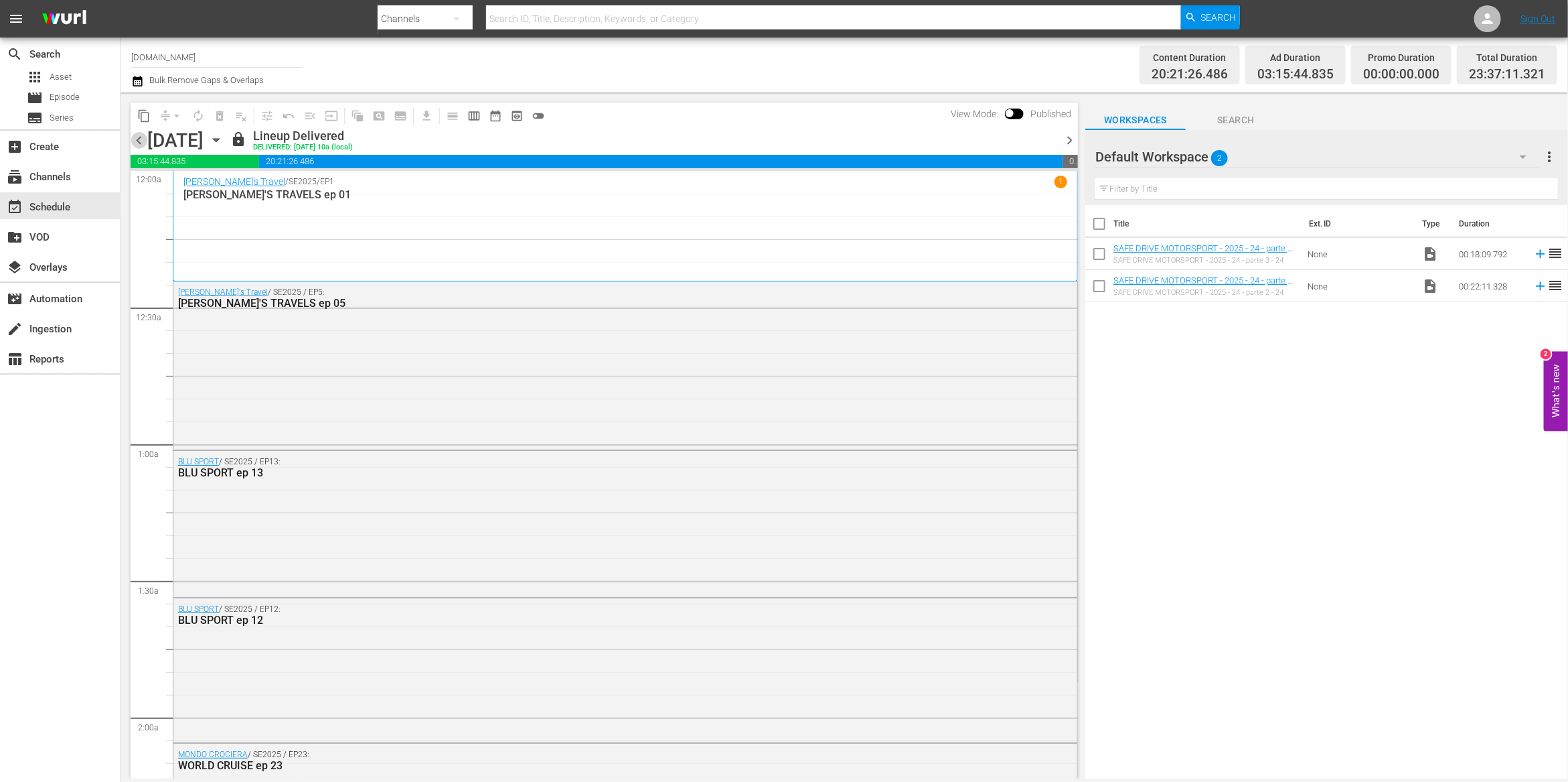
click at [135, 139] on span "chevron_left" at bounding box center [139, 140] width 17 height 17
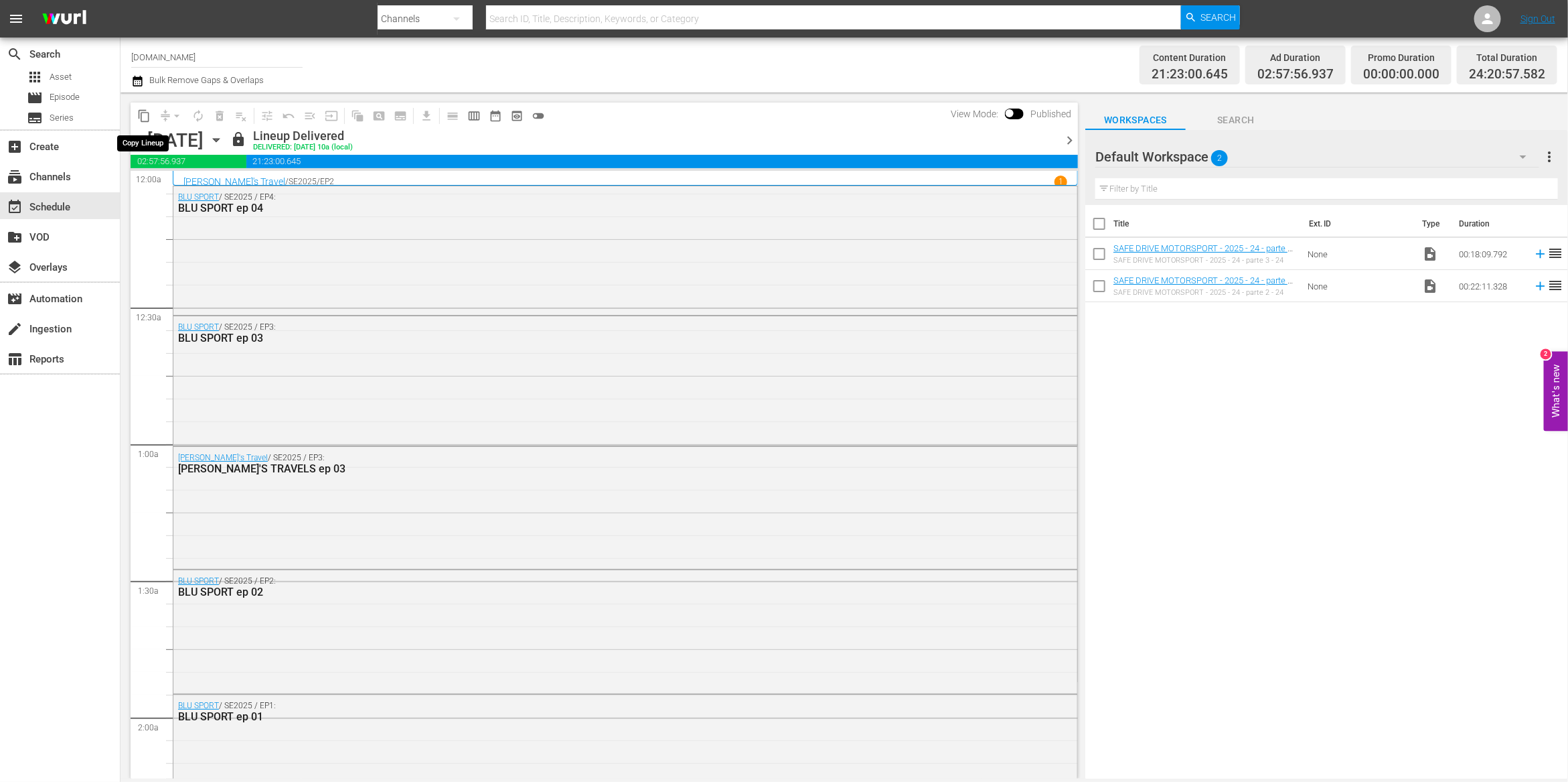
click at [146, 120] on span "content_copy" at bounding box center [144, 116] width 13 height 13
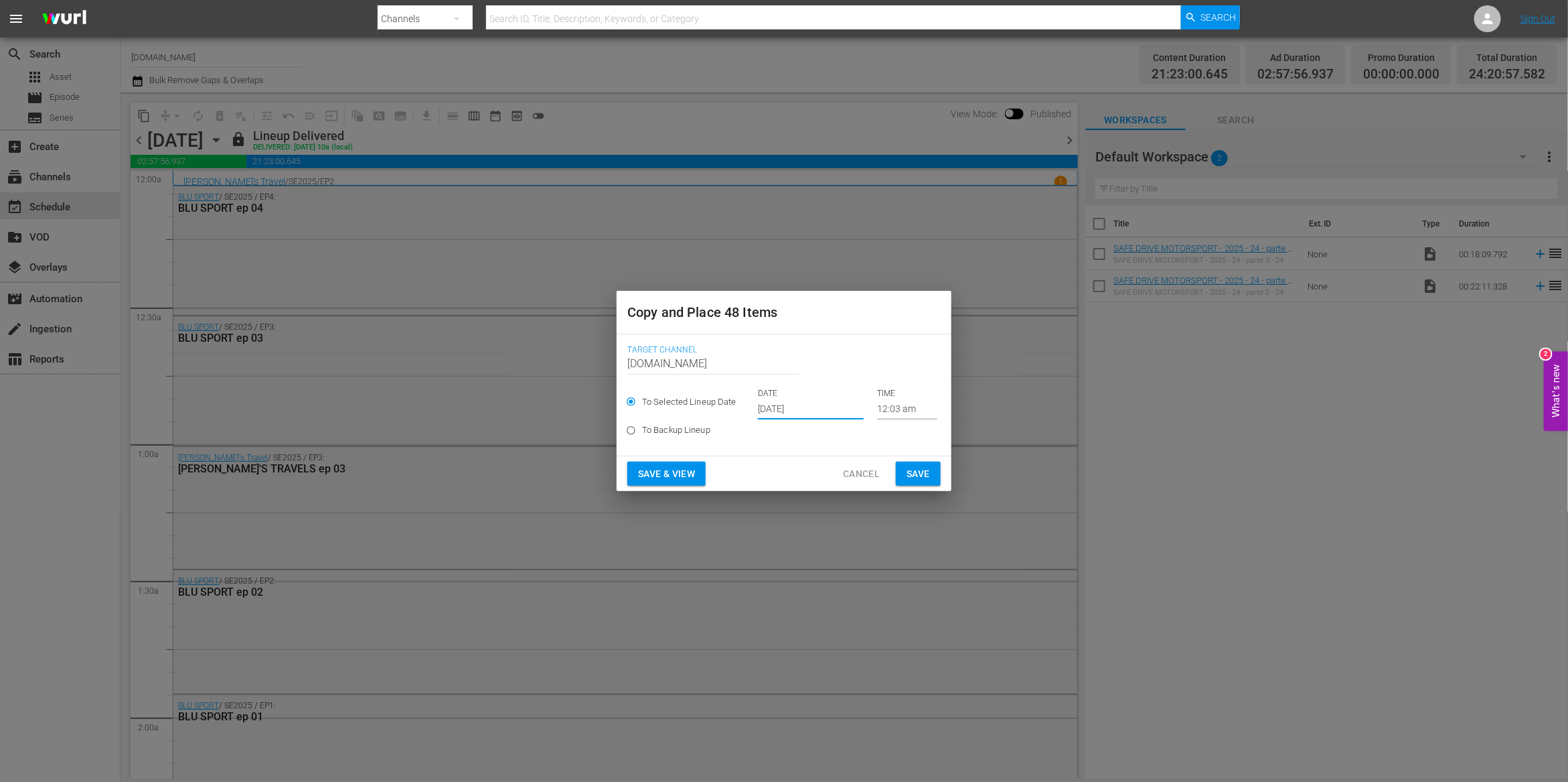
click at [810, 412] on input "[DATE]" at bounding box center [810, 409] width 106 height 20
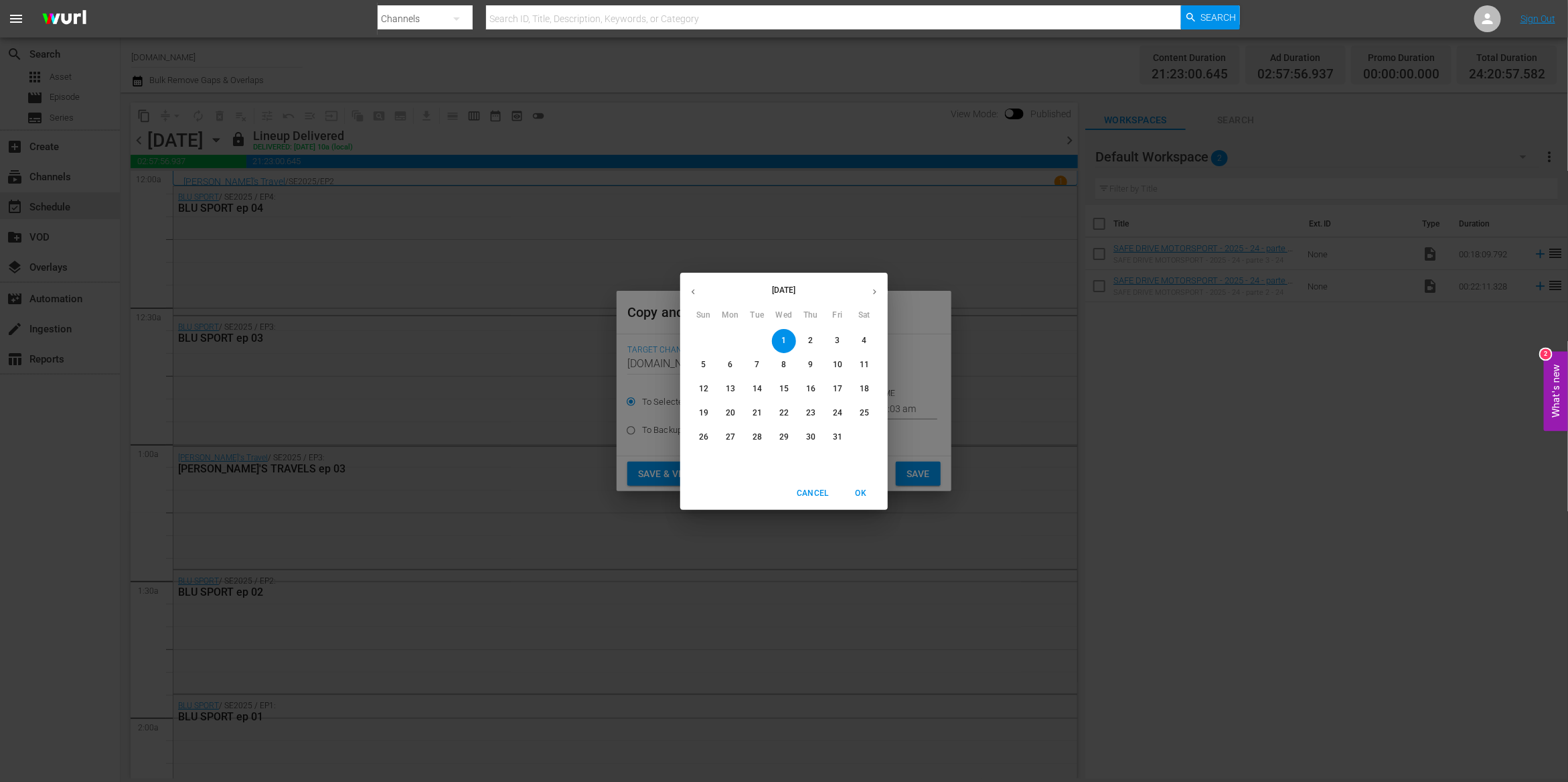
click at [695, 289] on icon "button" at bounding box center [693, 292] width 10 height 10
click at [758, 437] on p "30" at bounding box center [757, 437] width 9 height 12
type input "[DATE]"
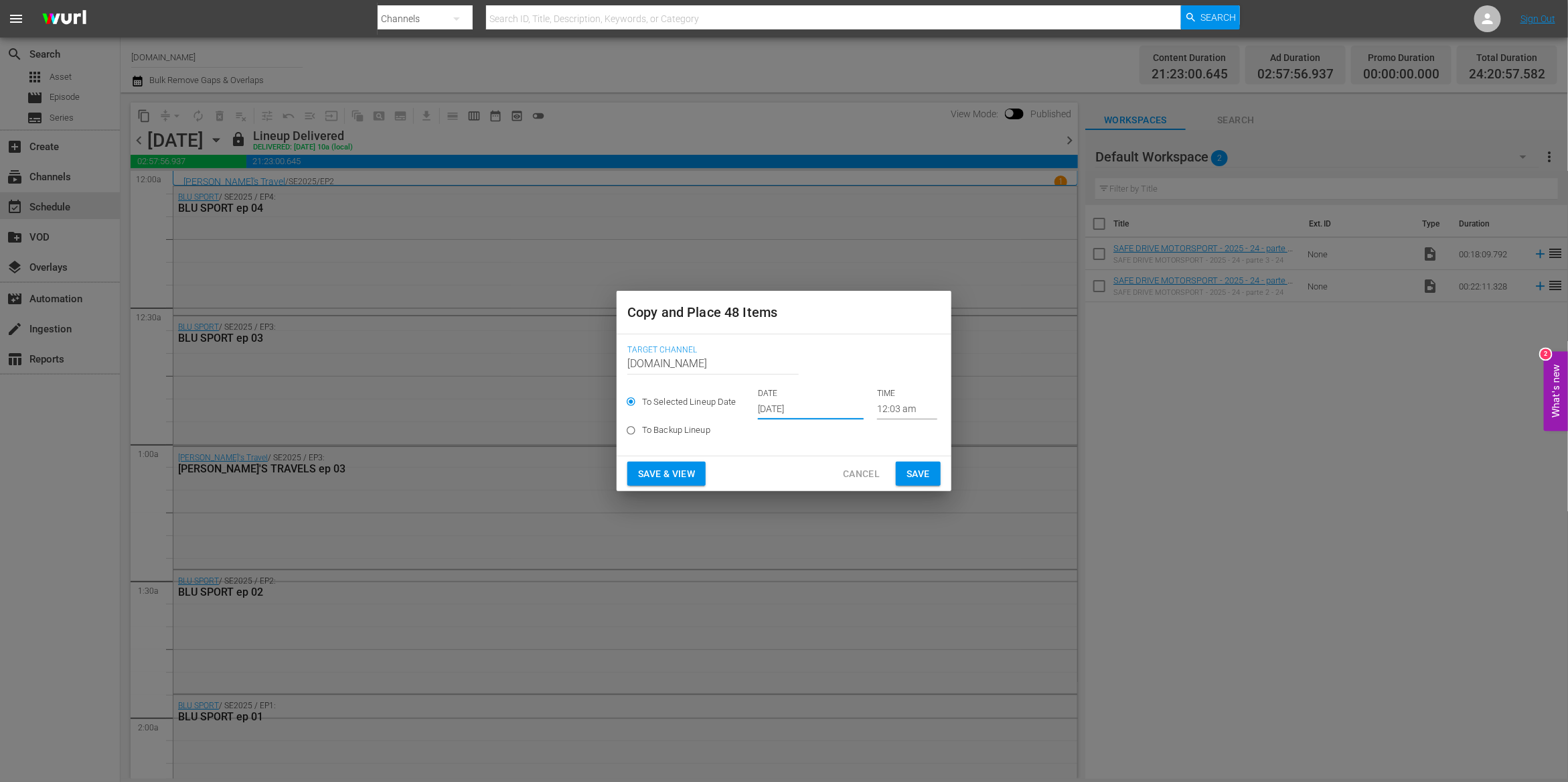
click at [698, 475] on button "Save & View" at bounding box center [666, 474] width 79 height 25
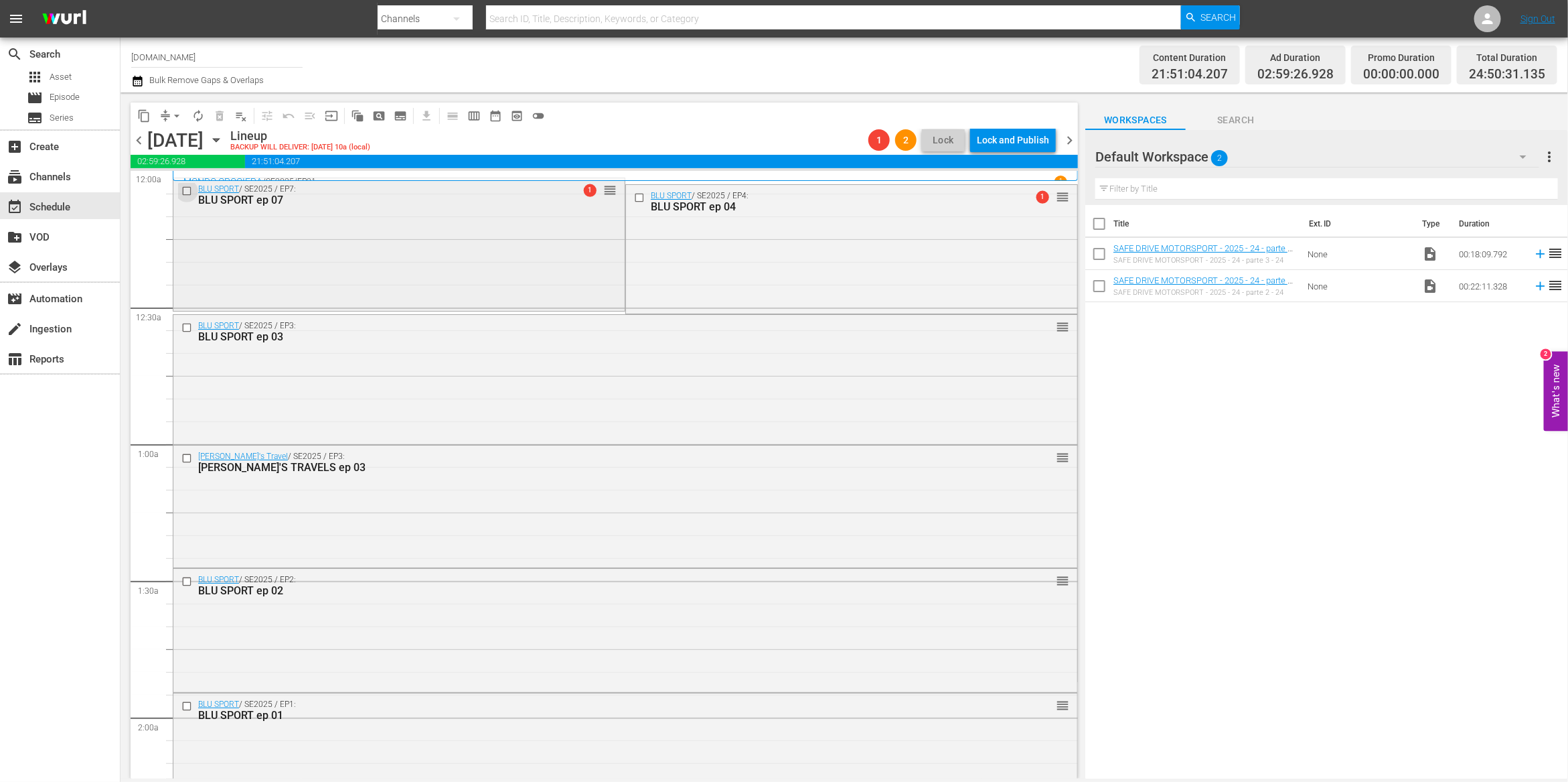
click at [187, 191] on input "checkbox" at bounding box center [188, 191] width 14 height 12
click at [223, 115] on span "delete_forever_outlined" at bounding box center [219, 116] width 13 height 13
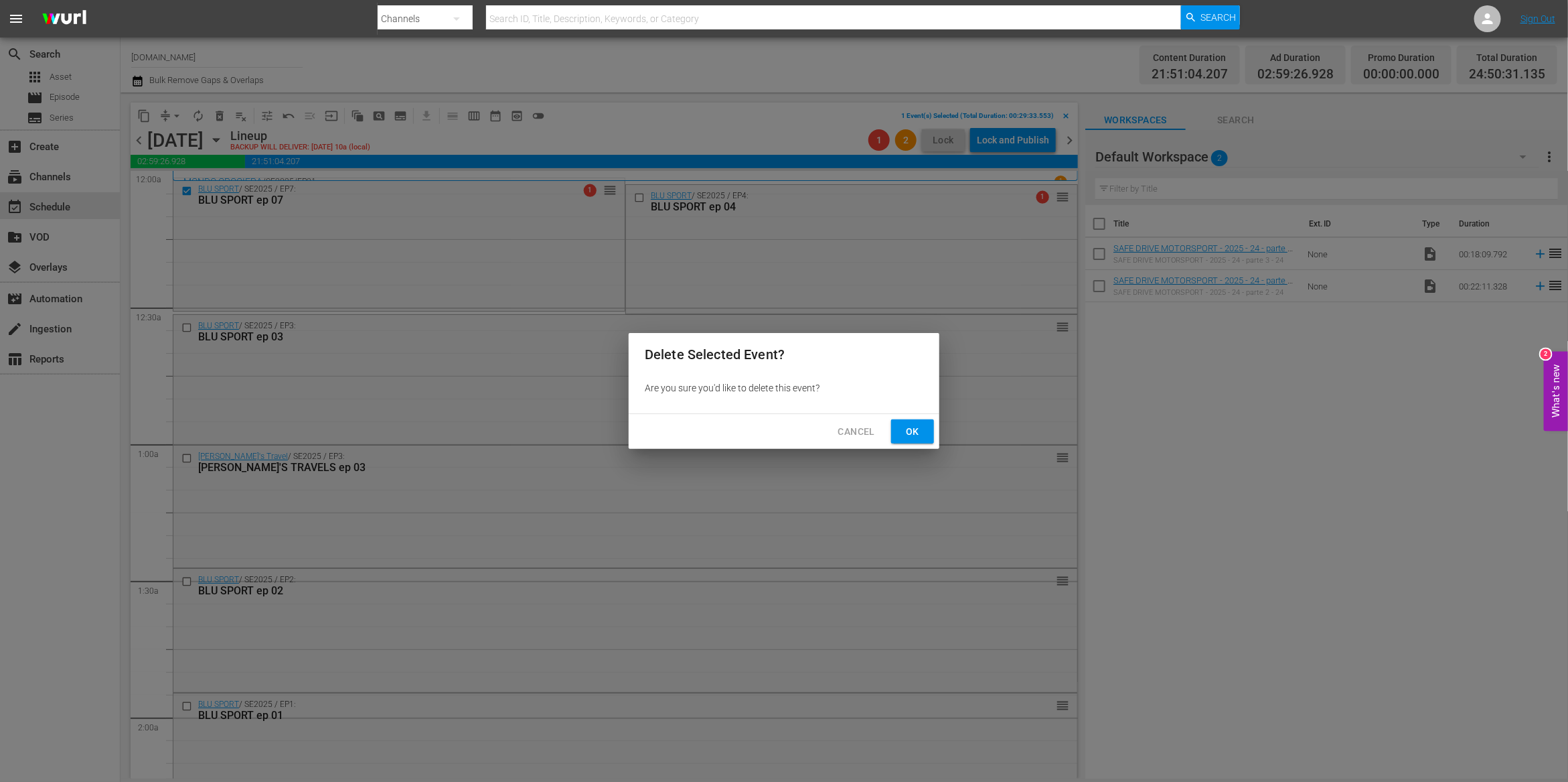
click at [910, 432] on span "Ok" at bounding box center [912, 432] width 22 height 17
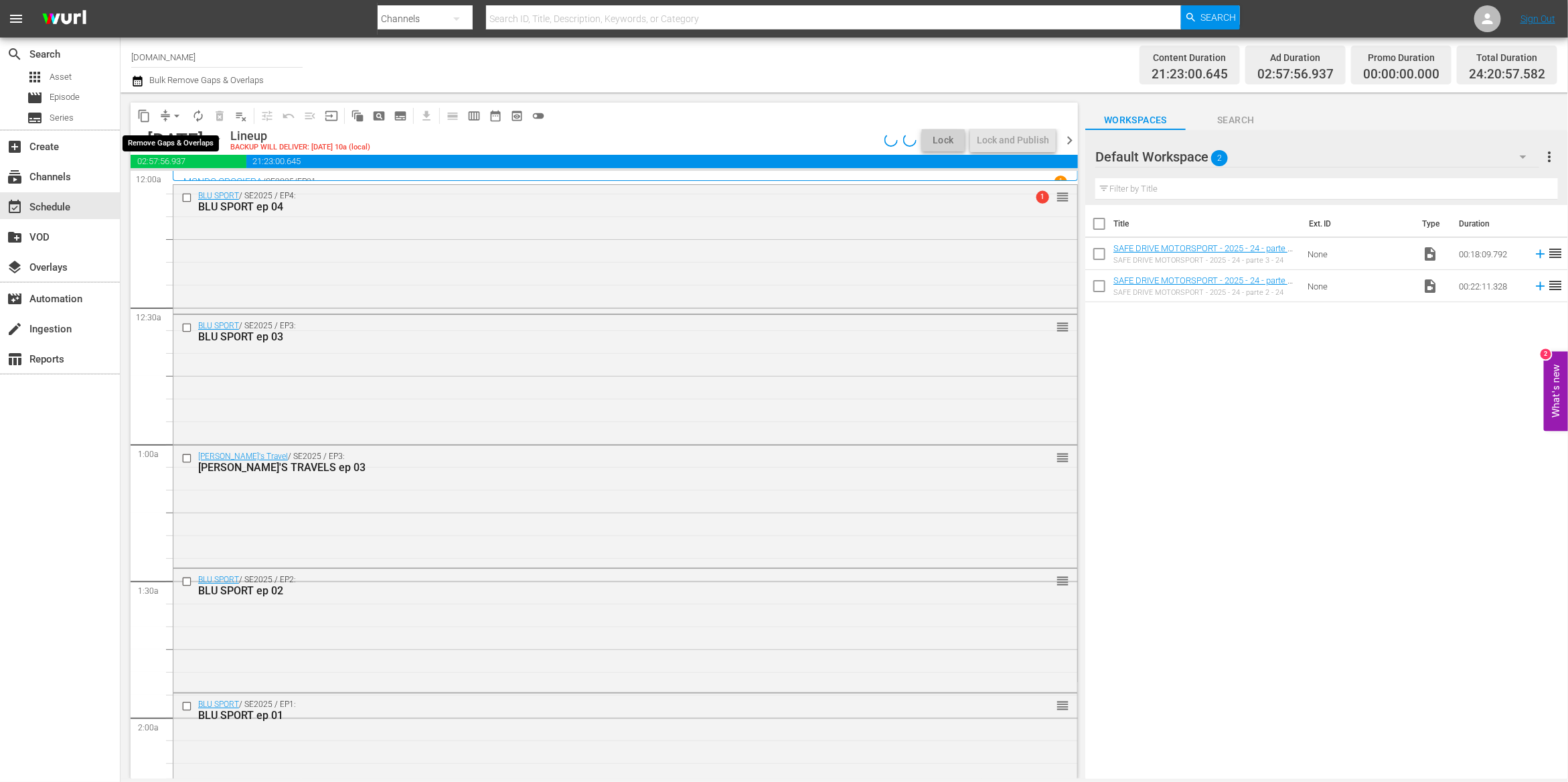
click at [176, 116] on span "arrow_drop_down" at bounding box center [176, 116] width 13 height 13
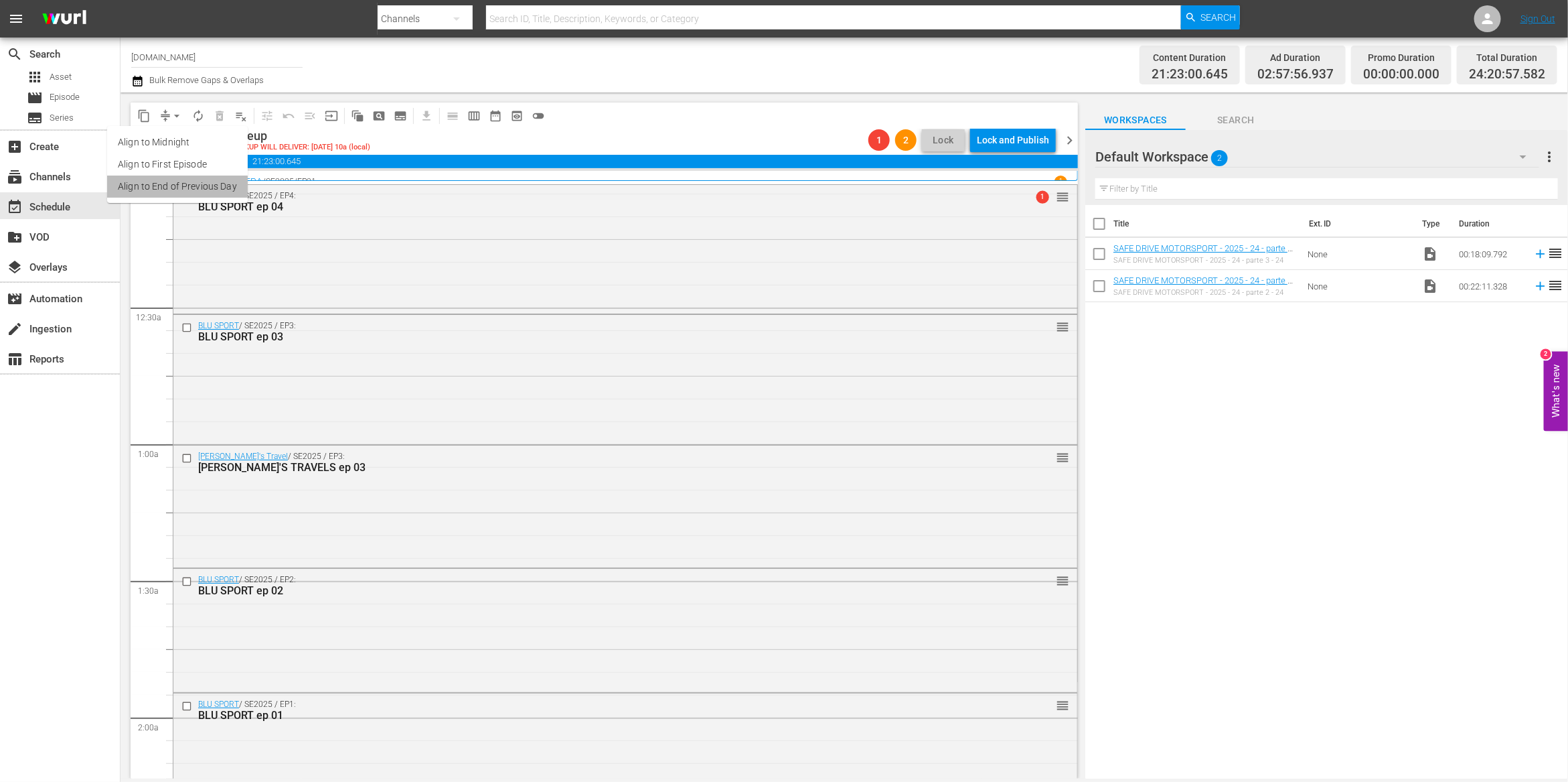
click at [190, 186] on li "Align to End of Previous Day" at bounding box center [177, 186] width 141 height 22
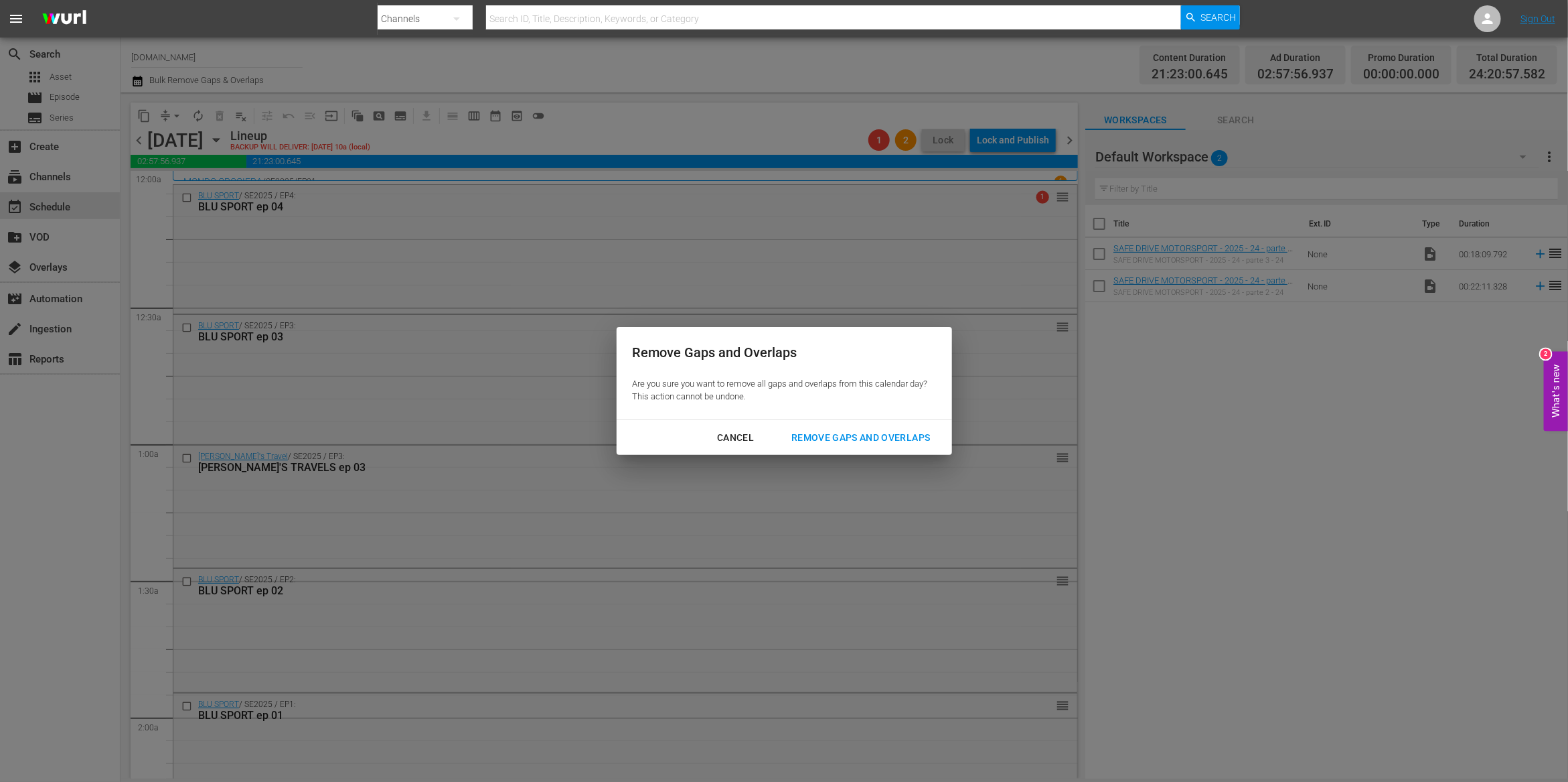
click at [820, 436] on div "Remove Gaps and Overlaps" at bounding box center [860, 437] width 160 height 17
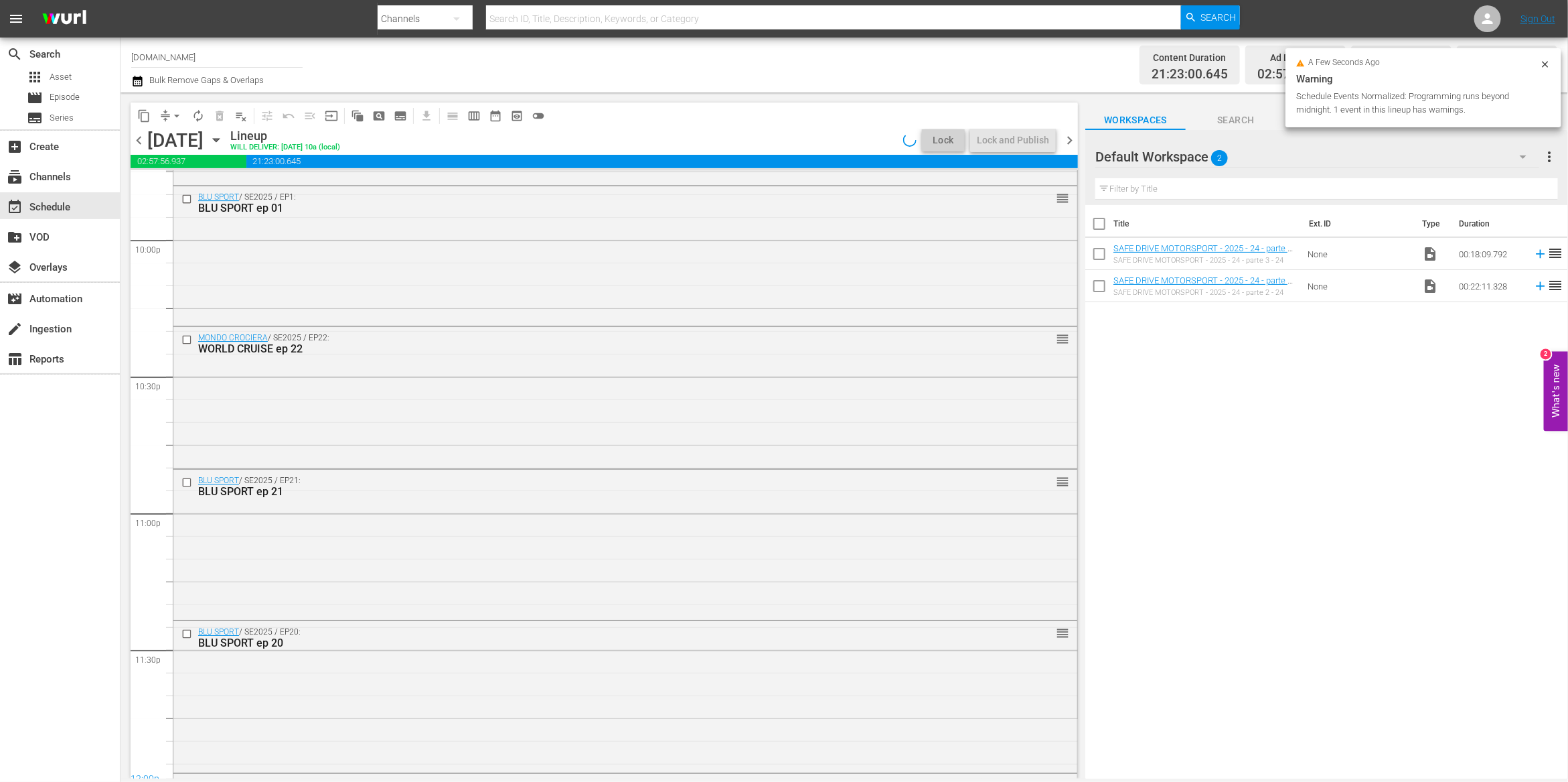
scroll to position [6054, 0]
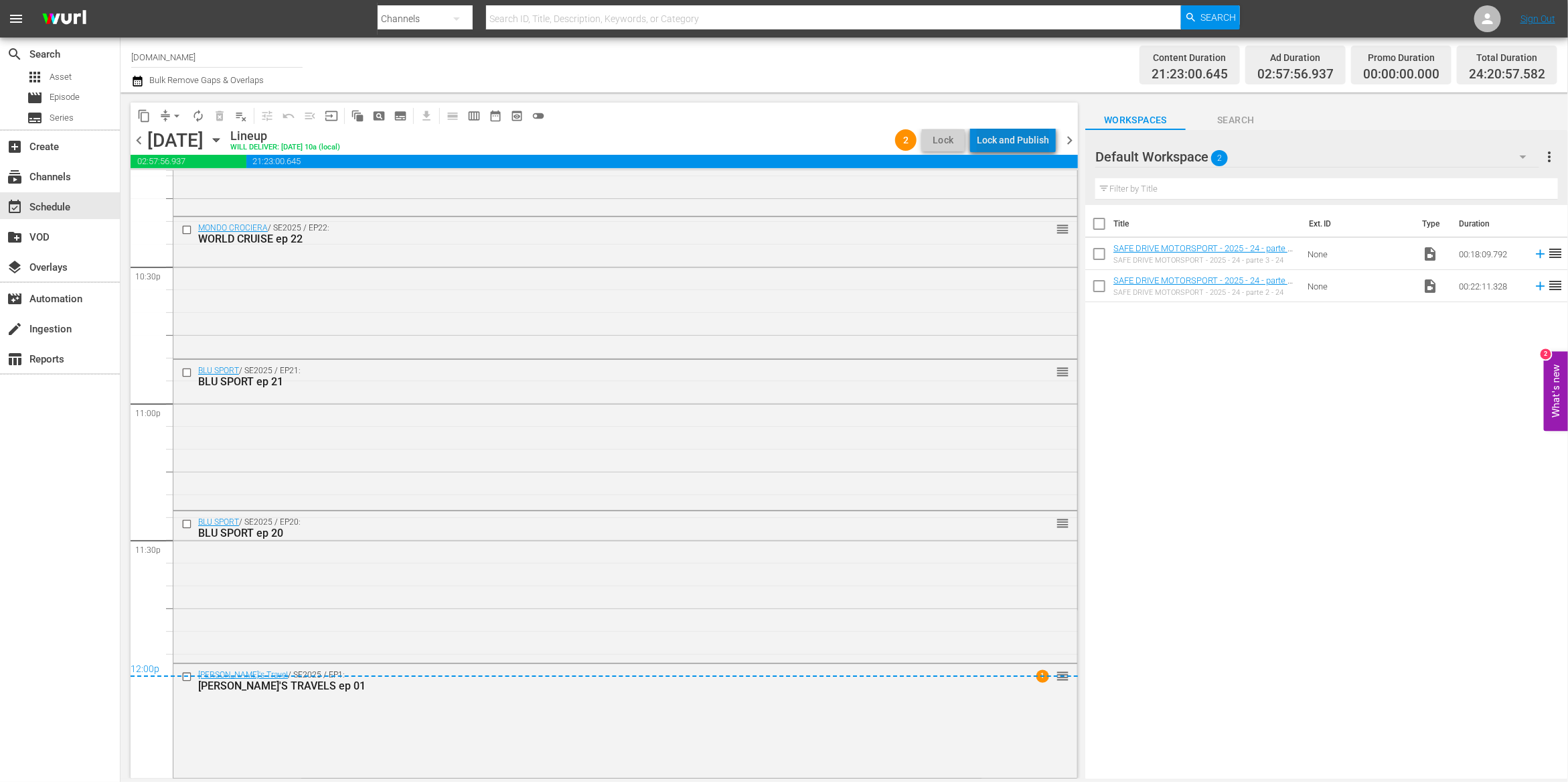
click at [1024, 133] on div "Lock and Publish" at bounding box center [1012, 139] width 72 height 24
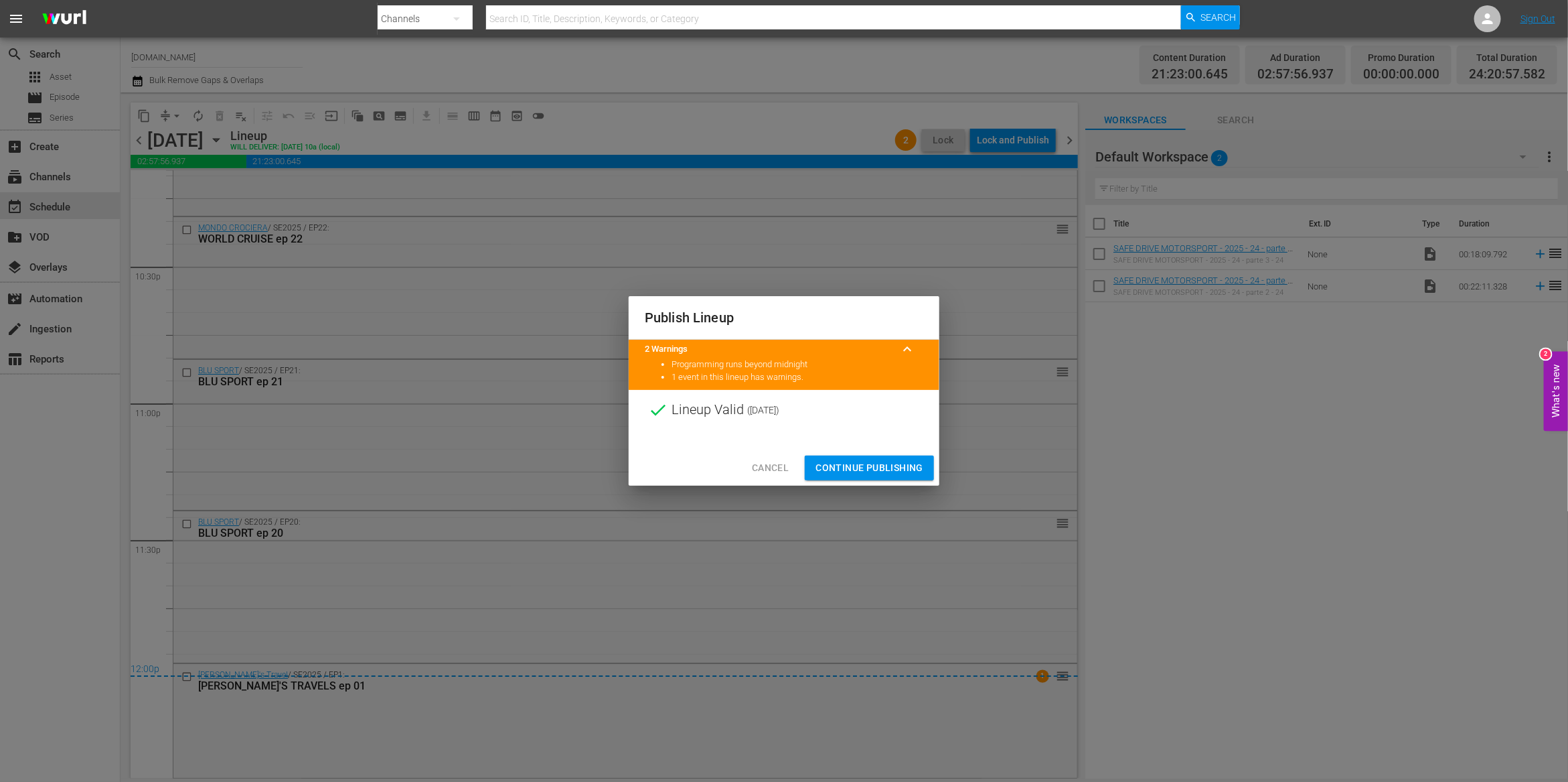
click at [869, 467] on span "Continue Publishing" at bounding box center [869, 468] width 108 height 17
